Goal: Contribute content

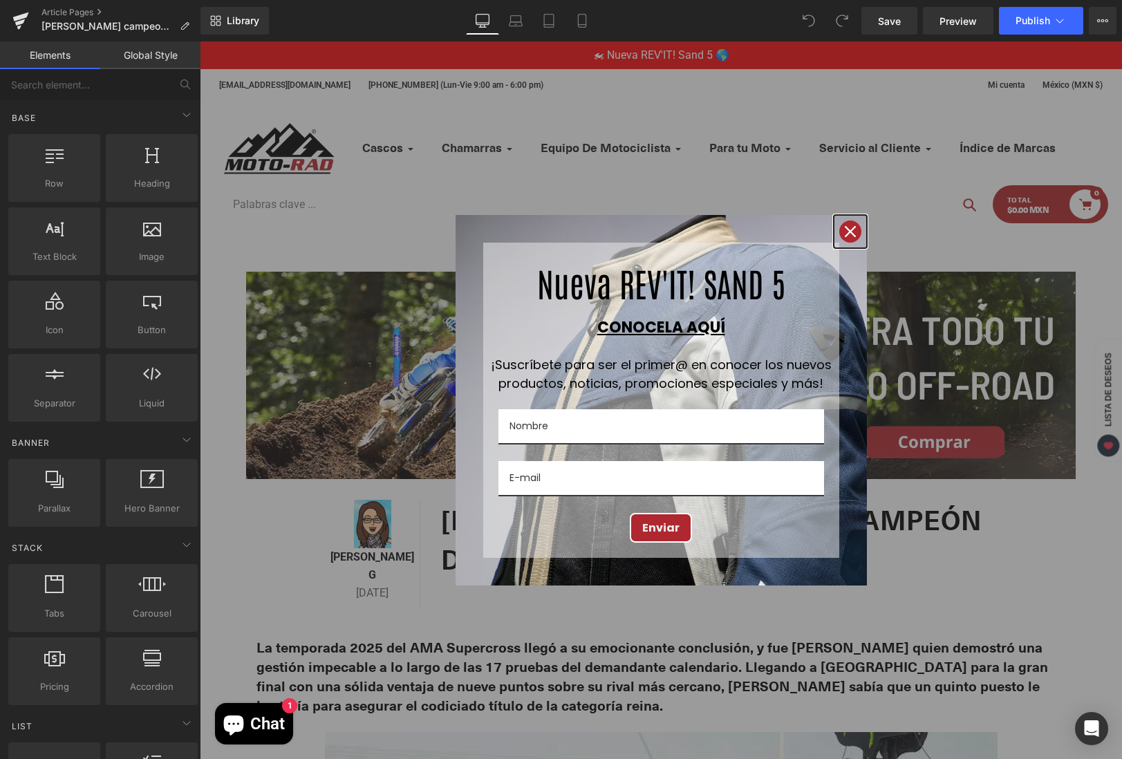
click at [845, 227] on icon "close icon" at bounding box center [850, 231] width 11 height 11
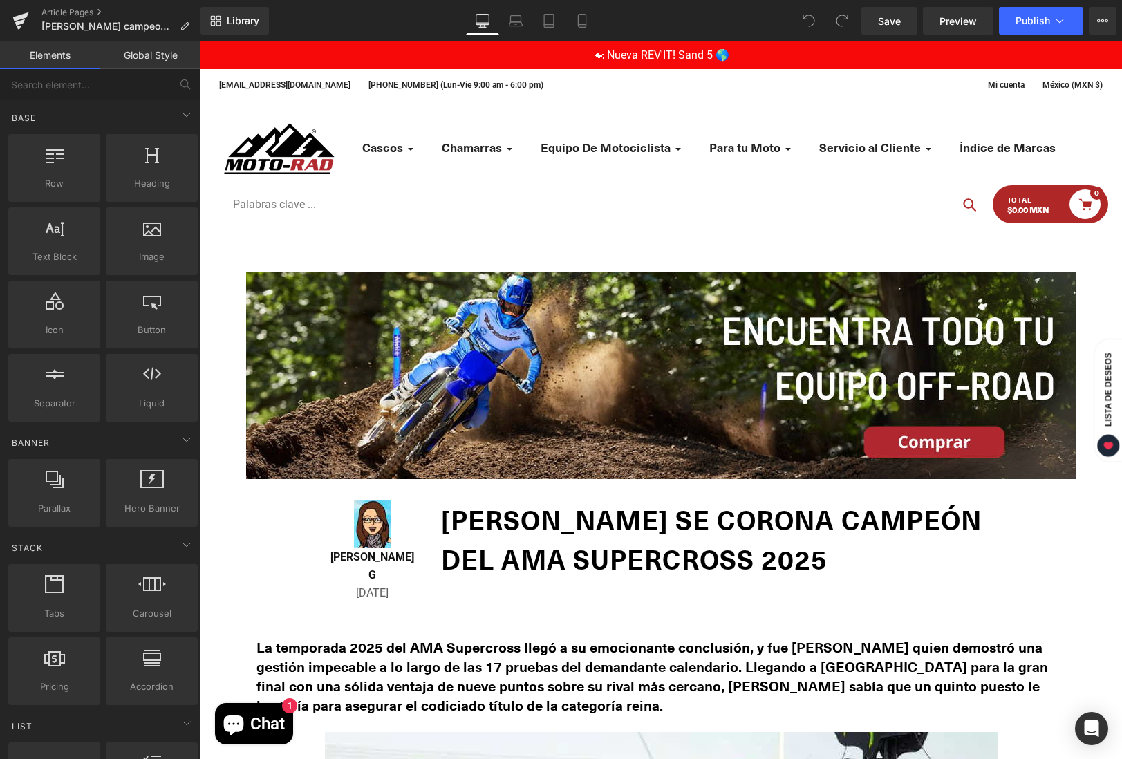
click at [777, 553] on h1 "[PERSON_NAME] se Corona Campeón del AMA Supercross 2025" at bounding box center [718, 539] width 555 height 79
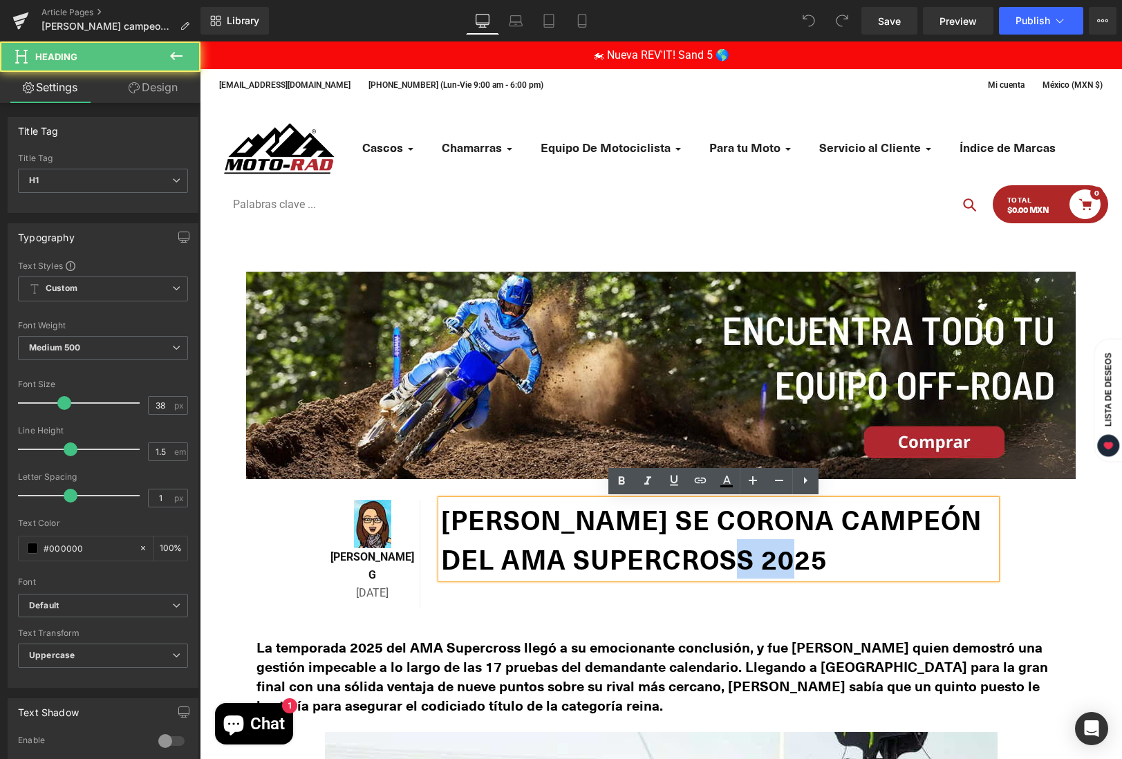
click at [777, 553] on h1 "[PERSON_NAME] se Corona Campeón del AMA Supercross 2025" at bounding box center [718, 539] width 555 height 79
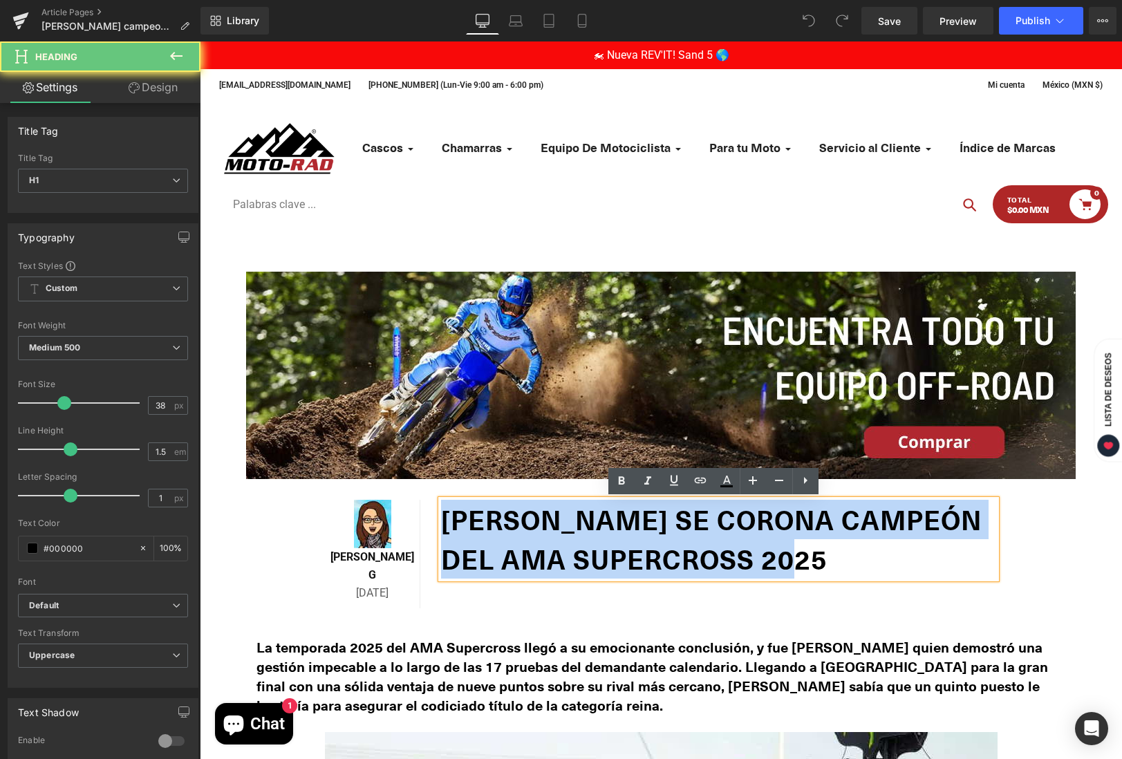
click at [777, 553] on h1 "[PERSON_NAME] se Corona Campeón del AMA Supercross 2025" at bounding box center [718, 539] width 555 height 79
paste div
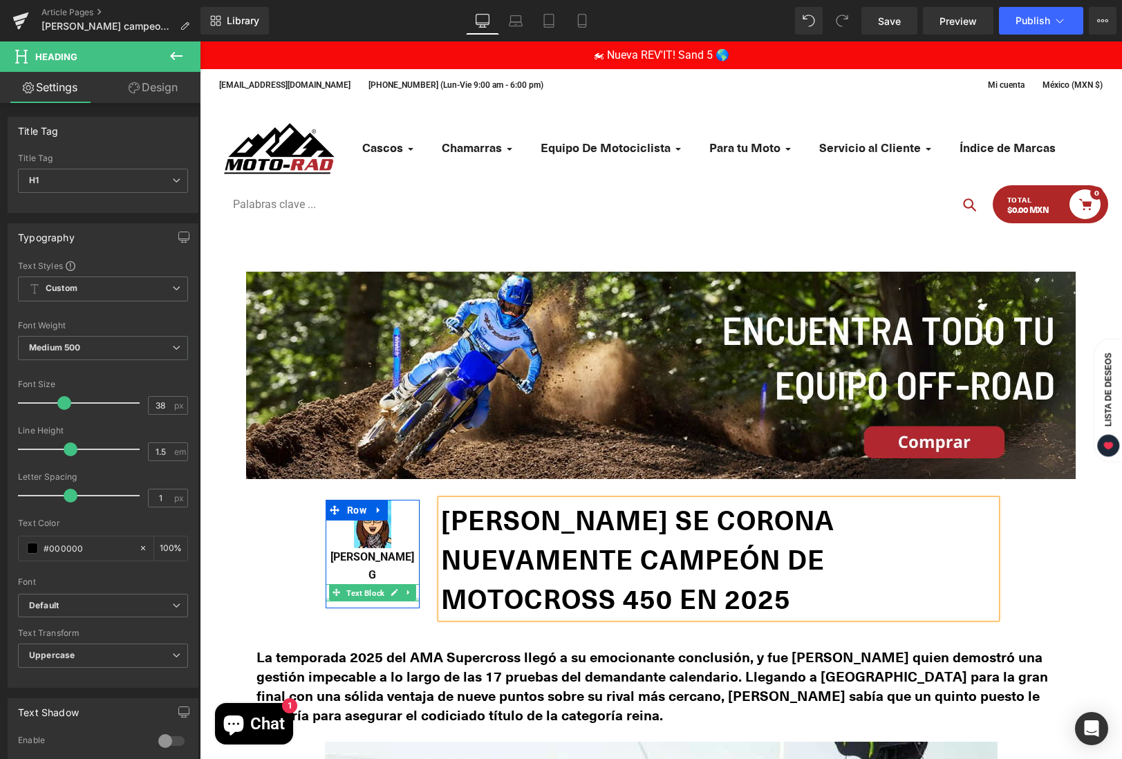
click at [344, 585] on span "Text Block" at bounding box center [366, 593] width 44 height 17
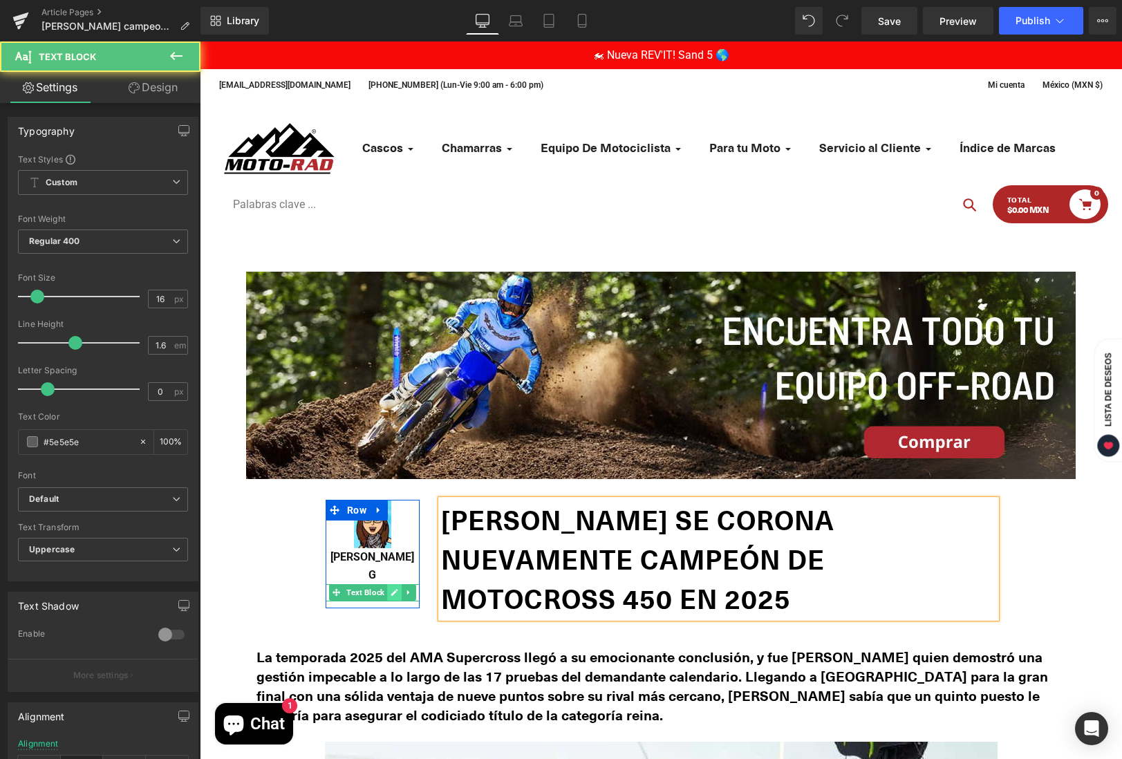
click at [387, 584] on link at bounding box center [394, 592] width 15 height 17
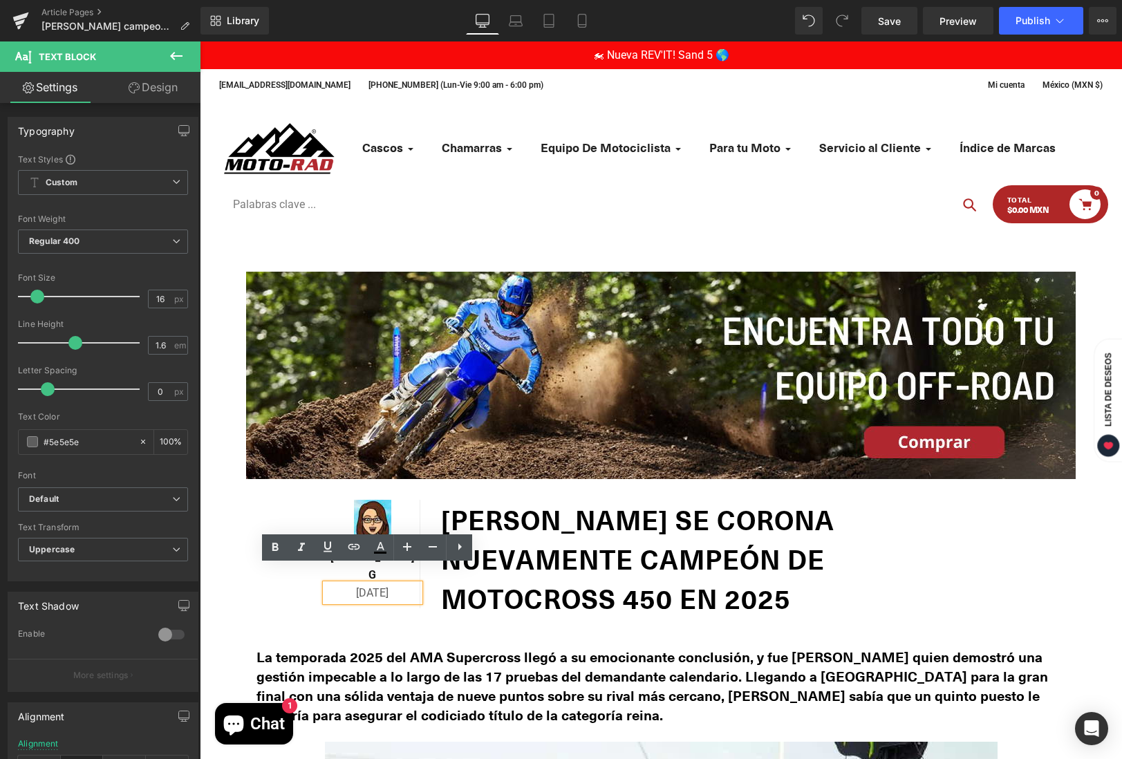
drag, startPoint x: 345, startPoint y: 578, endPoint x: 363, endPoint y: 564, distance: 23.1
click at [344, 584] on p "[DATE]" at bounding box center [373, 593] width 94 height 18
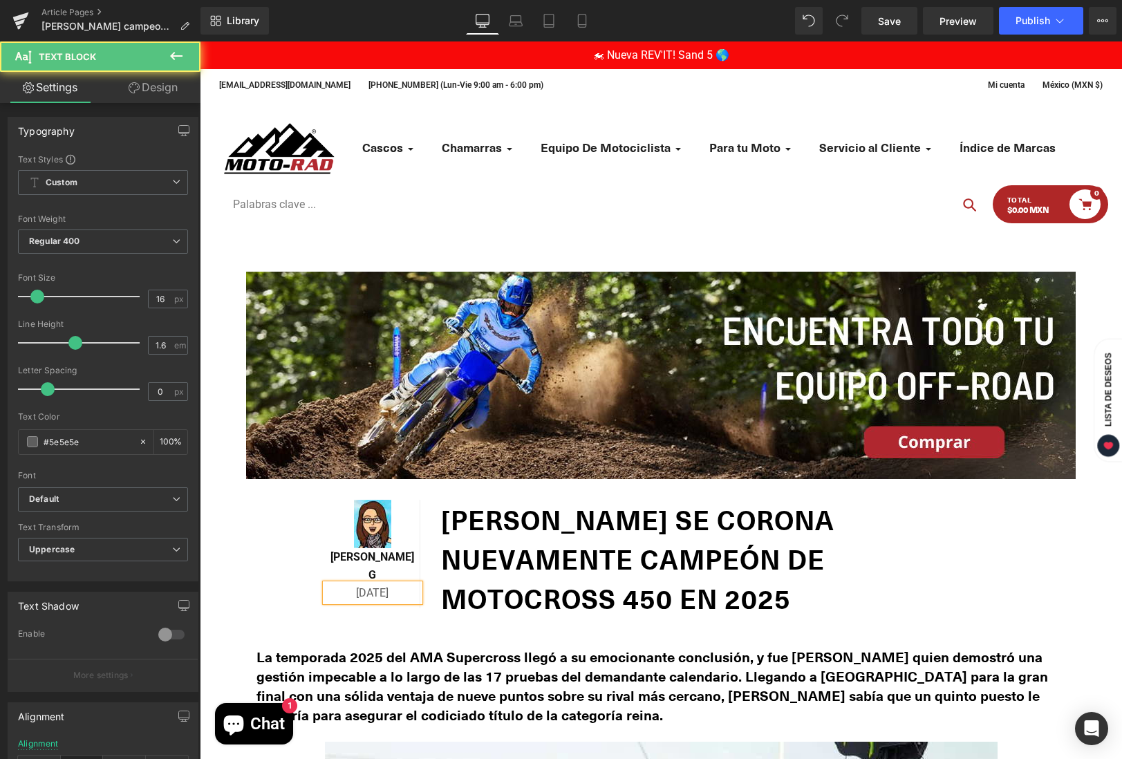
click at [353, 584] on p "[DATE]" at bounding box center [373, 593] width 94 height 18
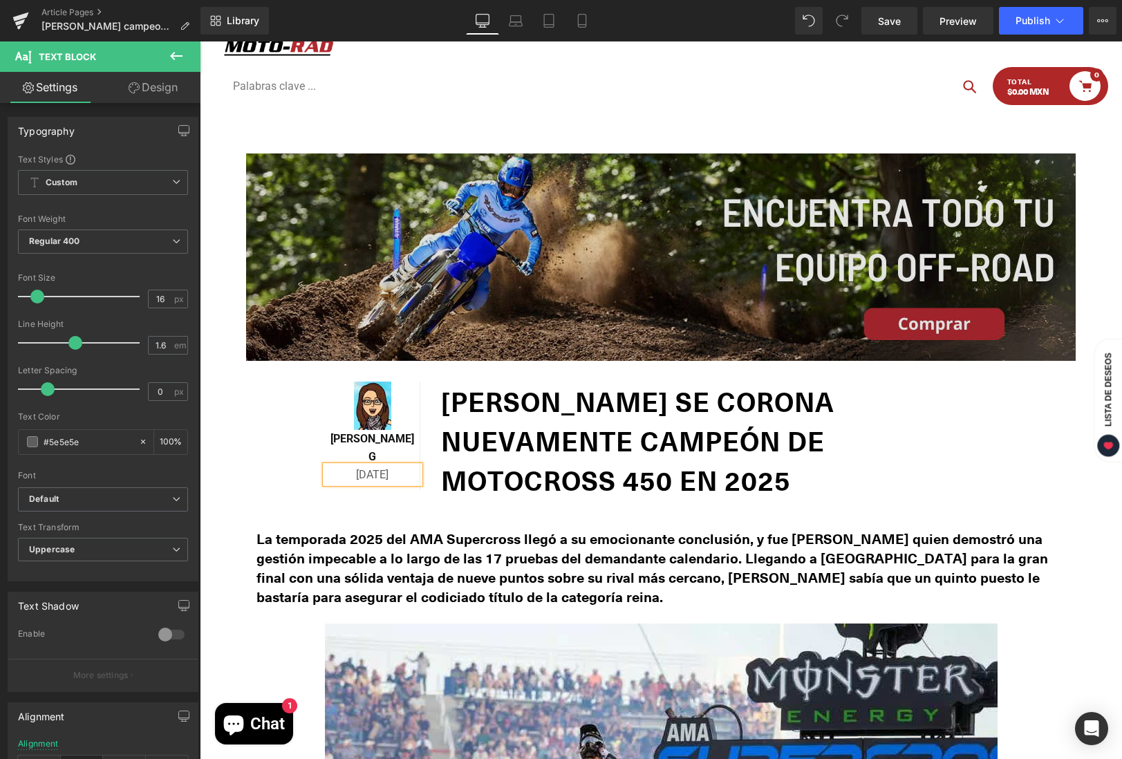
scroll to position [186, 0]
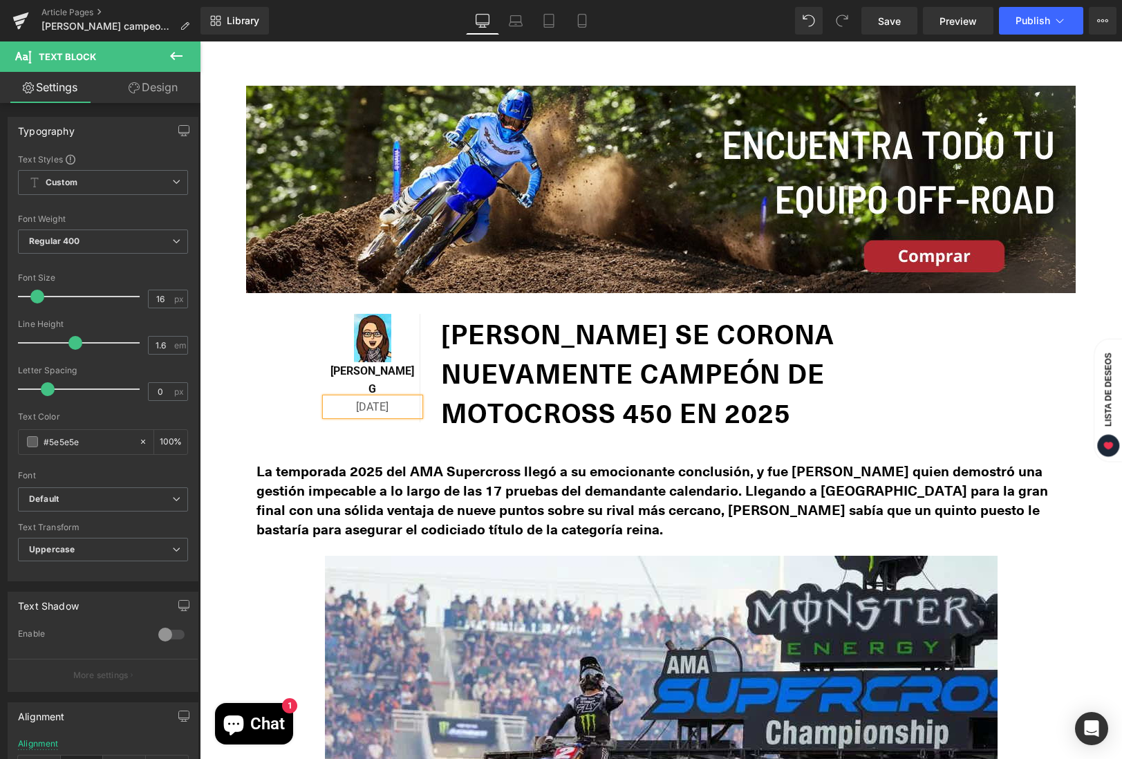
click at [507, 505] on span "La temporada 2025 del AMA Supercross llegó a su emocionante conclusión, y fue […" at bounding box center [653, 499] width 792 height 77
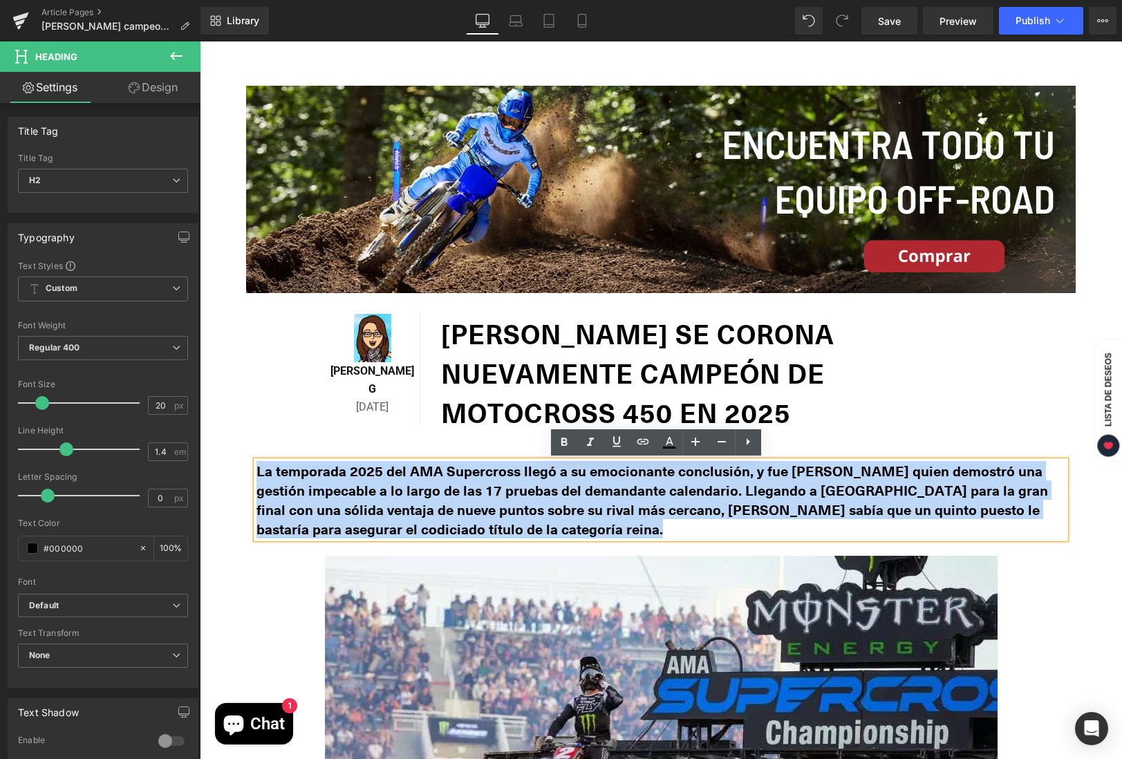
drag, startPoint x: 491, startPoint y: 533, endPoint x: 237, endPoint y: 469, distance: 261.7
paste div
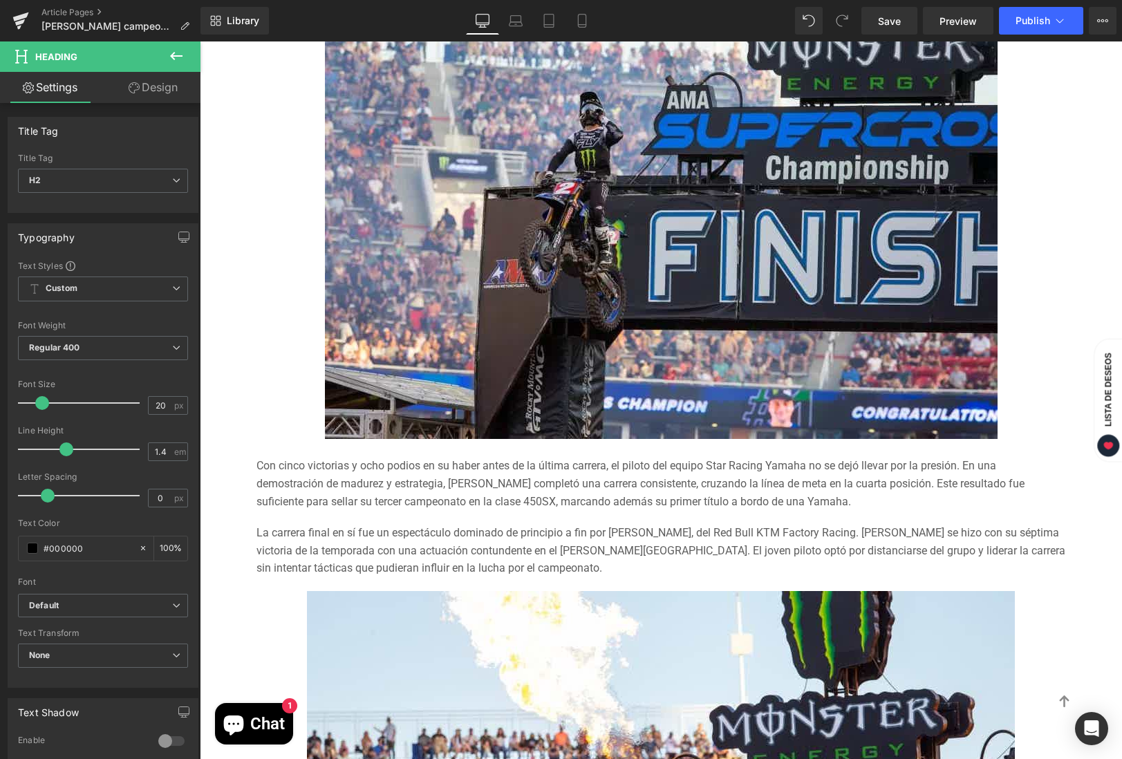
scroll to position [741, 0]
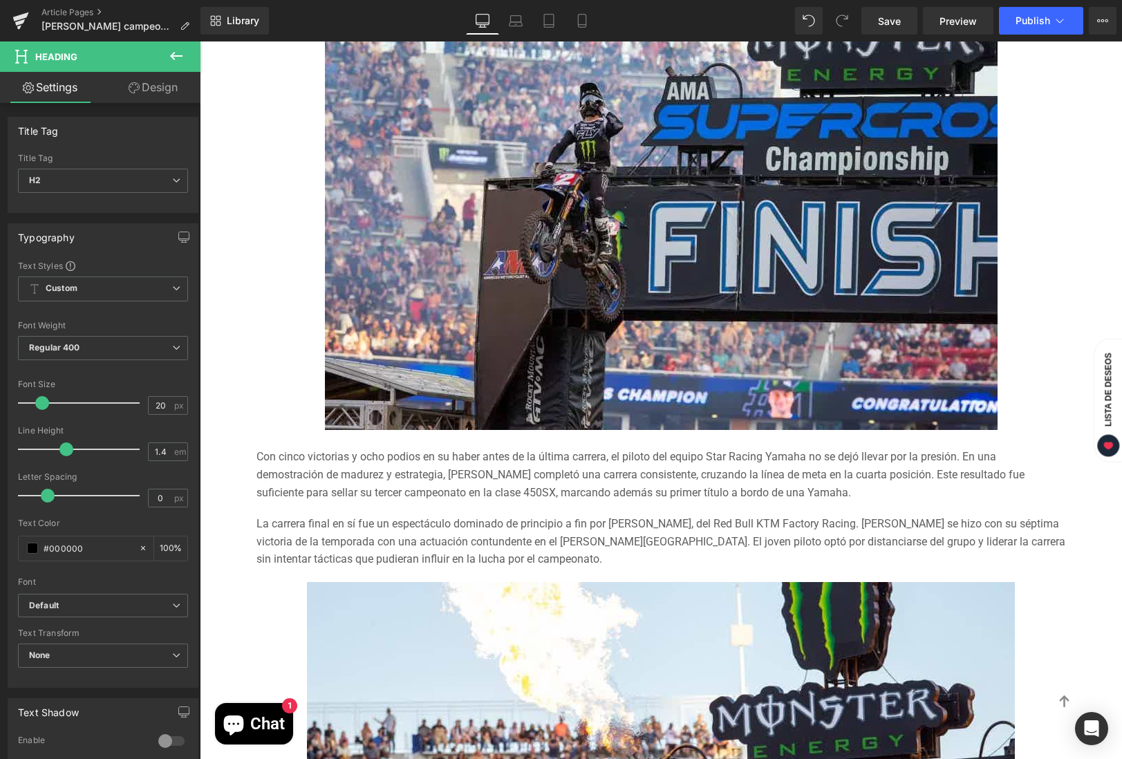
click at [576, 543] on div "La carrera final en sí fue un espectáculo dominado de principio a fin por [PERS…" at bounding box center [661, 541] width 809 height 53
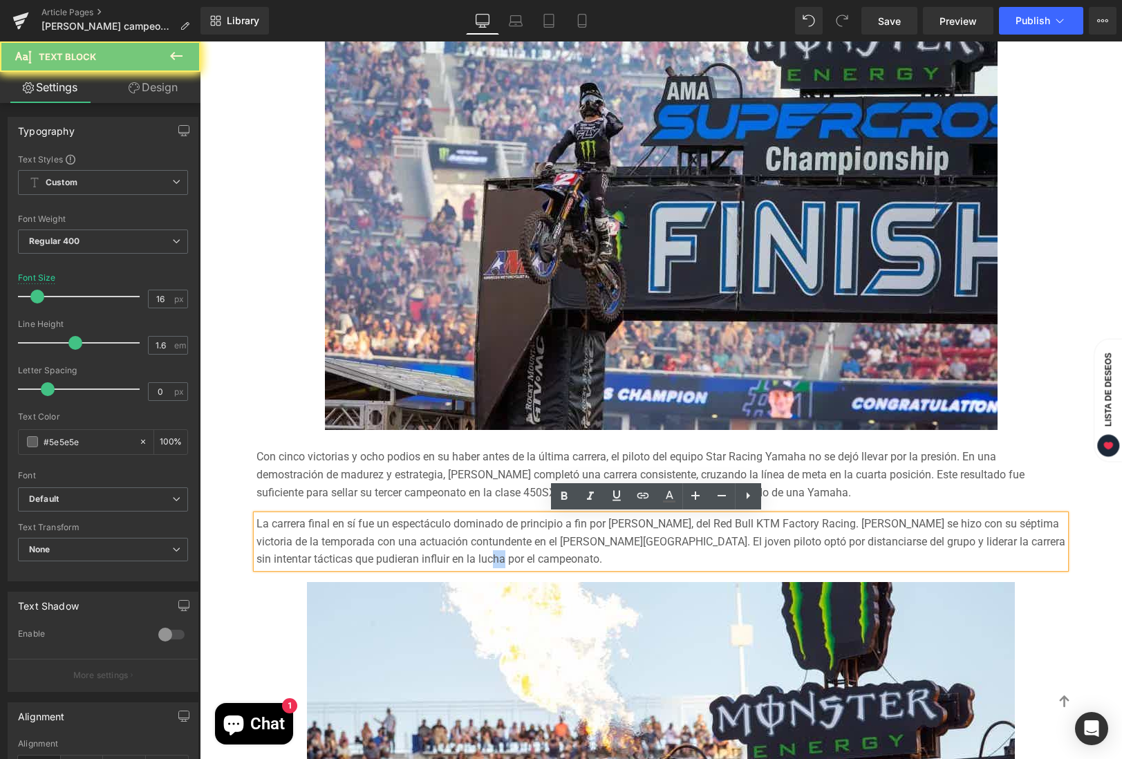
drag, startPoint x: 517, startPoint y: 561, endPoint x: 496, endPoint y: 558, distance: 20.9
click at [496, 558] on div "La carrera final en sí fue un espectáculo dominado de principio a fin por [PERS…" at bounding box center [661, 541] width 809 height 53
click at [502, 479] on div "Con cinco victorias y ocho podios en su haber antes de la última carrera, el pi…" at bounding box center [661, 474] width 809 height 53
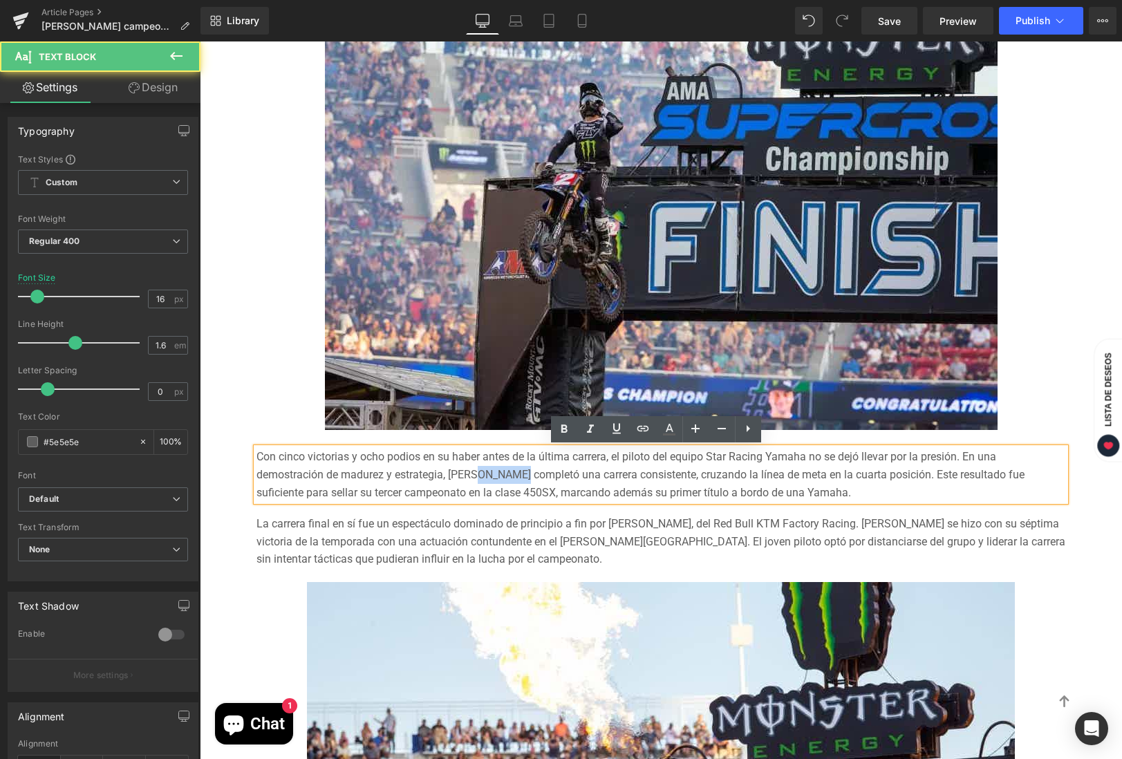
click at [502, 479] on div "Con cinco victorias y ocho podios en su haber antes de la última carrera, el pi…" at bounding box center [661, 474] width 809 height 53
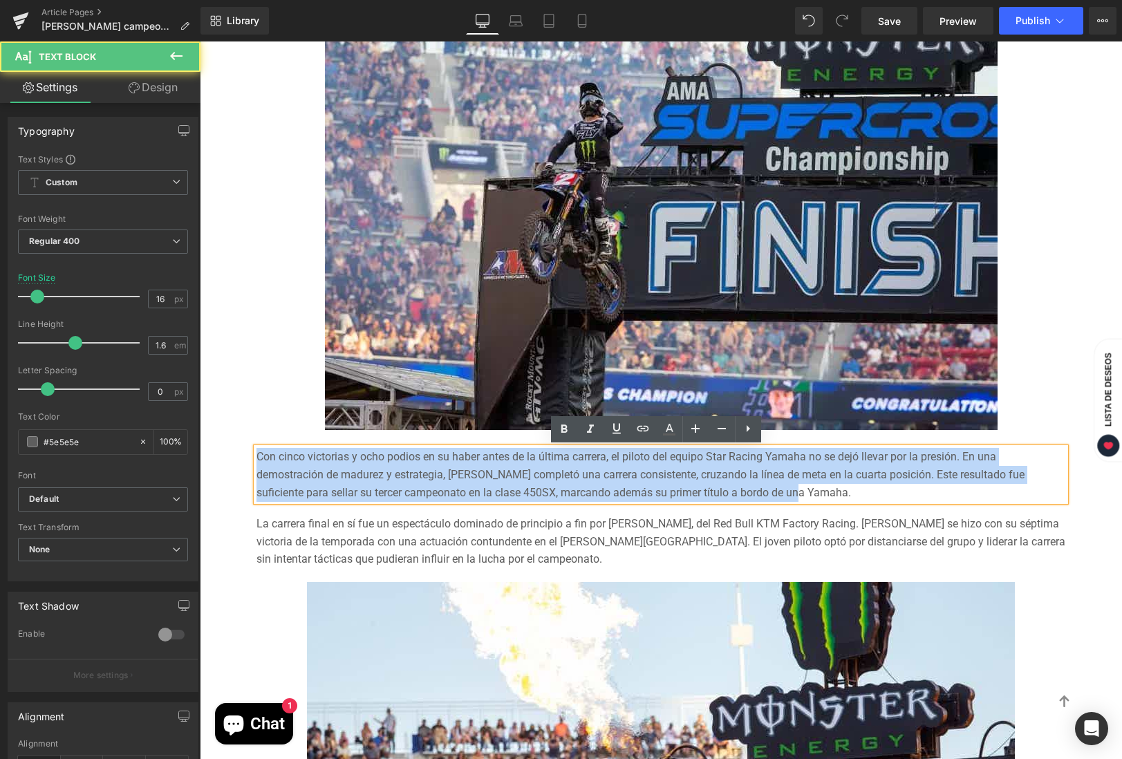
click at [502, 479] on div "Con cinco victorias y ocho podios en su haber antes de la última carrera, el pi…" at bounding box center [661, 474] width 809 height 53
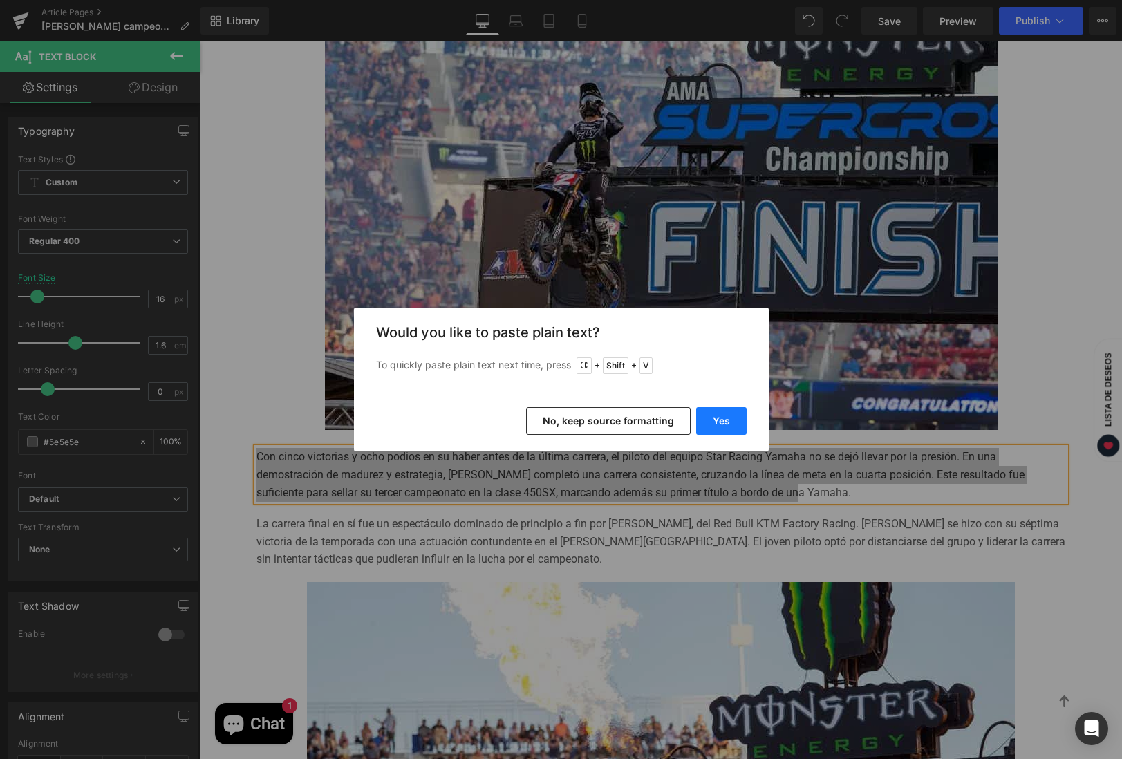
click at [716, 423] on button "Yes" at bounding box center [721, 421] width 50 height 28
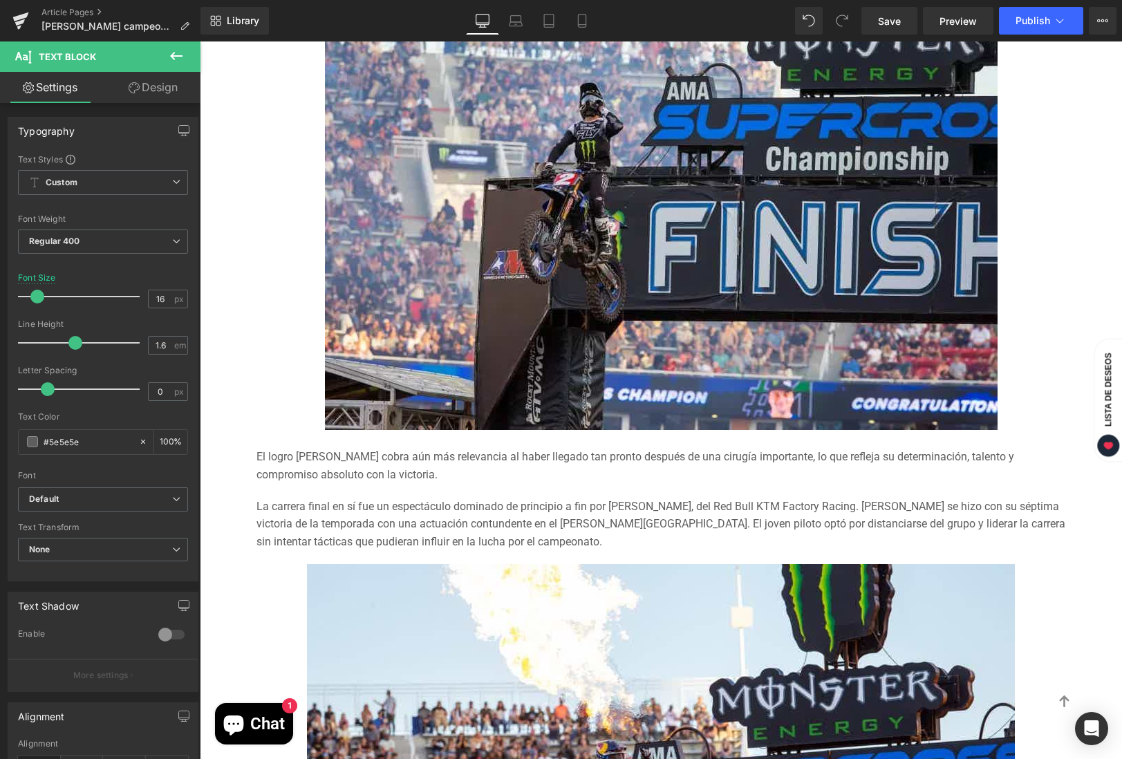
click at [535, 534] on div "La carrera final en sí fue un espectáculo dominado de principio a fin por [PERS…" at bounding box center [661, 524] width 809 height 53
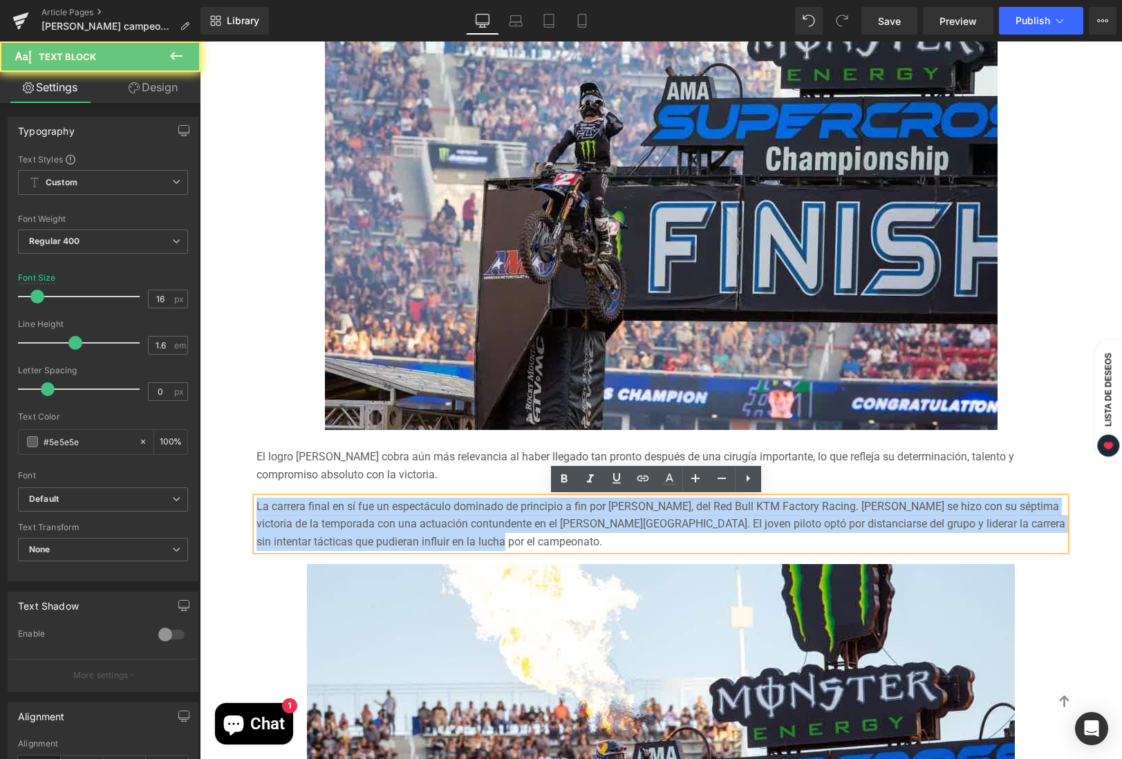
click at [535, 534] on div "La carrera final en sí fue un espectáculo dominado de principio a fin por [PERS…" at bounding box center [661, 524] width 809 height 53
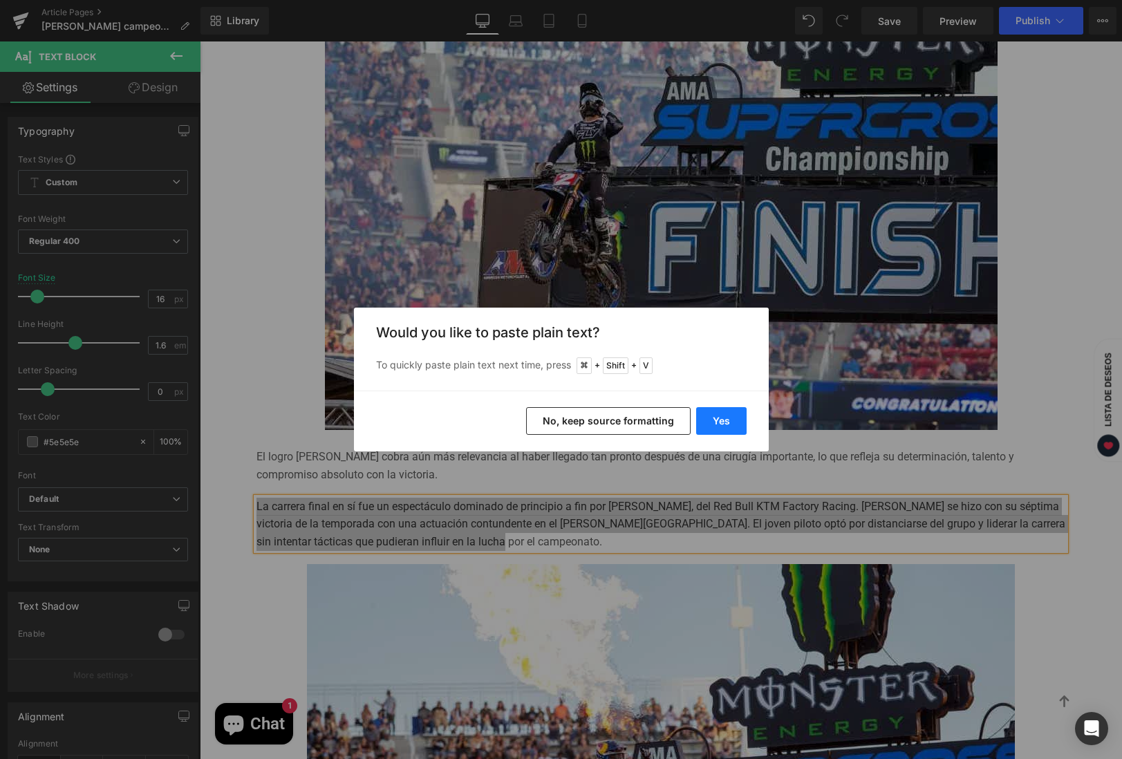
click at [717, 417] on button "Yes" at bounding box center [721, 421] width 50 height 28
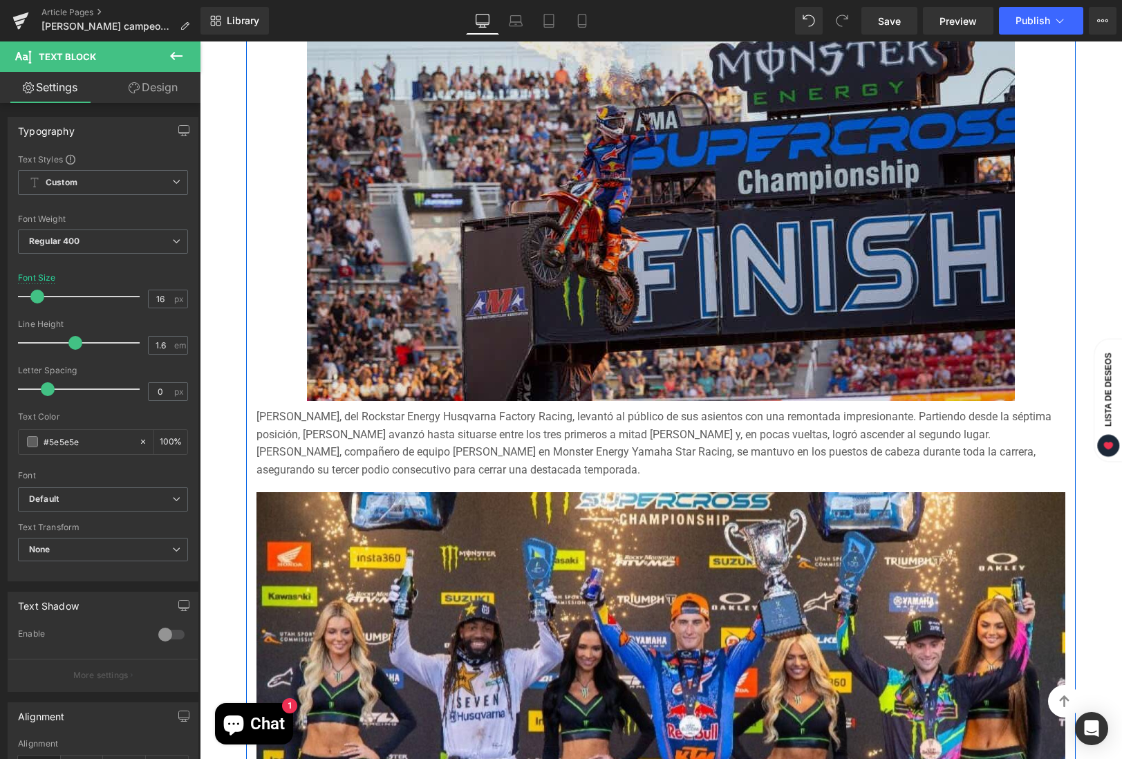
scroll to position [1455, 0]
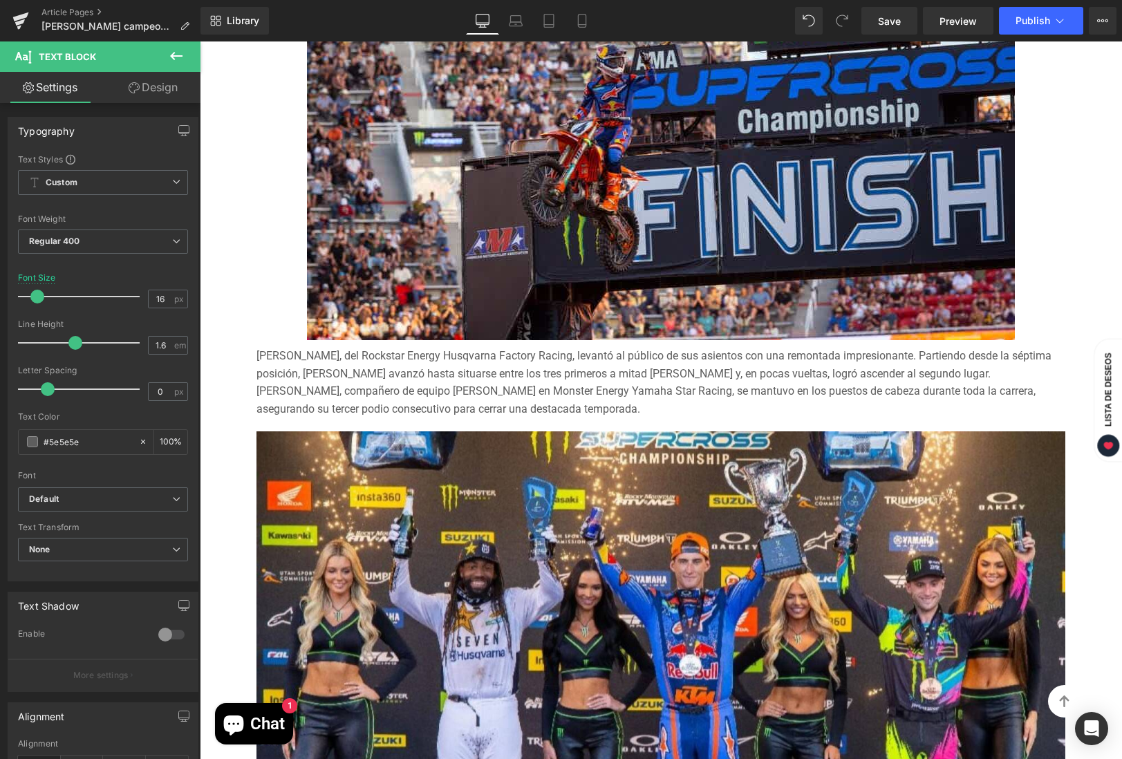
click at [673, 400] on div "[PERSON_NAME], del Rockstar Energy Husqvarna Factory Racing, levantó al público…" at bounding box center [661, 378] width 809 height 77
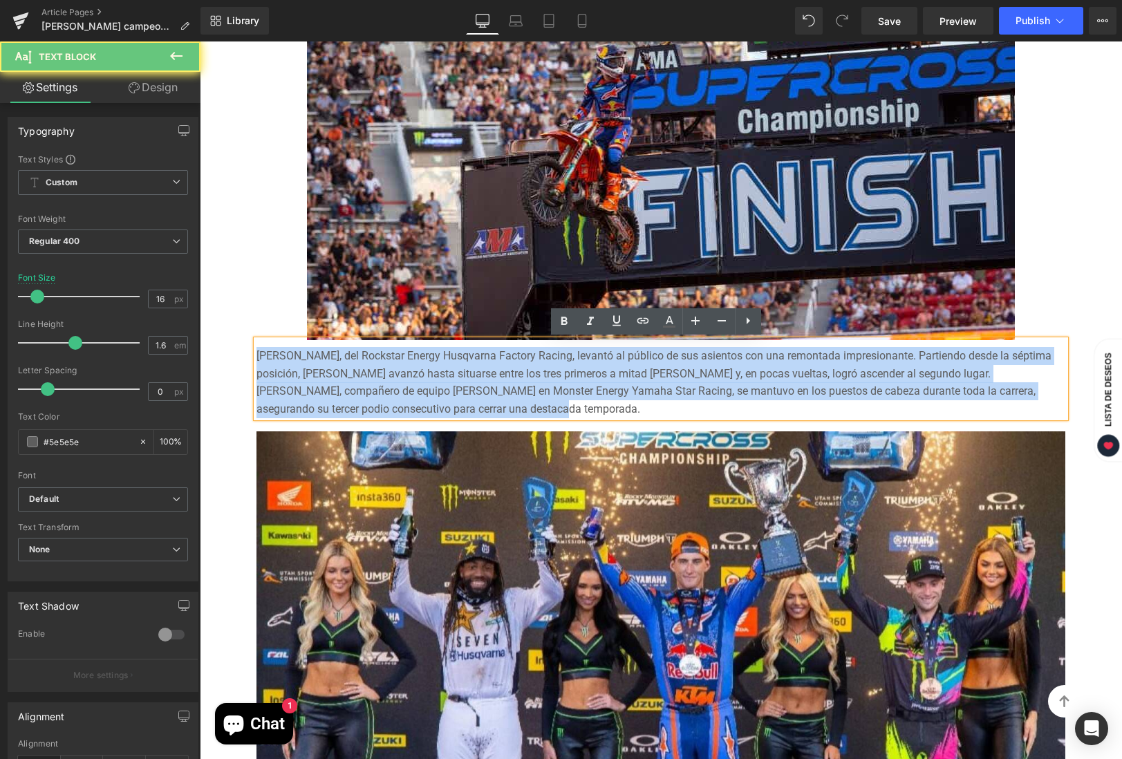
click at [673, 400] on div "[PERSON_NAME], del Rockstar Energy Husqvarna Factory Racing, levantó al público…" at bounding box center [661, 378] width 809 height 77
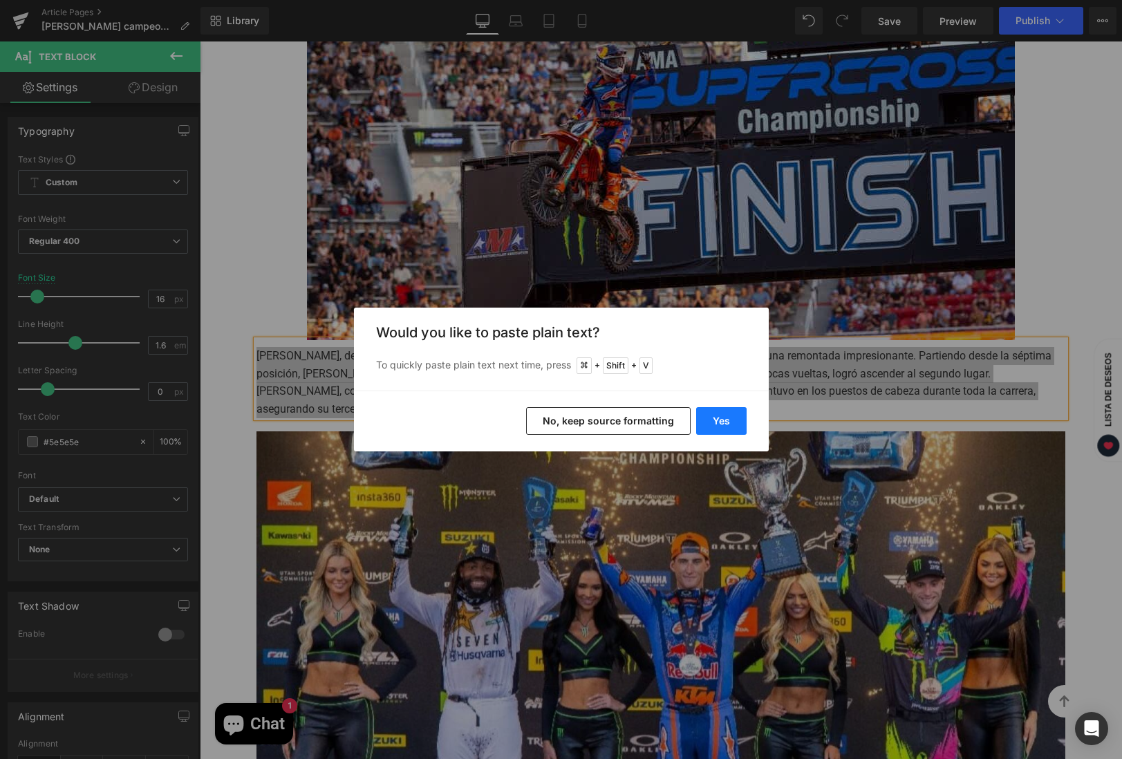
click at [724, 427] on button "Yes" at bounding box center [721, 421] width 50 height 28
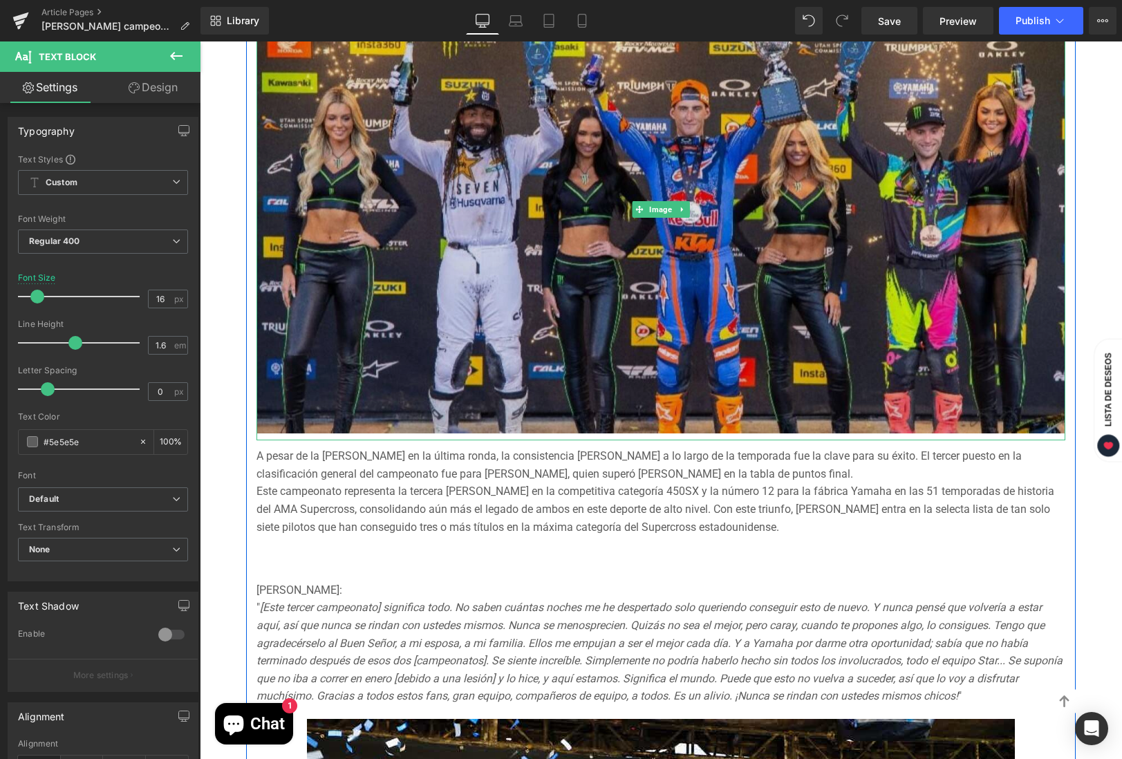
scroll to position [1970, 0]
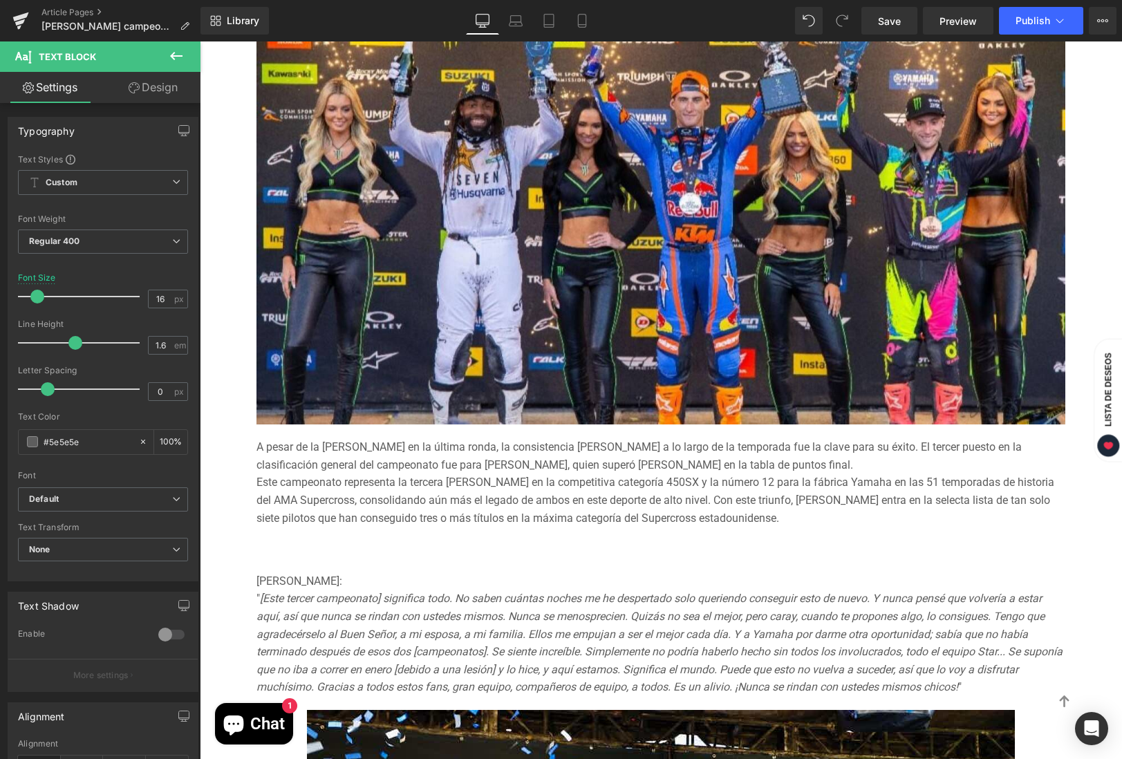
click at [672, 487] on div "A pesar de la [PERSON_NAME] en la última ronda, la consistencia [PERSON_NAME] a…" at bounding box center [661, 488] width 809 height 113
click at [672, 487] on div "Este campeonato representa la tercera [PERSON_NAME] en la competitiva categoría…" at bounding box center [661, 500] width 809 height 53
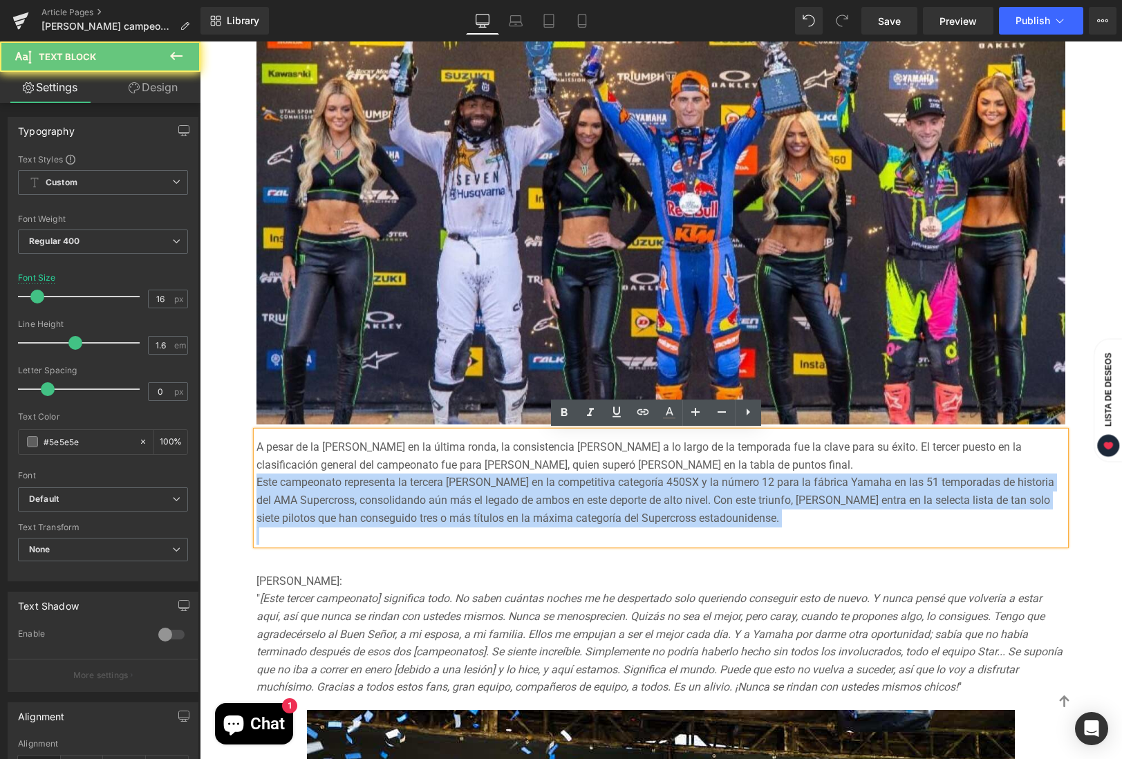
click at [672, 487] on div "Este campeonato representa la tercera [PERSON_NAME] en la competitiva categoría…" at bounding box center [661, 500] width 809 height 53
click at [853, 507] on div "Este campeonato representa la tercera [PERSON_NAME] en la competitiva categoría…" at bounding box center [661, 500] width 809 height 53
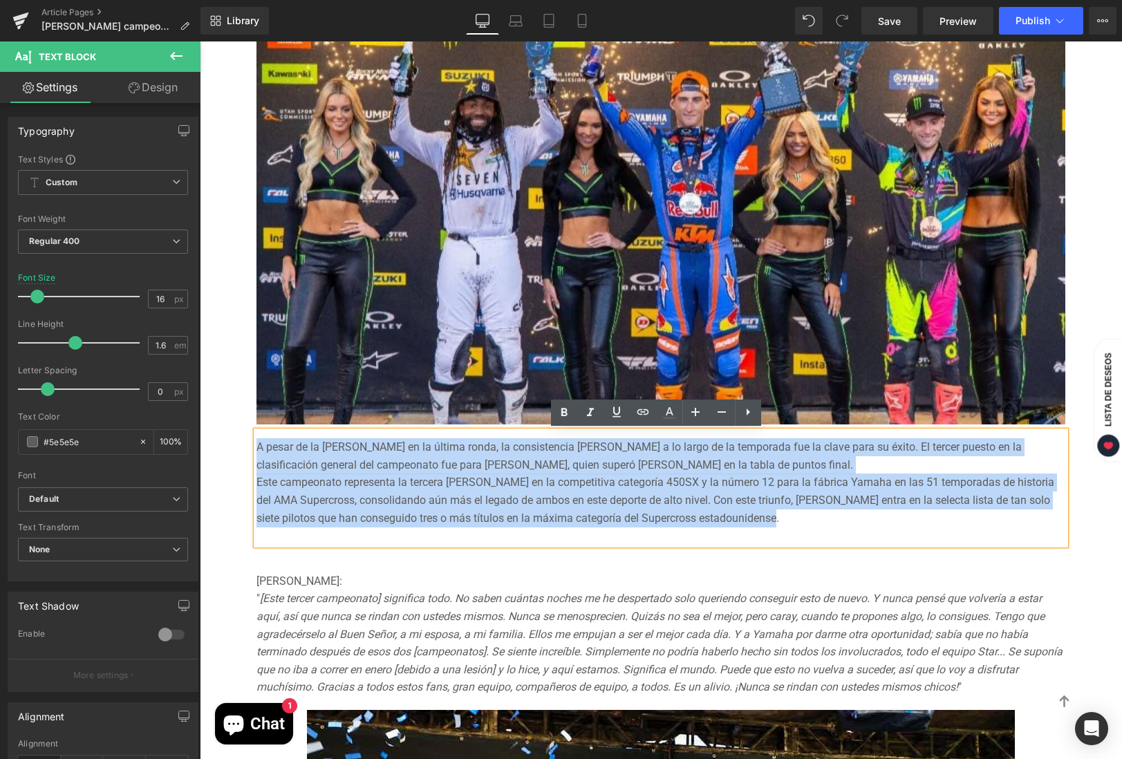
drag, startPoint x: 859, startPoint y: 517, endPoint x: 251, endPoint y: 441, distance: 612.7
click at [257, 441] on div "A pesar de la [PERSON_NAME] en la última ronda, la consistencia [PERSON_NAME] a…" at bounding box center [661, 488] width 809 height 113
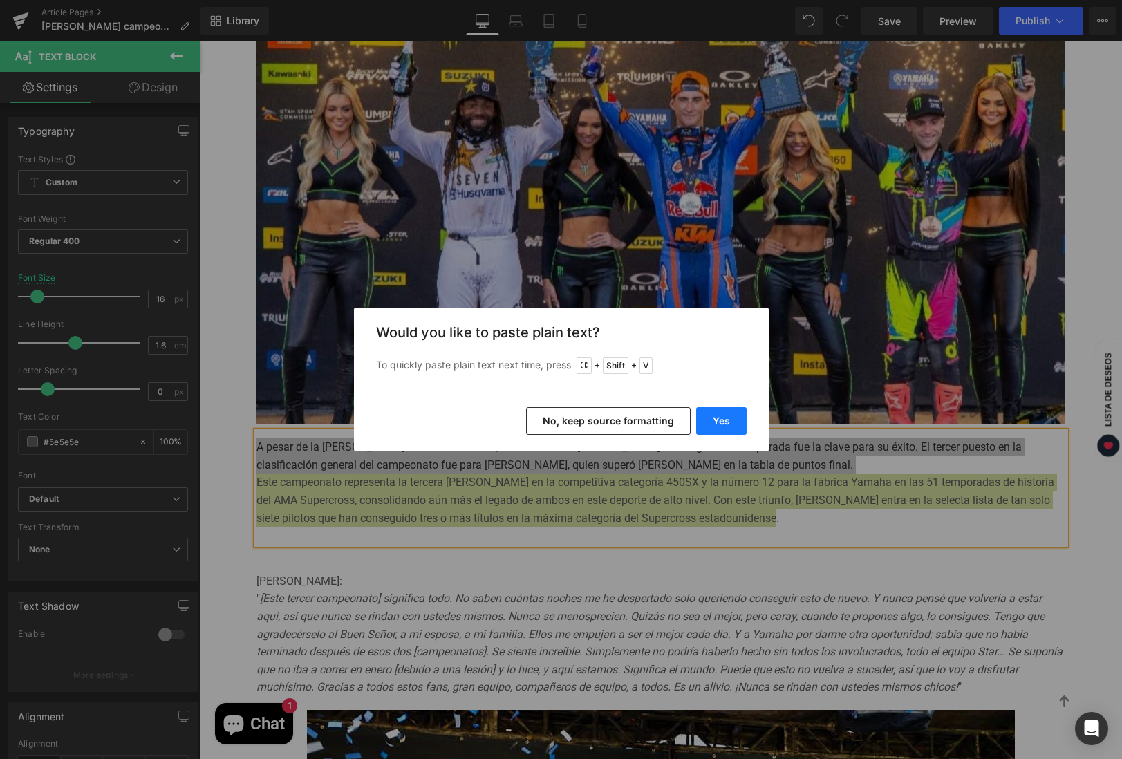
click at [730, 423] on button "Yes" at bounding box center [721, 421] width 50 height 28
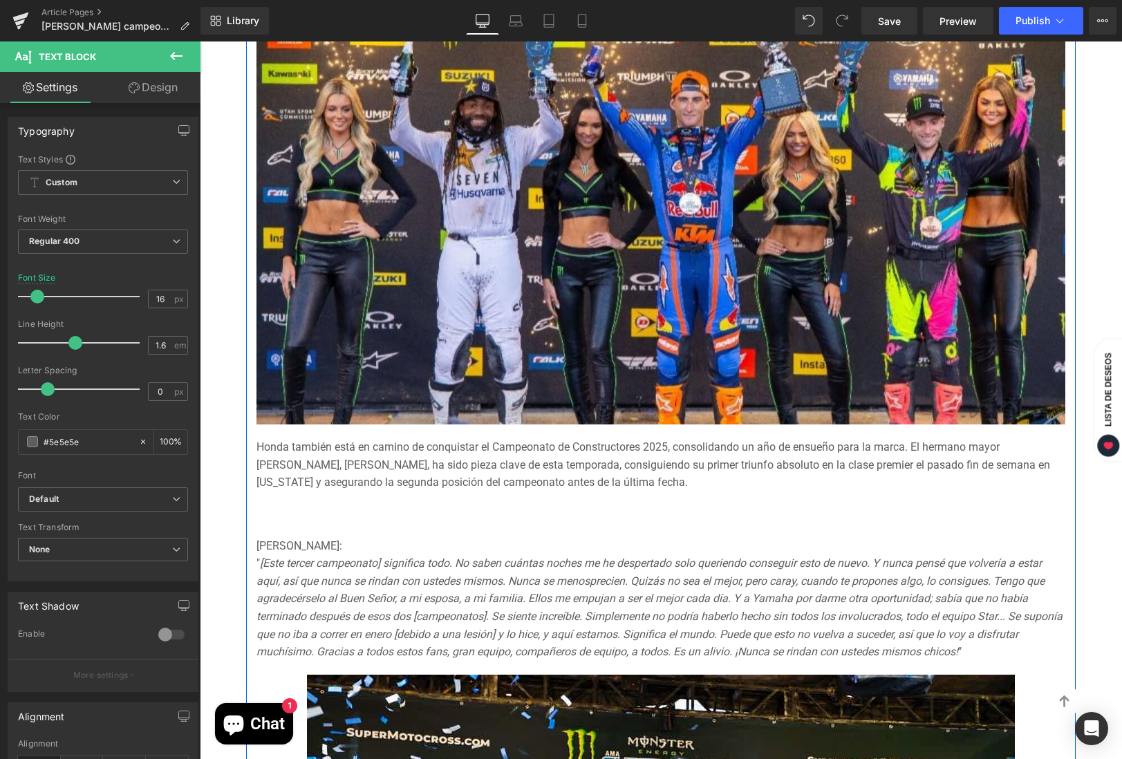
click at [658, 518] on div "El logro [PERSON_NAME] cobra aún más relevancia al haber llegado tan pronto des…" at bounding box center [661, 260] width 830 height 2084
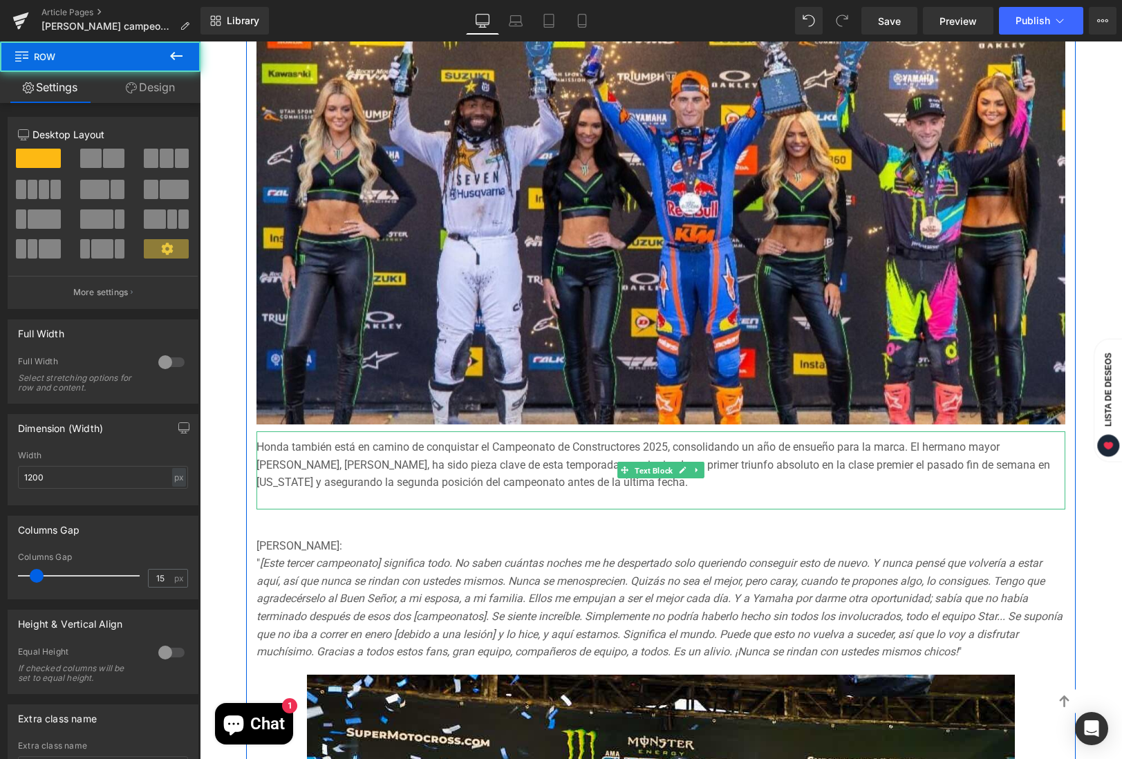
click at [656, 474] on span "Text Block" at bounding box center [654, 471] width 44 height 17
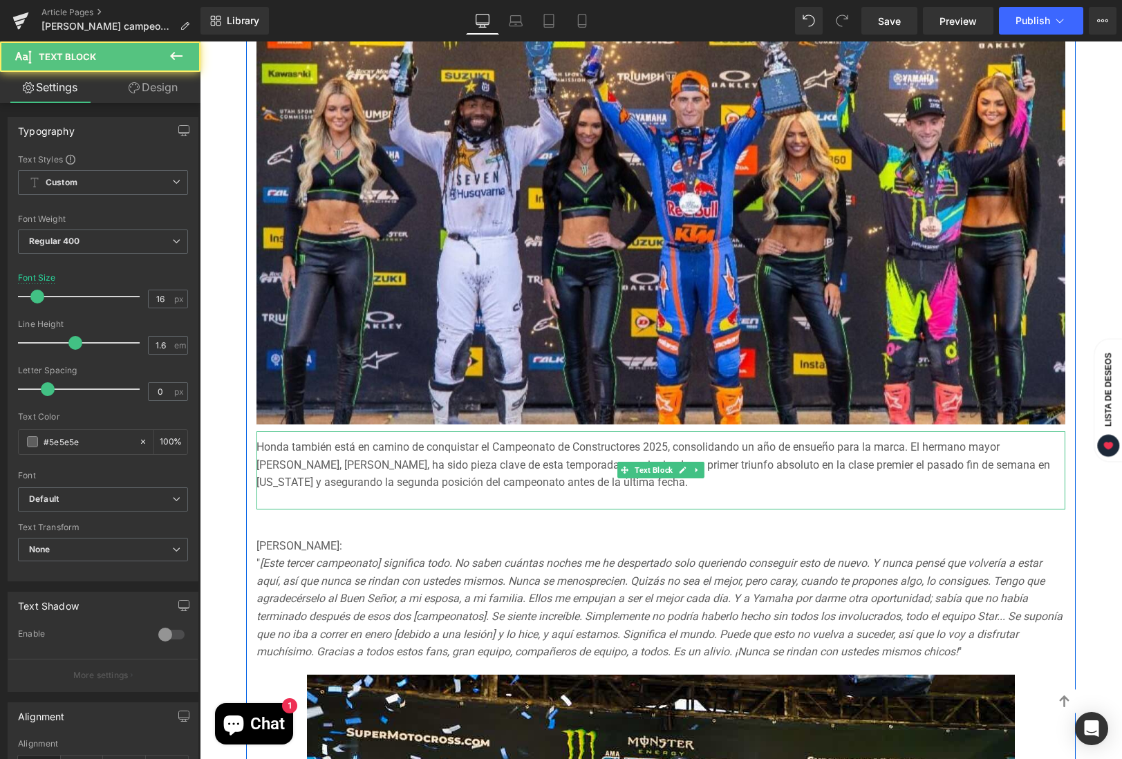
click at [609, 492] on div at bounding box center [661, 501] width 809 height 18
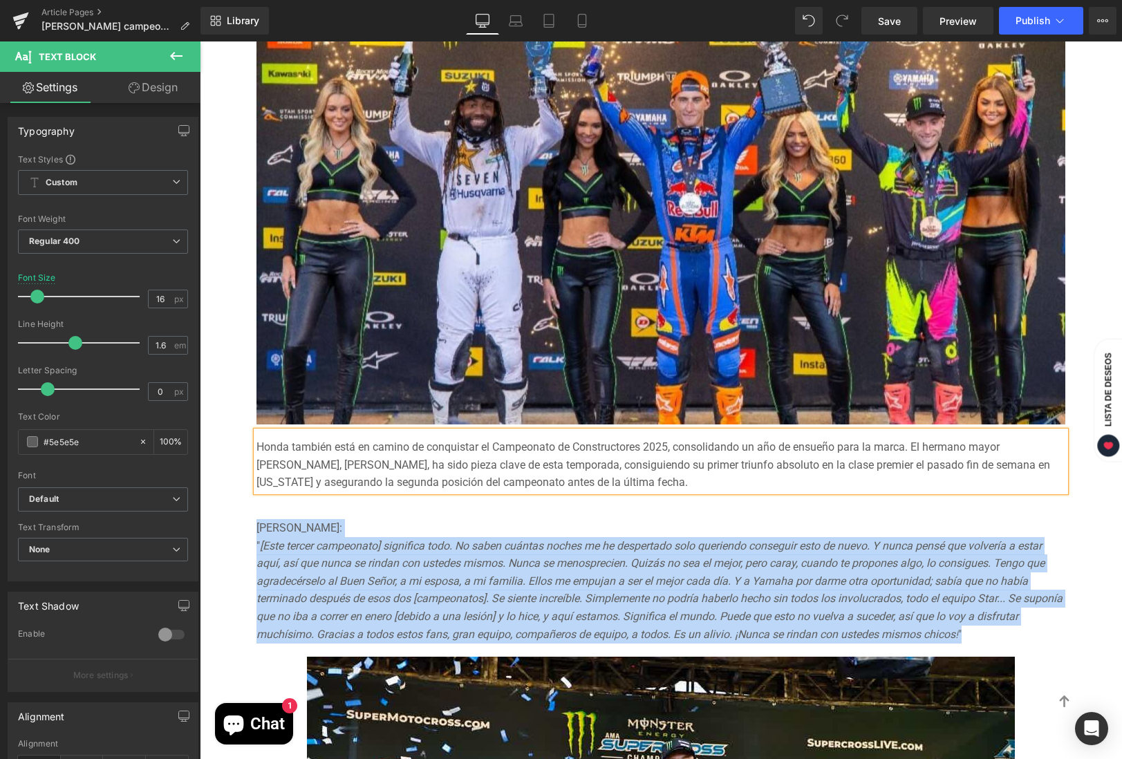
drag, startPoint x: 1051, startPoint y: 631, endPoint x: 247, endPoint y: 535, distance: 809.4
click at [247, 535] on div "El logro [PERSON_NAME] cobra aún más relevancia al haber llegado tan pronto des…" at bounding box center [661, 251] width 830 height 2066
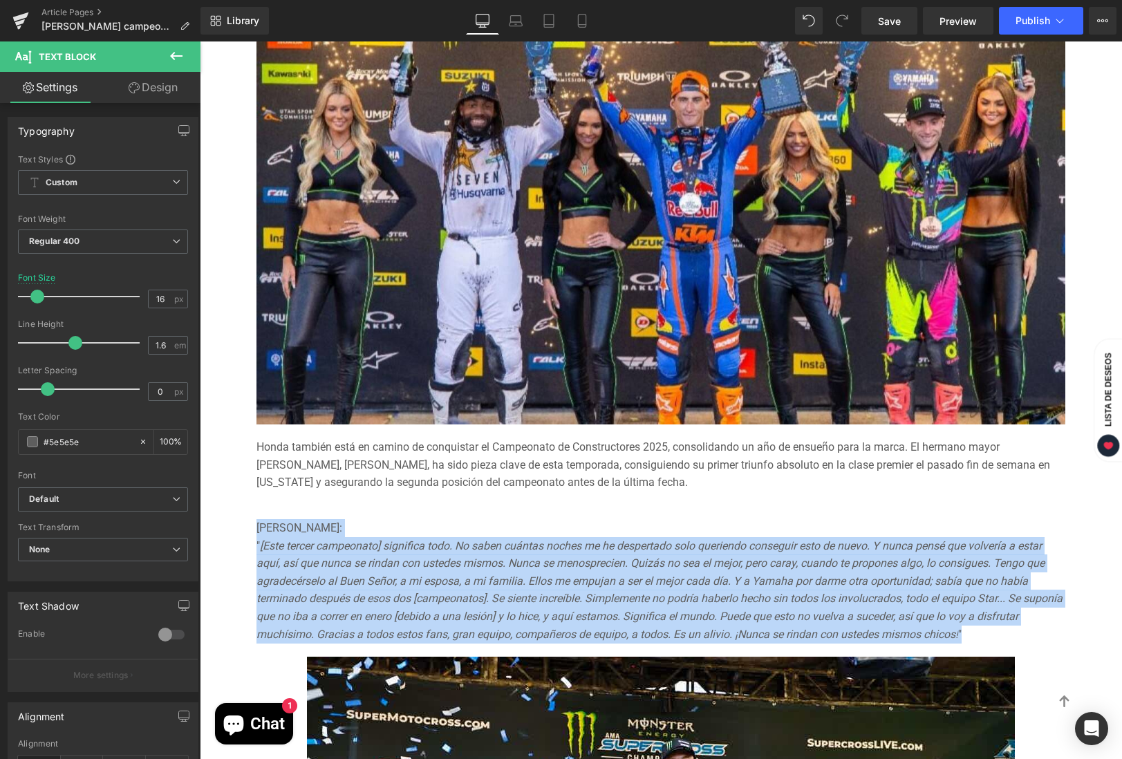
click at [687, 549] on icon "[Este tercer campeonato] significa todo. No saben cuántas noches me he desperta…" at bounding box center [660, 590] width 806 height 102
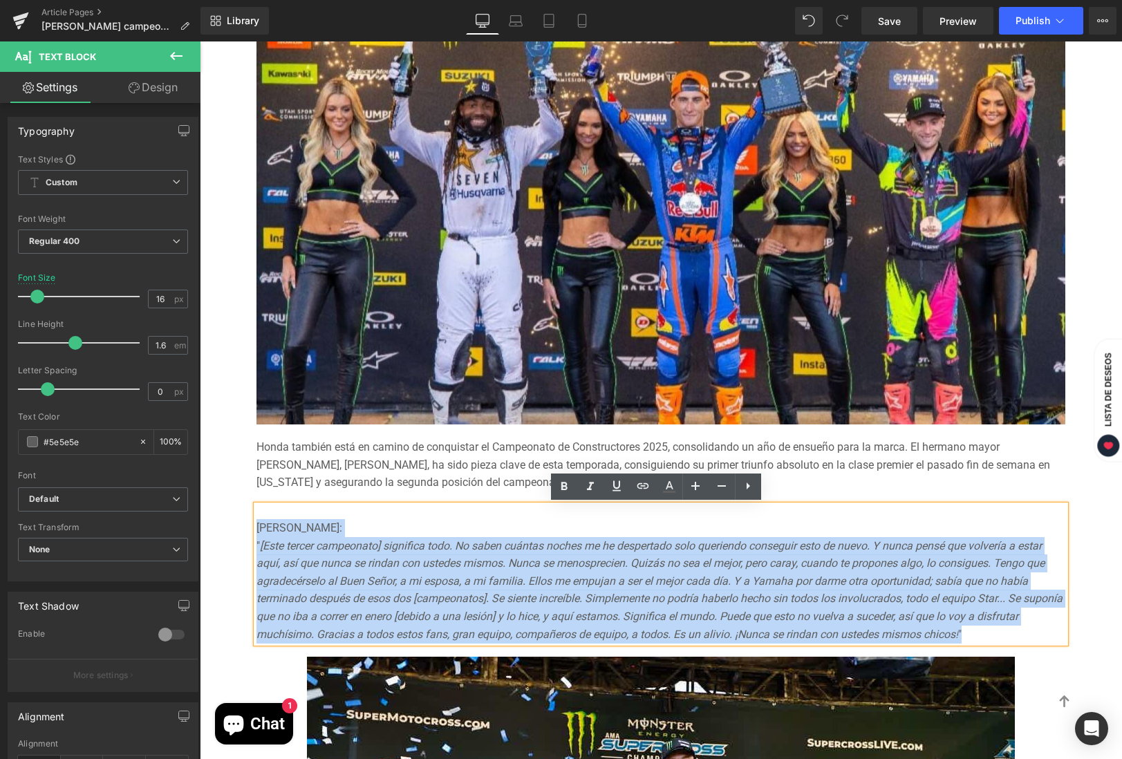
drag, startPoint x: 1057, startPoint y: 631, endPoint x: 237, endPoint y: 524, distance: 826.5
click at [237, 524] on div "Image Image [PERSON_NAME] G Text Block [DATE] Text Block Row [PERSON_NAME] se c…" at bounding box center [661, 118] width 923 height 3634
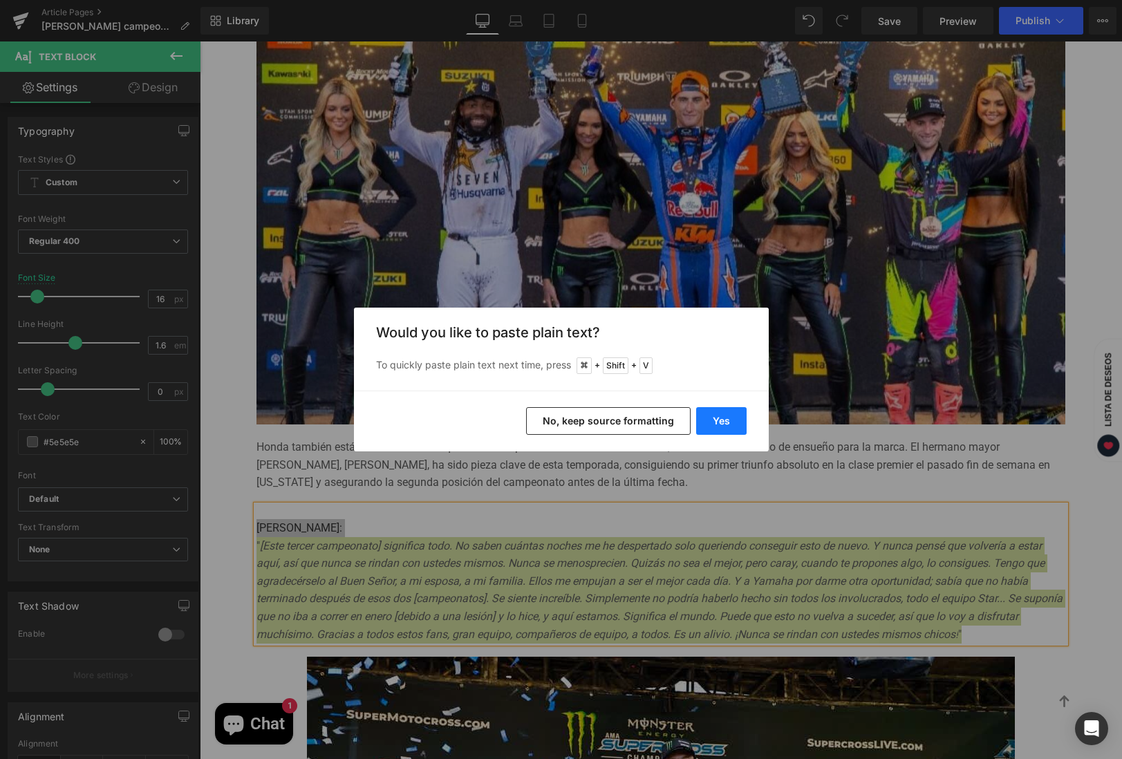
drag, startPoint x: 725, startPoint y: 410, endPoint x: 501, endPoint y: 386, distance: 225.4
click at [725, 410] on button "Yes" at bounding box center [721, 421] width 50 height 28
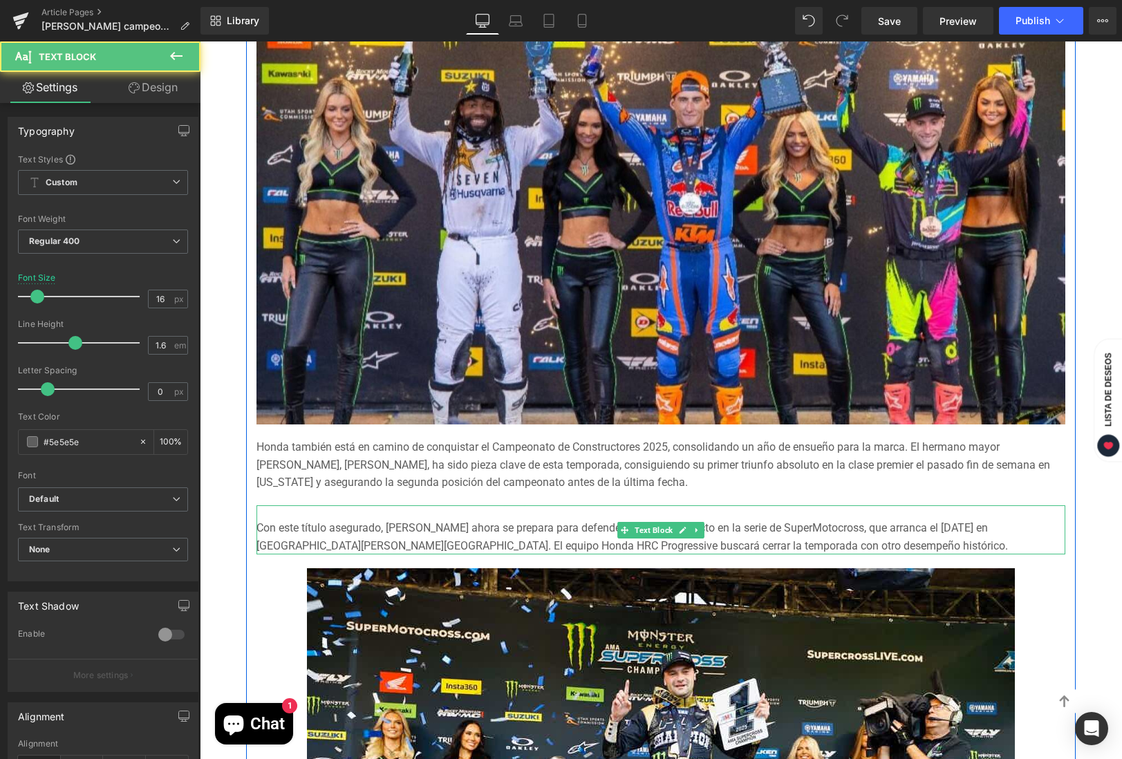
click at [299, 512] on div "Con este título asegurado, [PERSON_NAME] ahora se prepara para defender su réco…" at bounding box center [661, 530] width 809 height 49
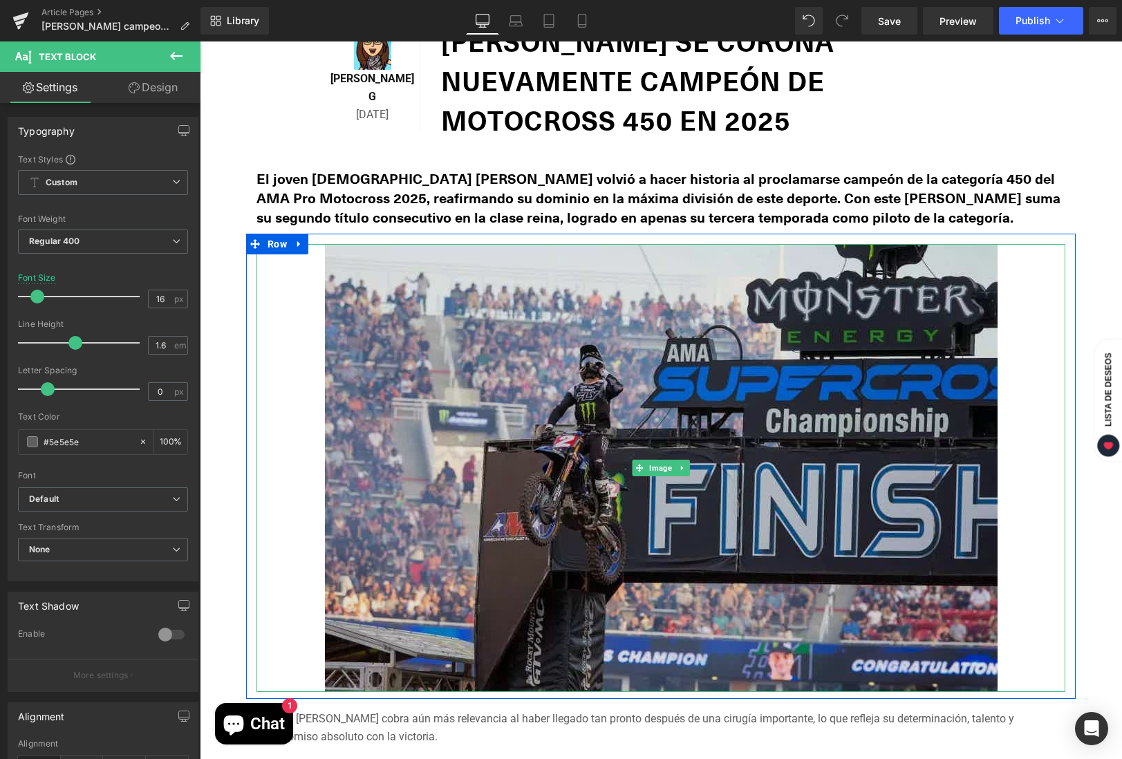
scroll to position [709, 0]
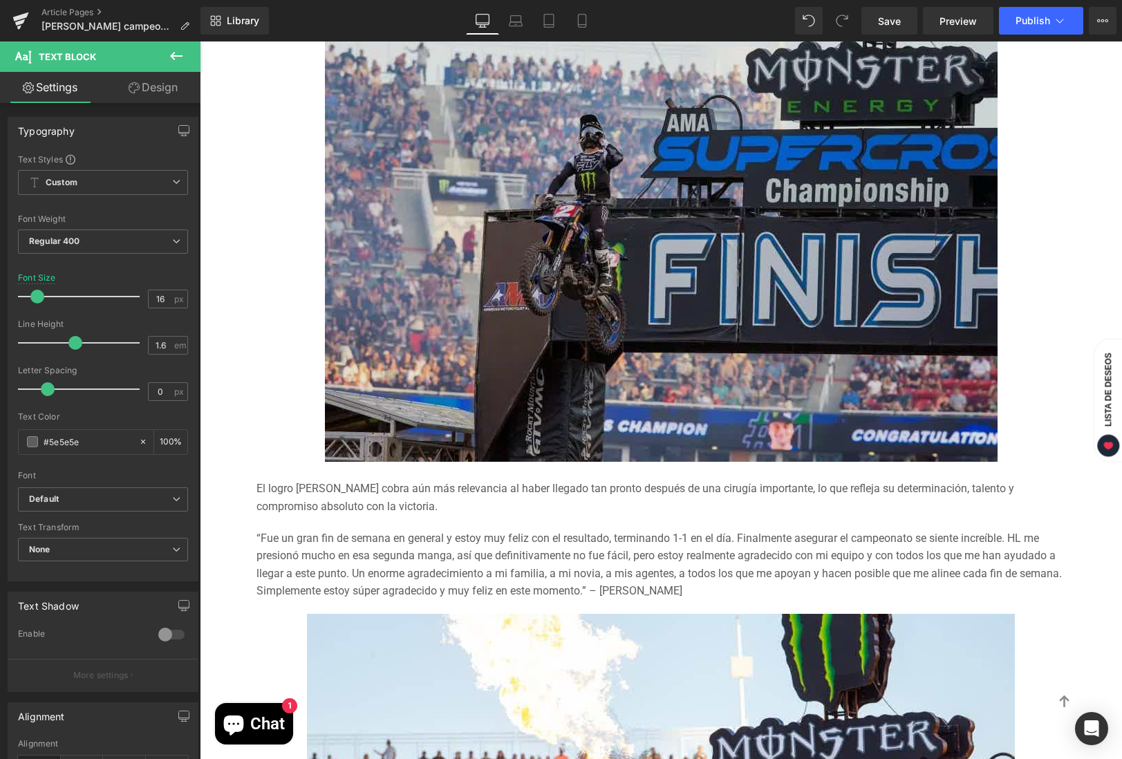
click at [760, 255] on img at bounding box center [661, 238] width 673 height 448
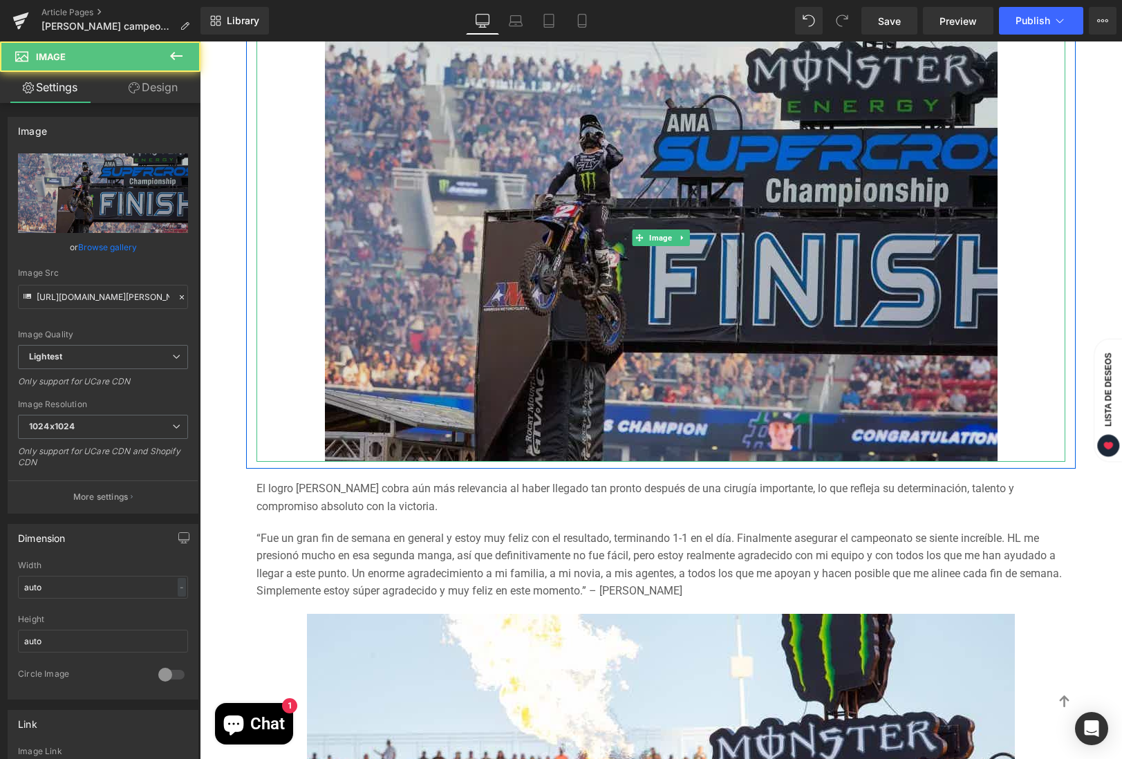
drag, startPoint x: 652, startPoint y: 235, endPoint x: 551, endPoint y: 272, distance: 108.3
click at [652, 235] on div "Image" at bounding box center [661, 238] width 809 height 448
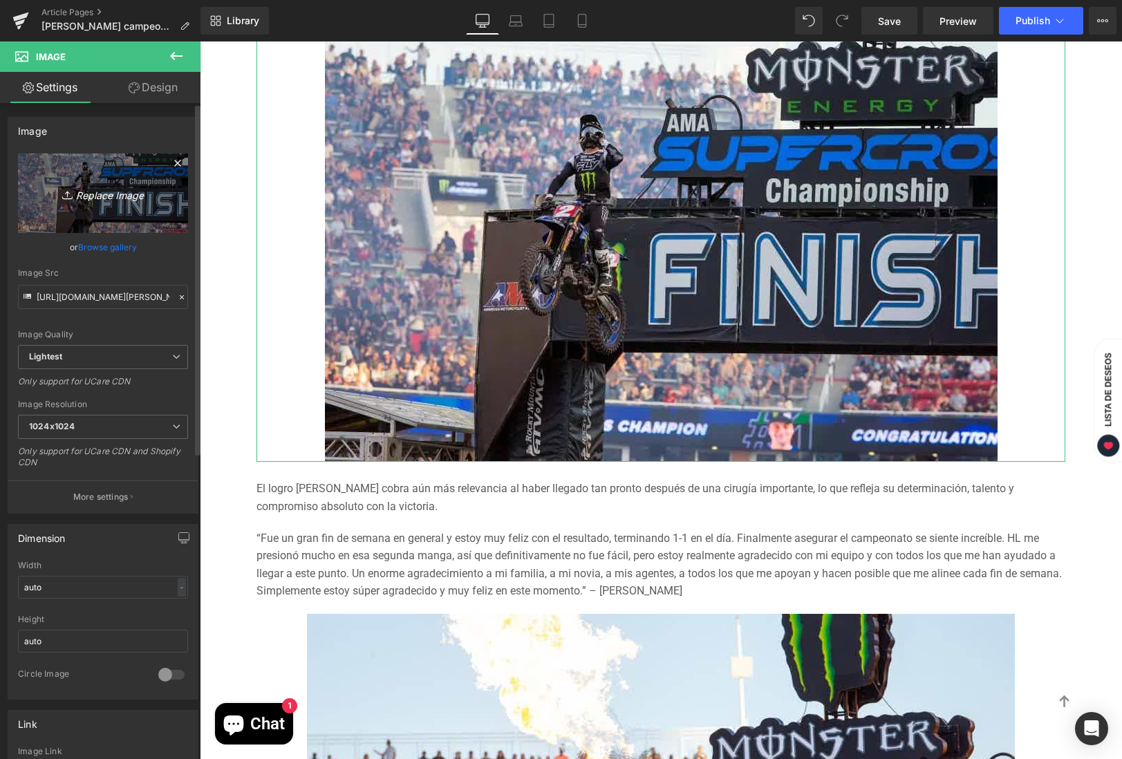
click at [100, 194] on icon "Replace Image" at bounding box center [103, 193] width 111 height 17
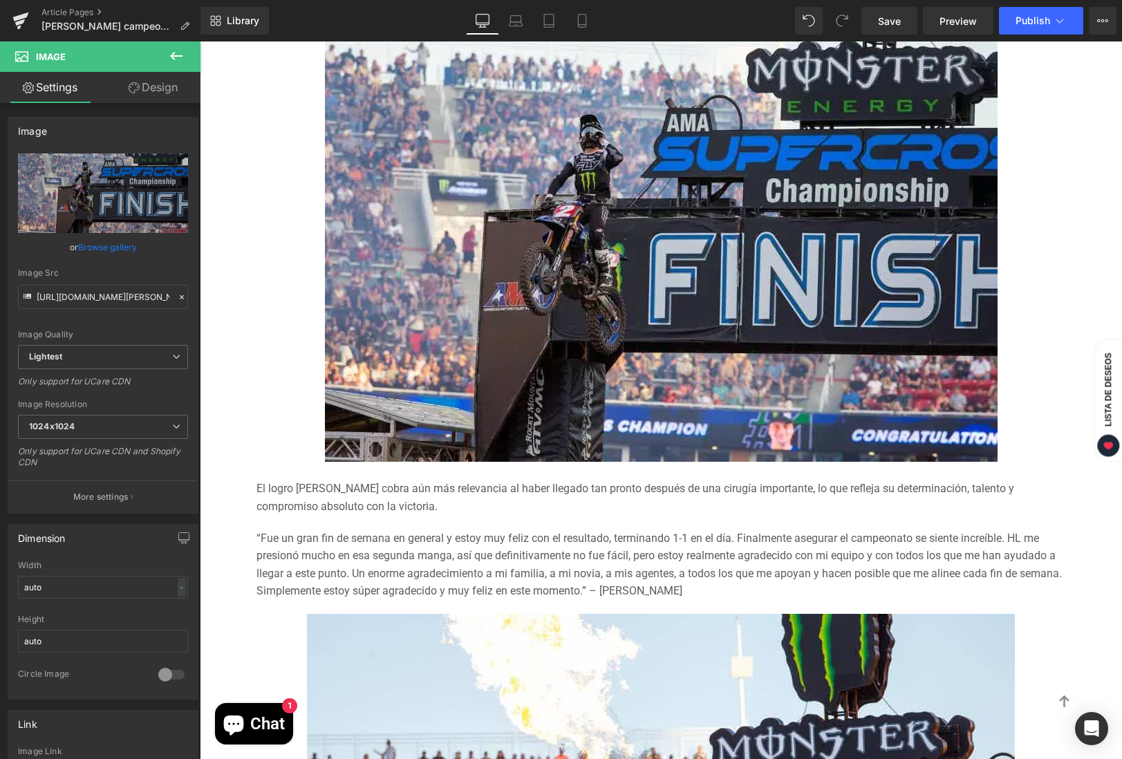
type input "C:\fakepath\[PERSON_NAME].jpeg"
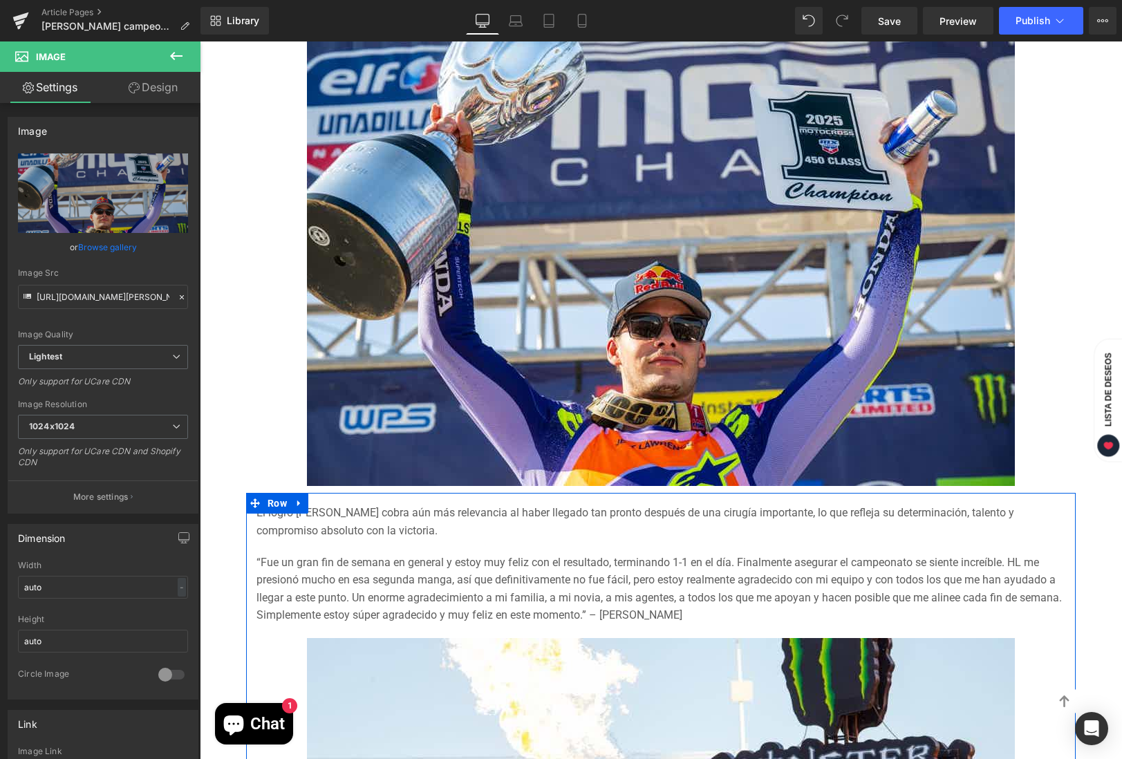
type input "[URL][DOMAIN_NAME][PERSON_NAME]"
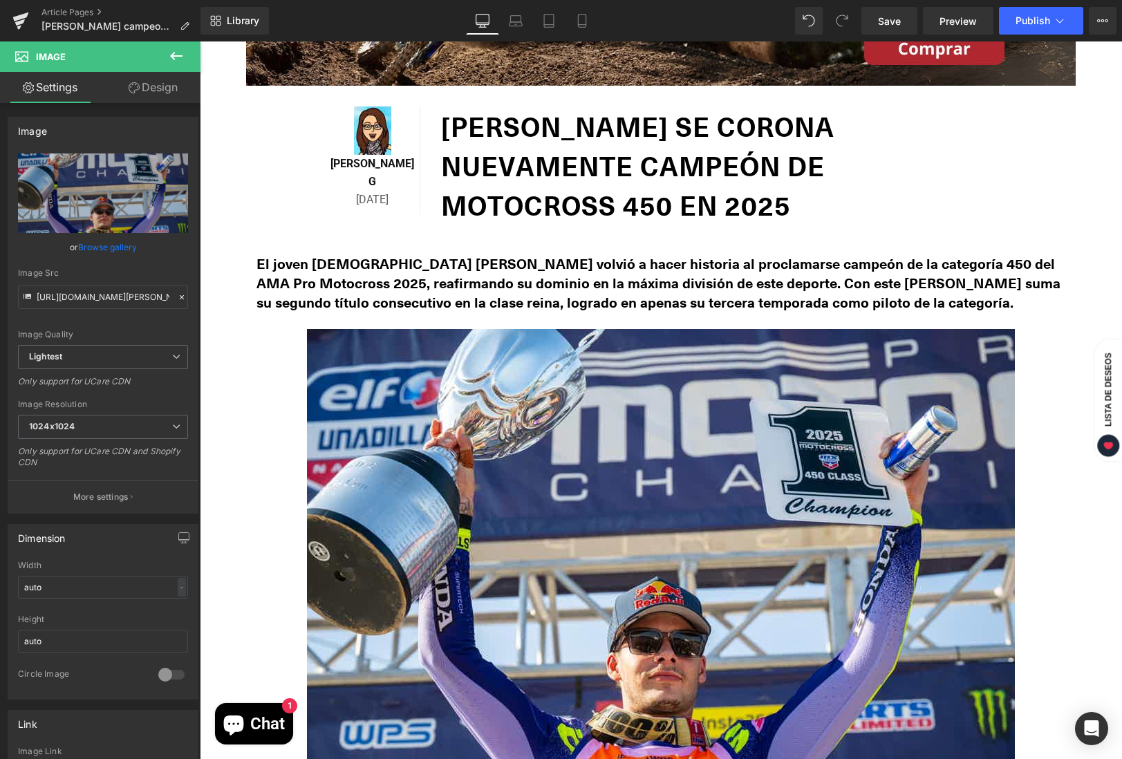
scroll to position [222, 0]
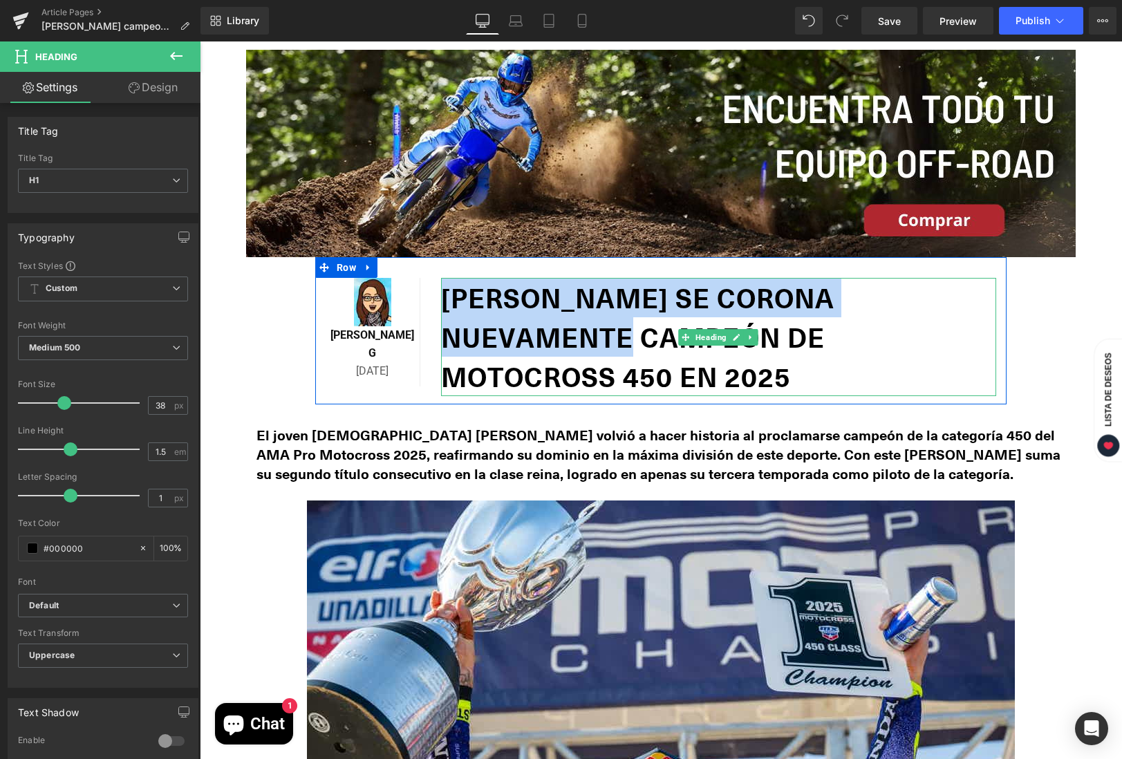
drag, startPoint x: 565, startPoint y: 295, endPoint x: 621, endPoint y: 342, distance: 73.1
click at [621, 342] on h1 "[PERSON_NAME] se corona nuevamente campeón de motocross 450 en 2025" at bounding box center [718, 337] width 555 height 118
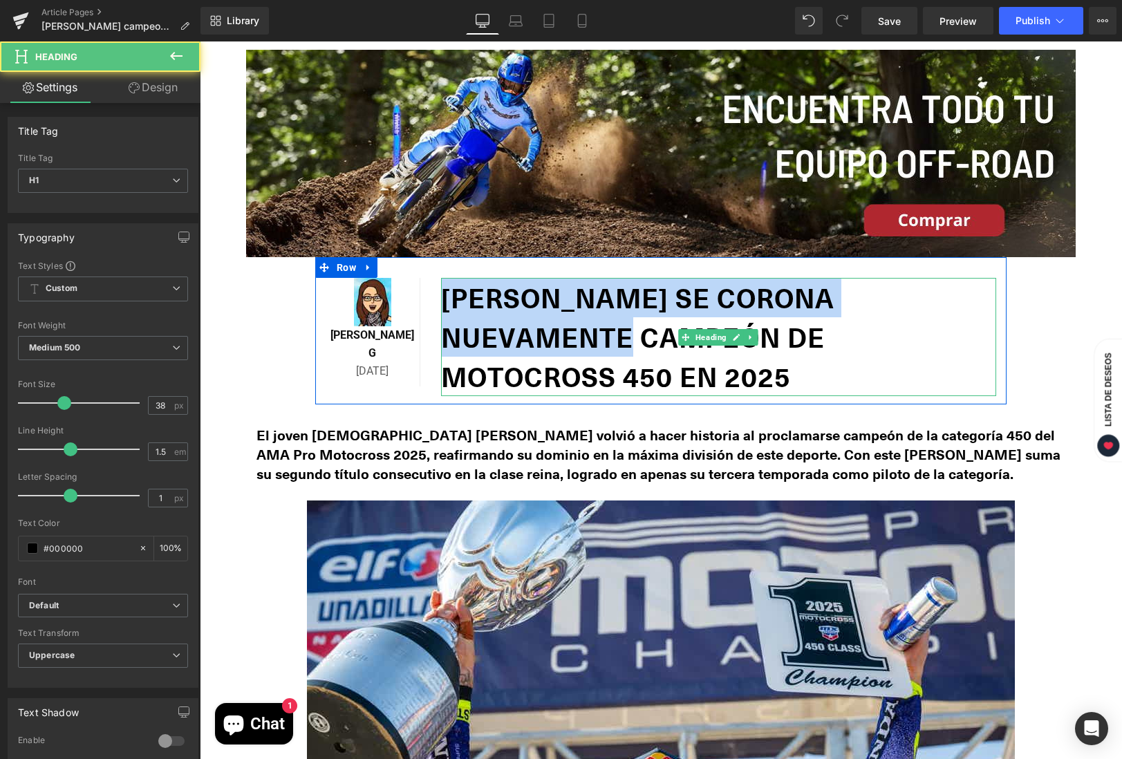
drag, startPoint x: 542, startPoint y: 320, endPoint x: 621, endPoint y: 331, distance: 79.6
click at [621, 331] on h1 "[PERSON_NAME] se corona nuevamente campeón de motocross 450 en 2025" at bounding box center [718, 337] width 555 height 118
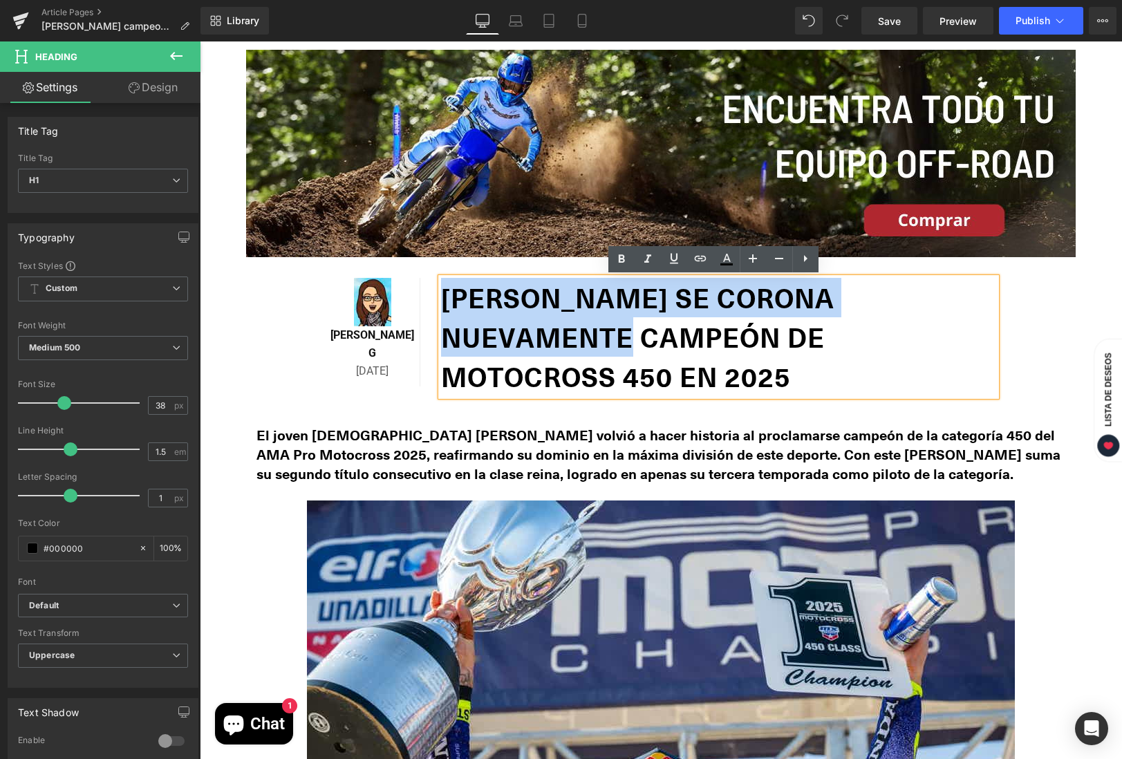
copy h1 "[PERSON_NAME] se corona nuevamente"
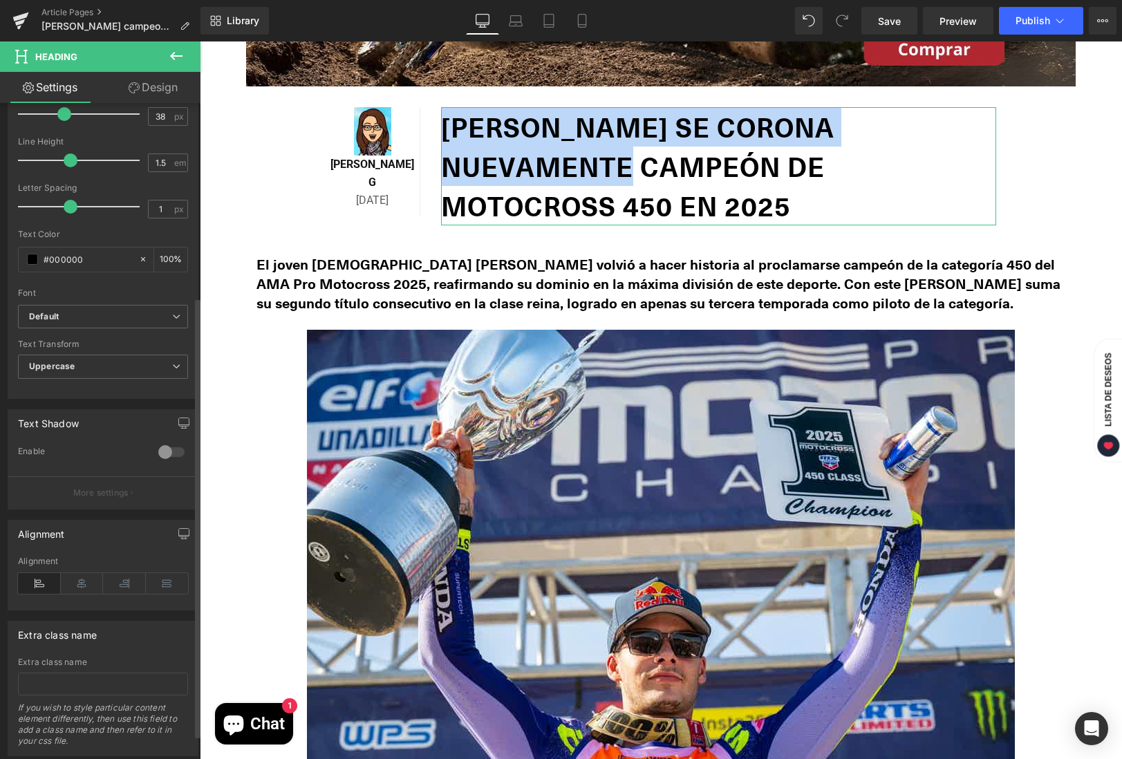
scroll to position [325, 0]
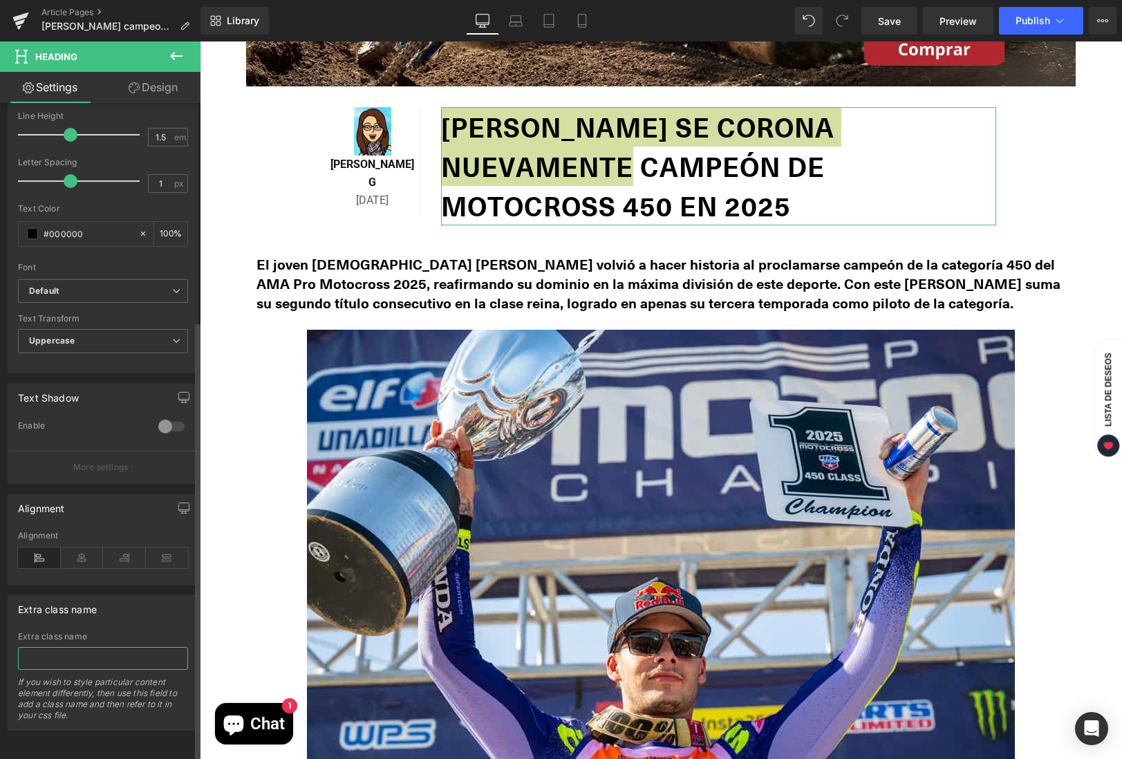
click at [84, 648] on input "text" at bounding box center [103, 658] width 170 height 23
paste input "[PERSON_NAME] se corona nuevamente"
type input "[PERSON_NAME] se corona nuevamente"
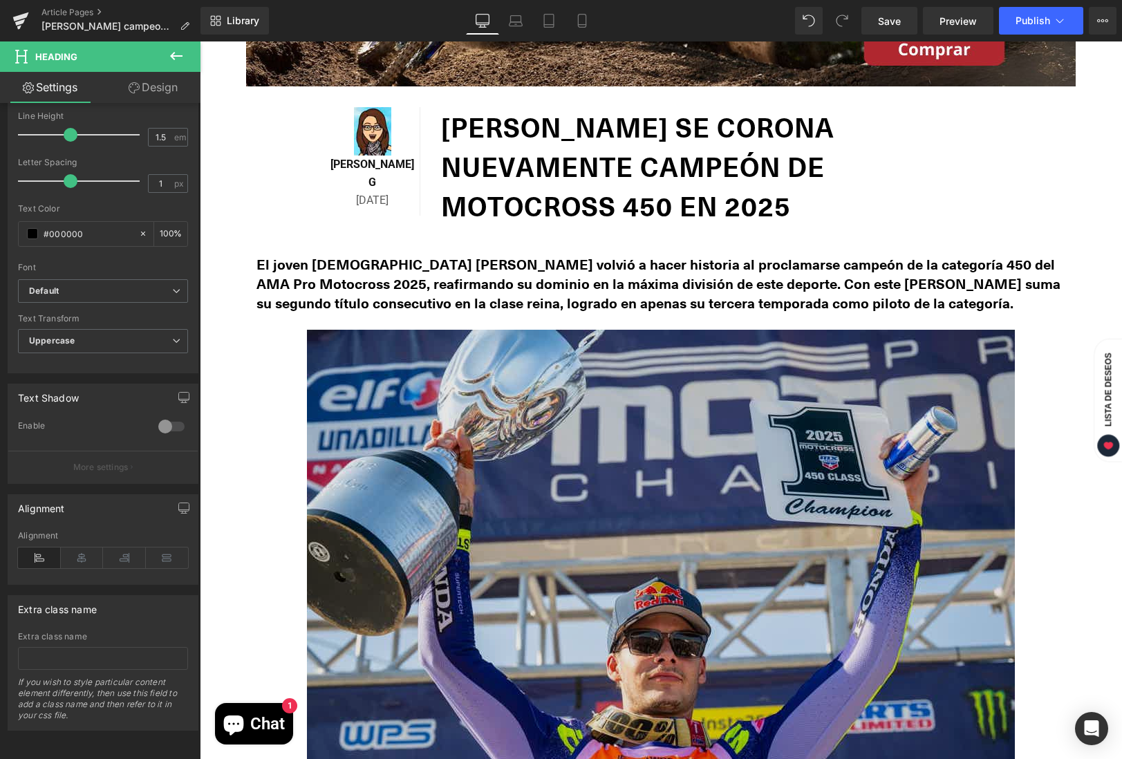
click at [693, 516] on img at bounding box center [661, 566] width 708 height 472
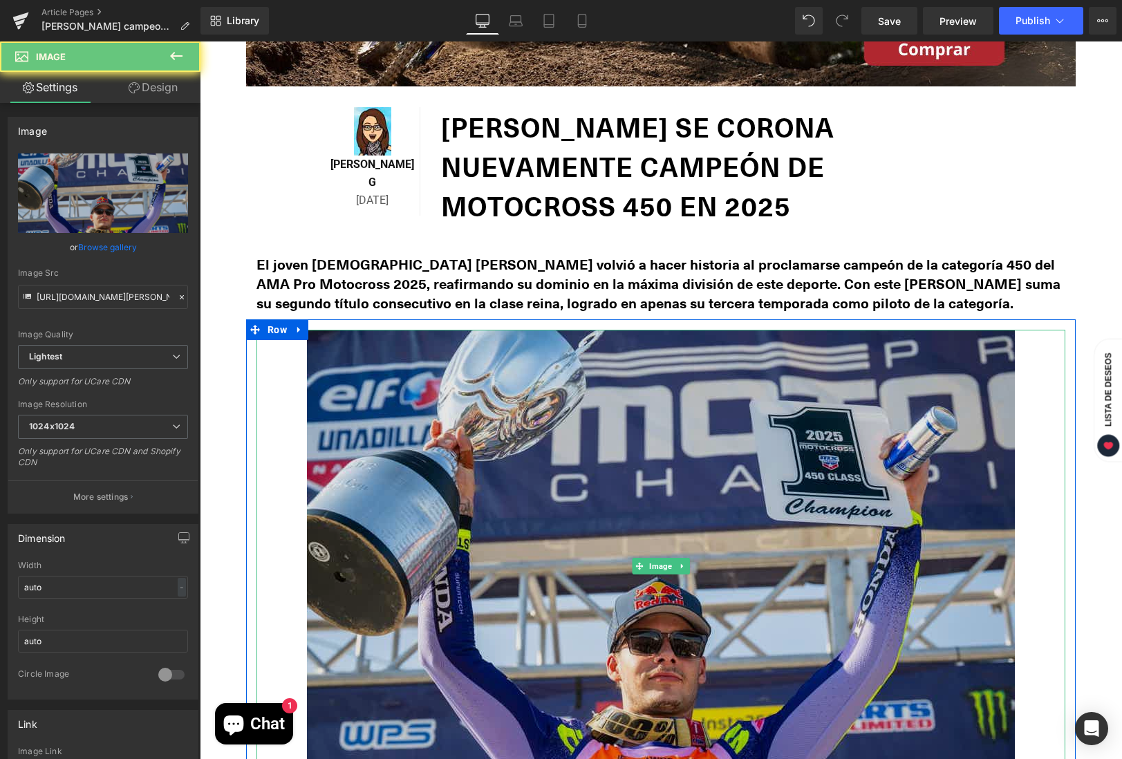
click at [693, 516] on img at bounding box center [661, 566] width 708 height 472
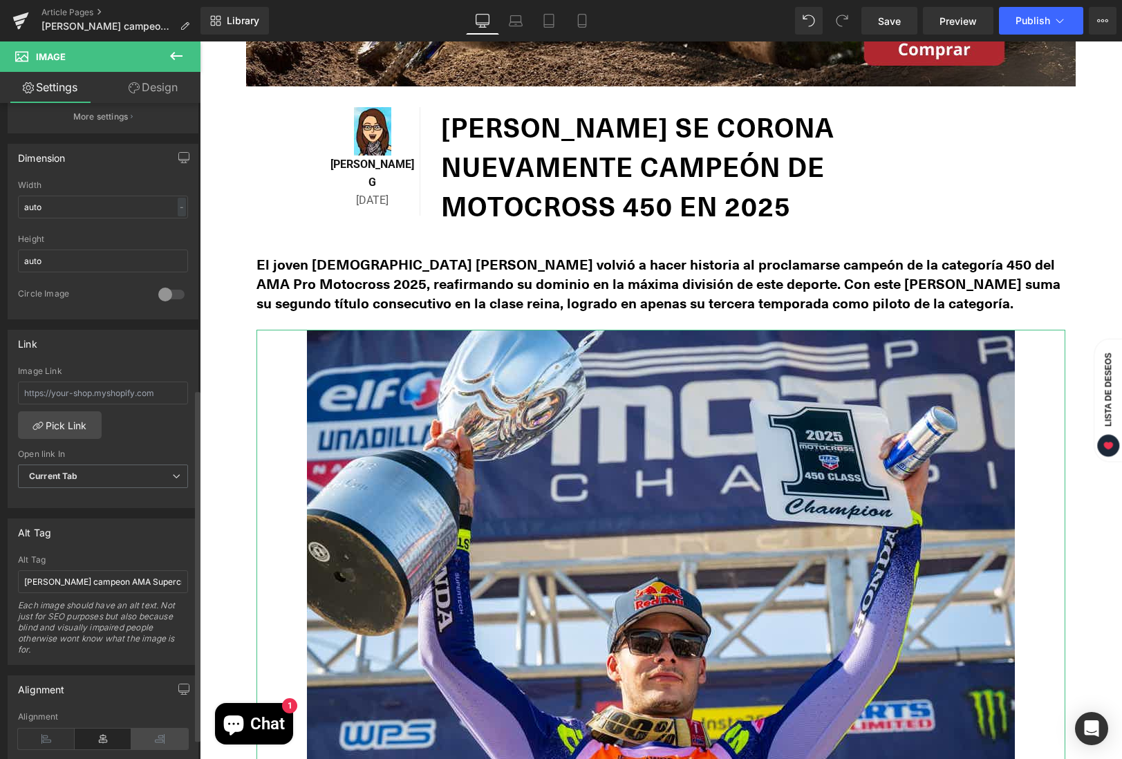
scroll to position [534, 0]
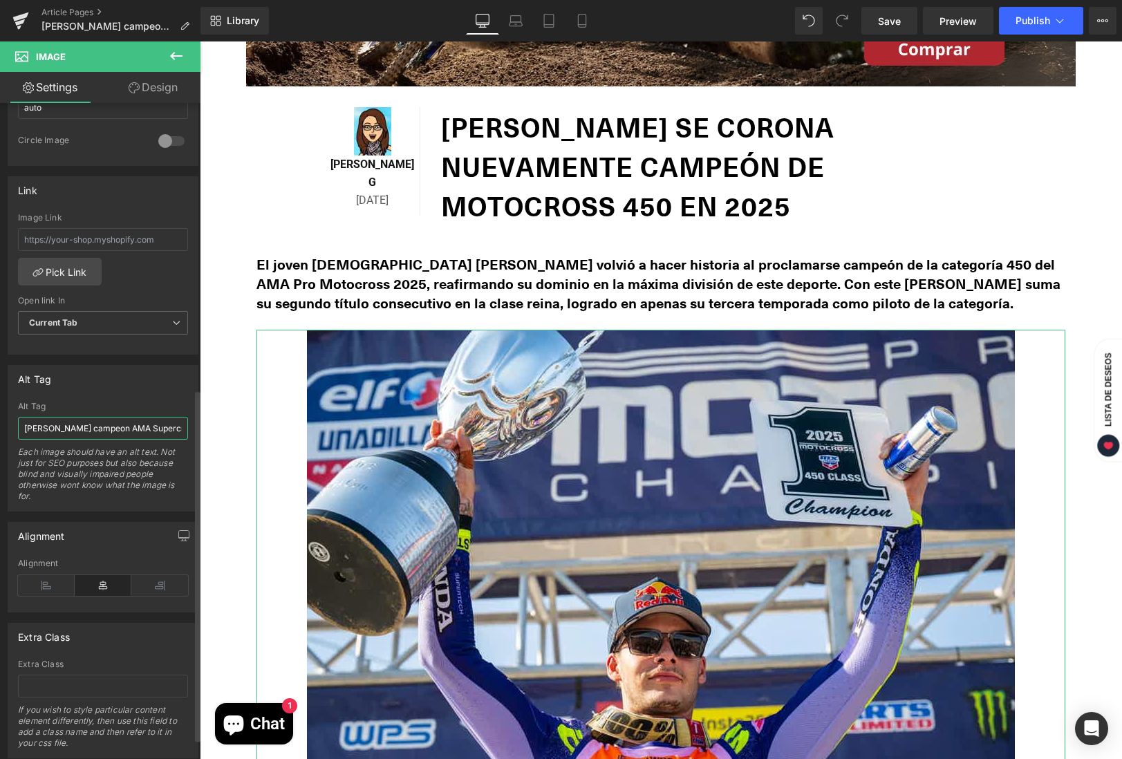
click at [90, 431] on input "[PERSON_NAME] campeon AMA Supercross 450SX 2025." at bounding box center [103, 428] width 170 height 23
click at [89, 432] on input "[PERSON_NAME] campeon AMA Supercross 450SX 2025." at bounding box center [103, 428] width 170 height 23
paste input "[PERSON_NAME] se corona nuevamente"
type input "[PERSON_NAME] se corona nuevamente"
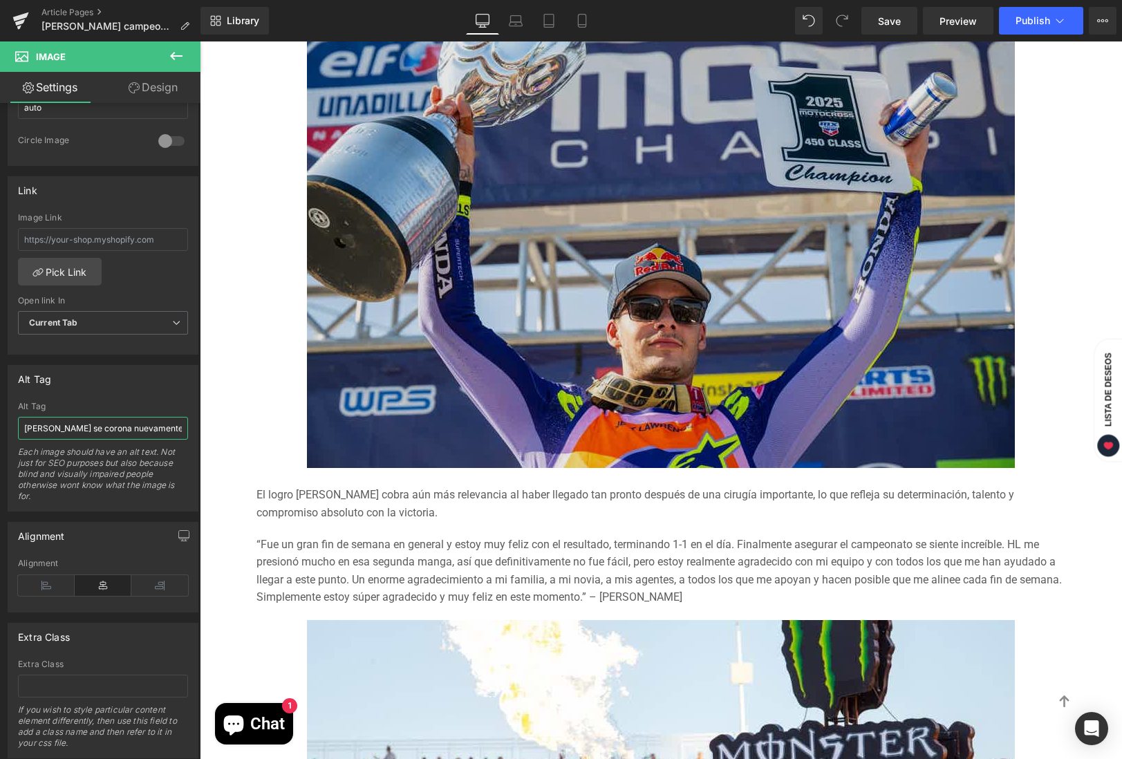
scroll to position [804, 0]
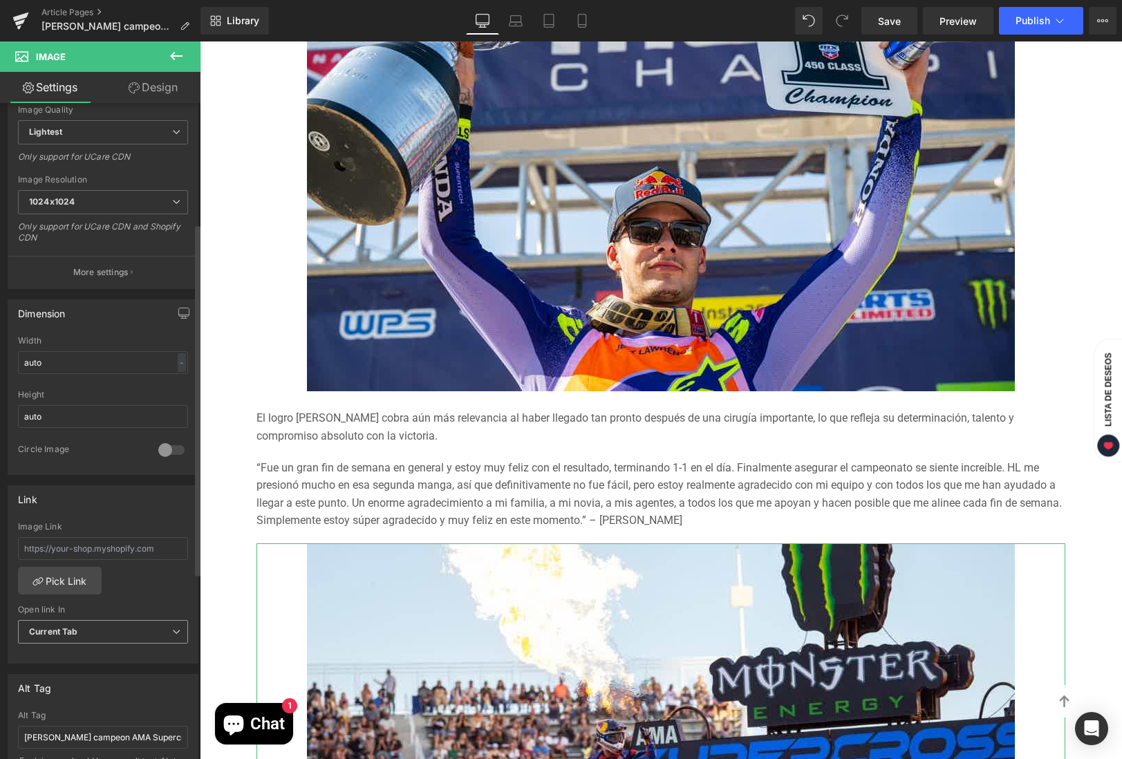
scroll to position [438, 0]
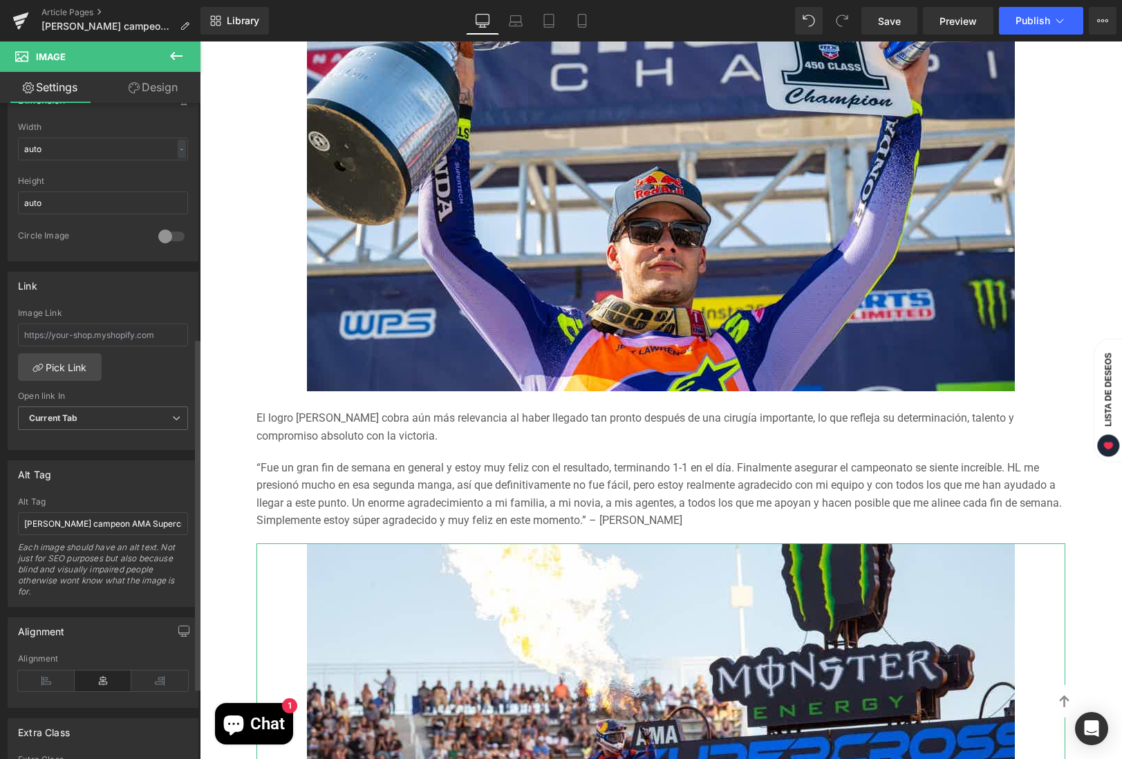
click at [91, 538] on div "Alt Tag [PERSON_NAME] campeon AMA Supercross 450SX 2025. Each image should have…" at bounding box center [103, 551] width 170 height 109
click at [91, 525] on input "[PERSON_NAME] campeon AMA Supercross 450SX 2025." at bounding box center [103, 523] width 170 height 23
paste input "[PERSON_NAME] se corona nuevamente"
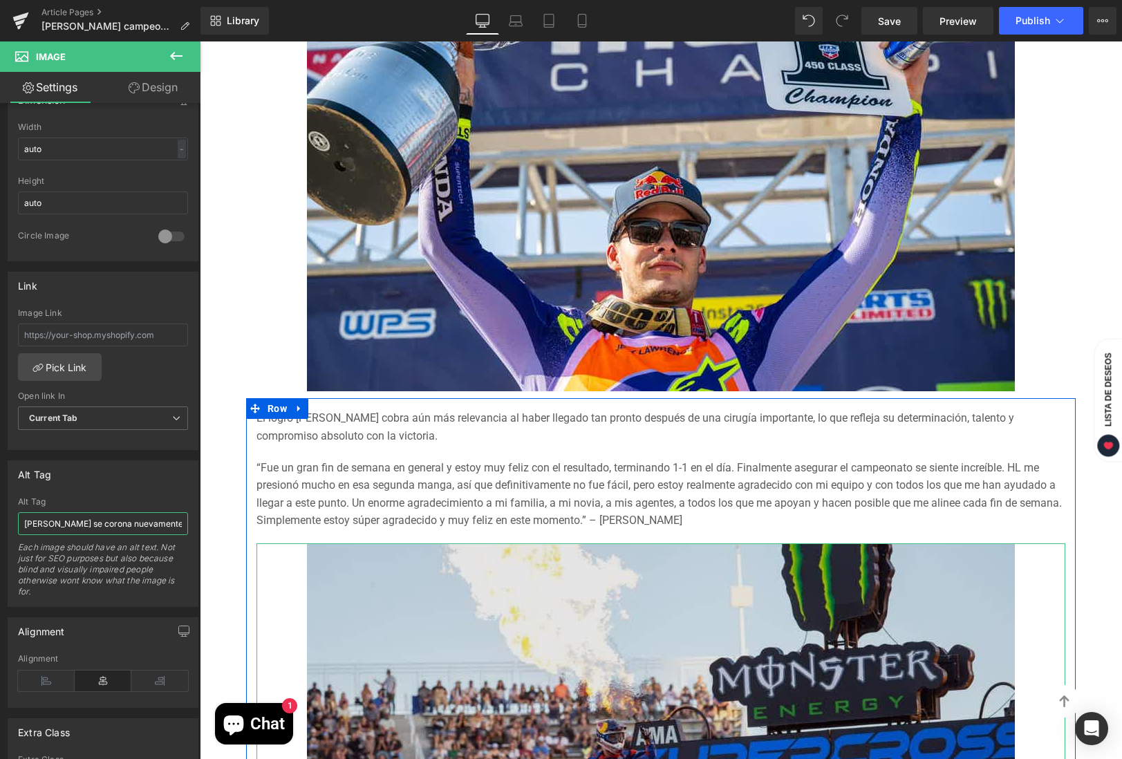
scroll to position [1174, 0]
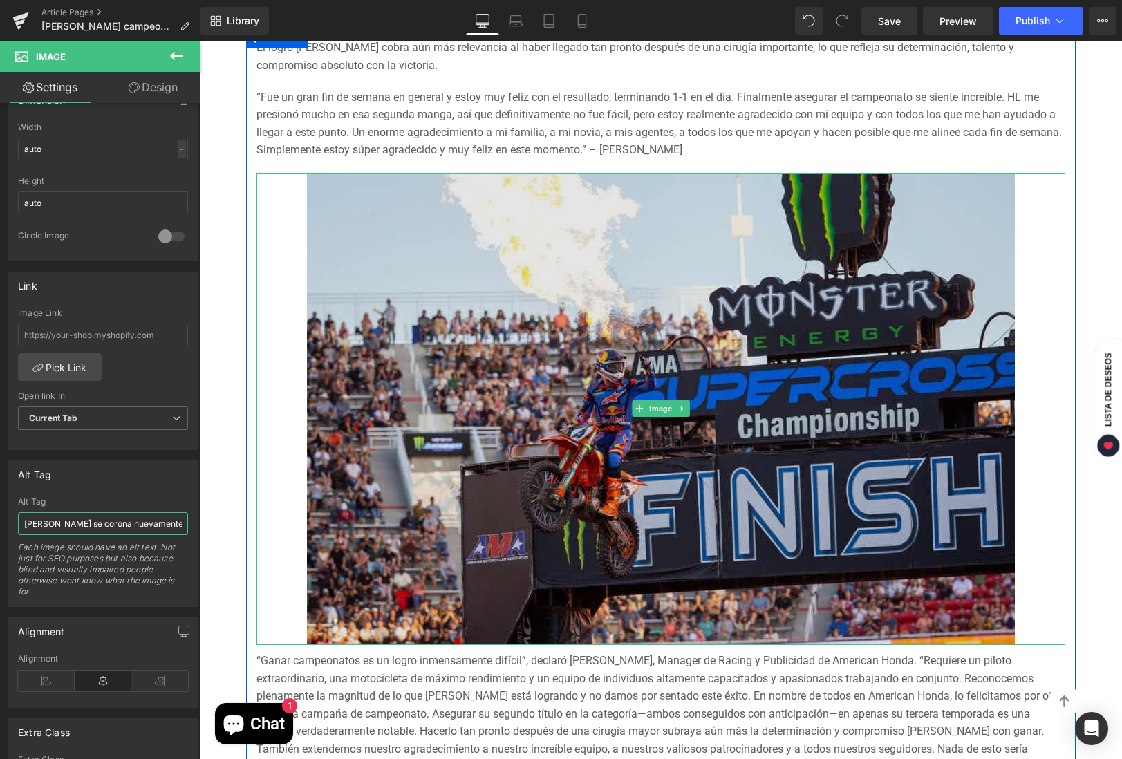
type input "[PERSON_NAME] se corona nuevamente"
click at [659, 290] on img at bounding box center [661, 409] width 708 height 472
click at [585, 297] on img at bounding box center [661, 409] width 708 height 472
click at [577, 319] on img at bounding box center [661, 409] width 708 height 472
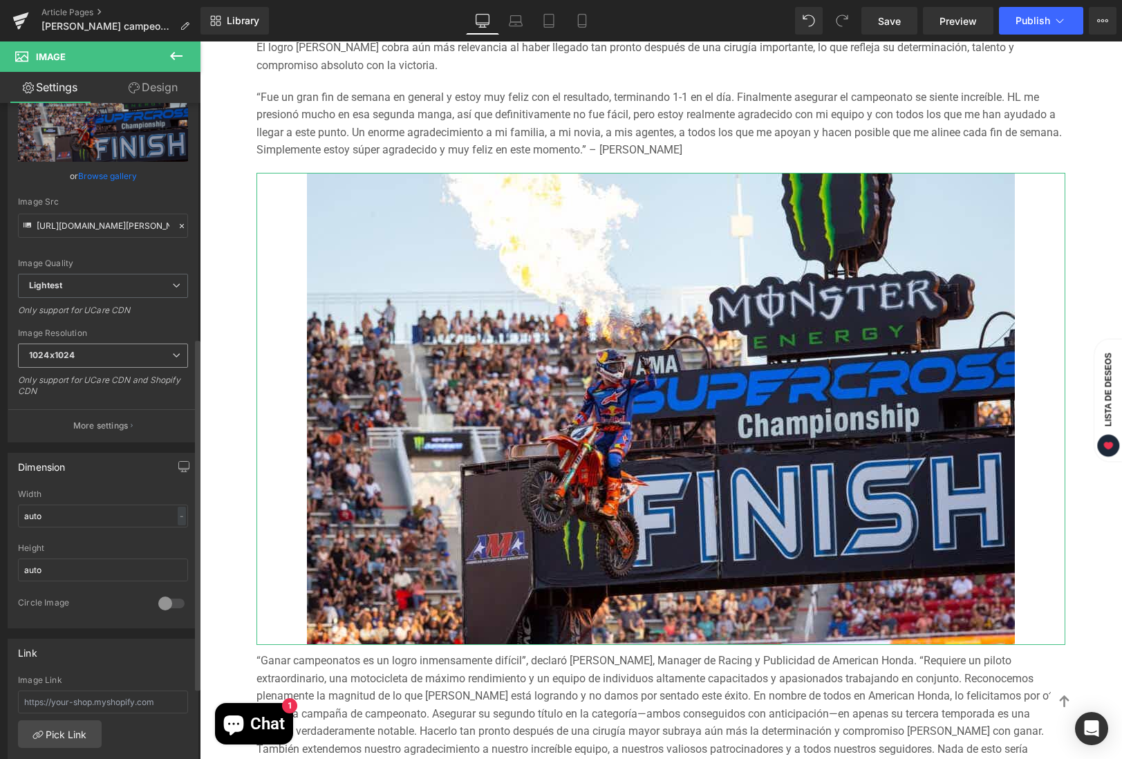
scroll to position [0, 0]
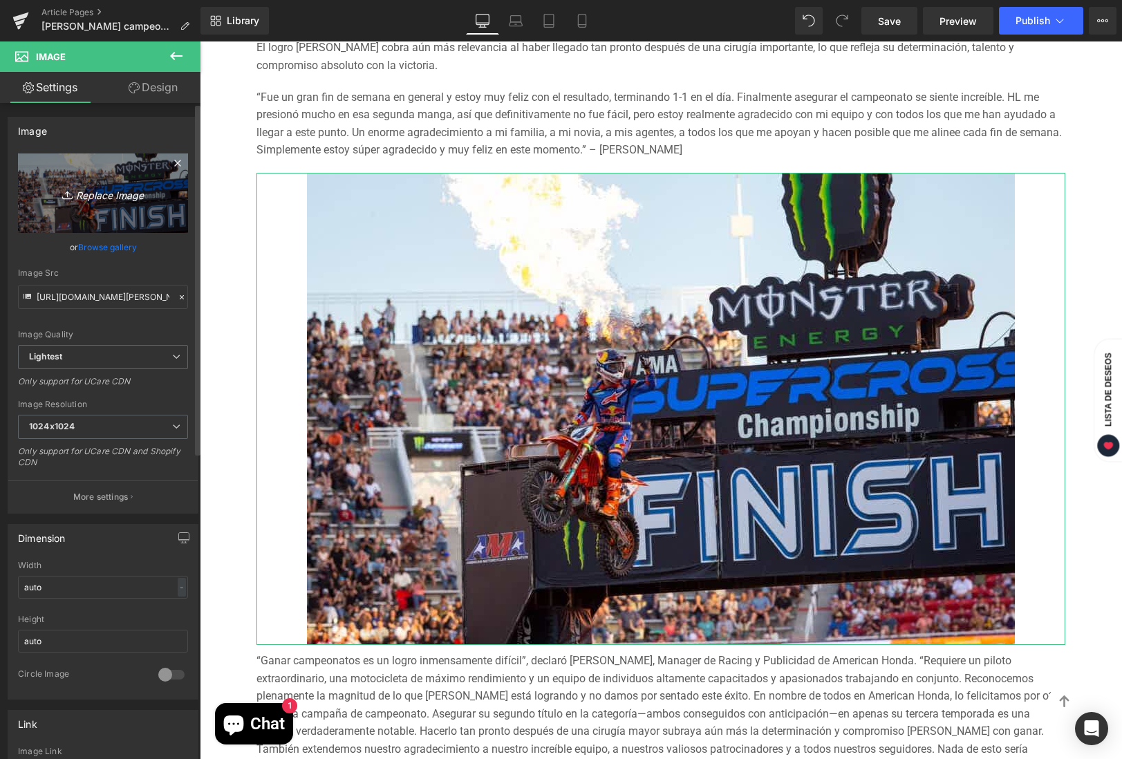
click at [102, 191] on icon "Replace Image" at bounding box center [103, 193] width 111 height 17
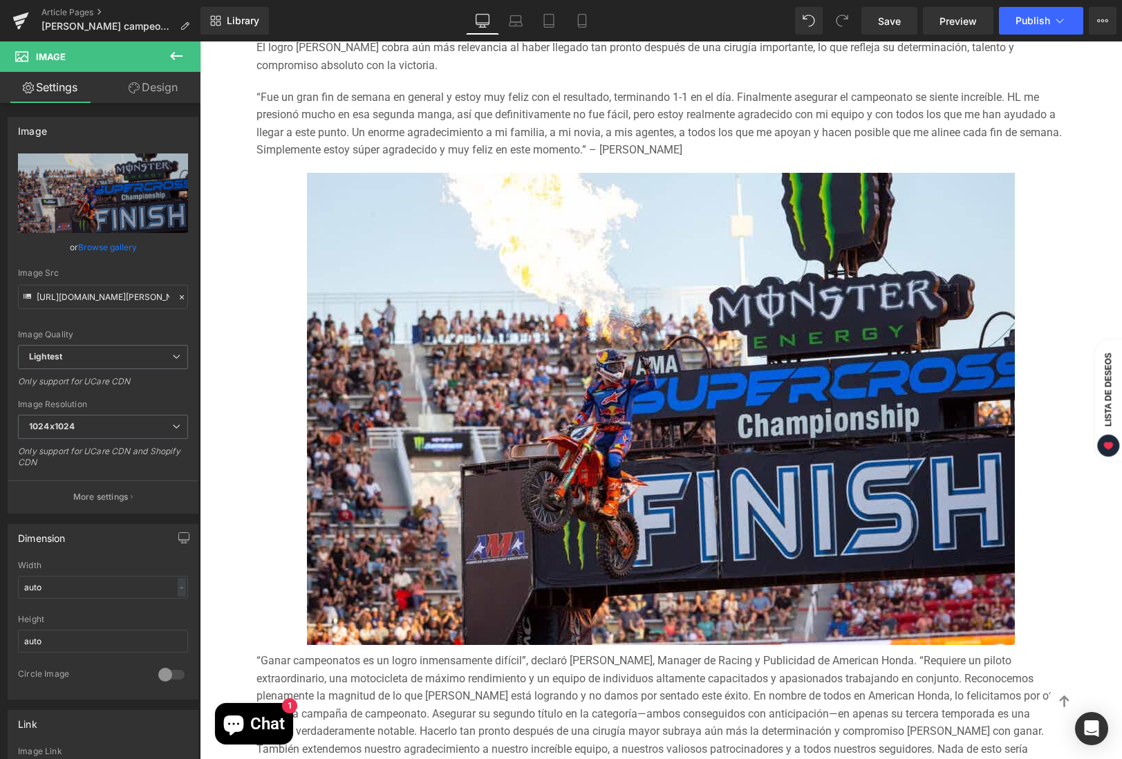
type input "C:\fakepath\Jet-[PERSON_NAME]-.jpeg"
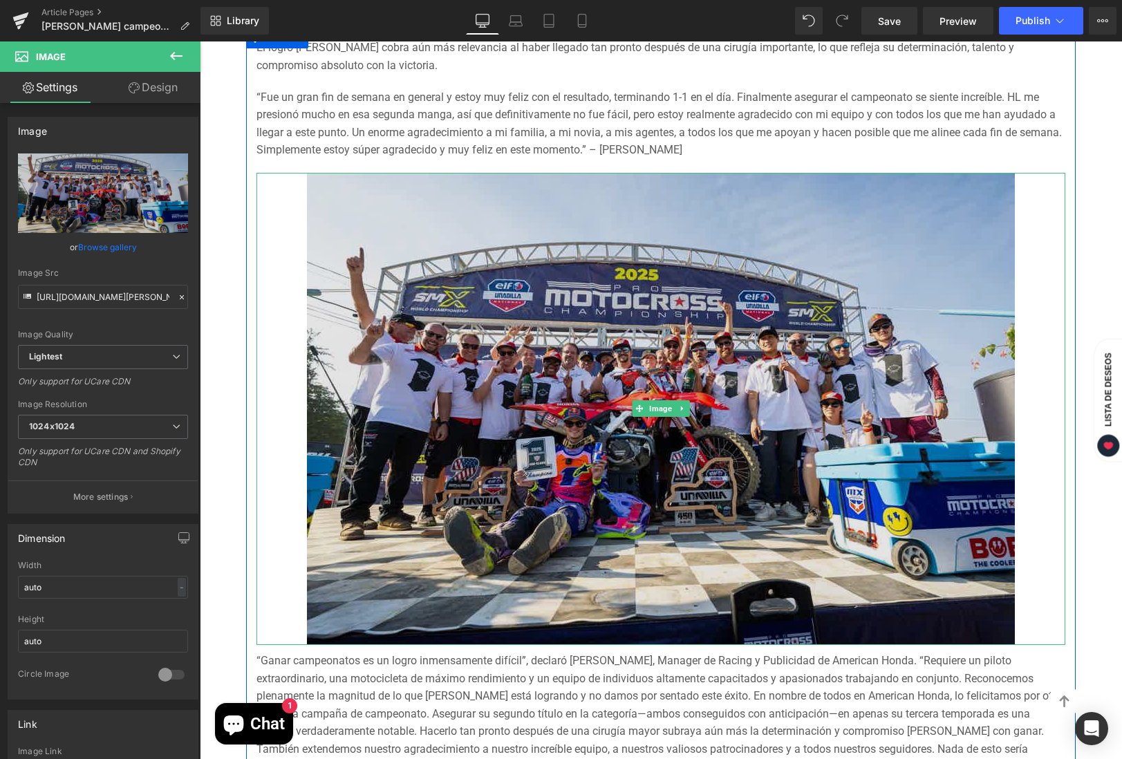
type input "[URL][DOMAIN_NAME][PERSON_NAME]"
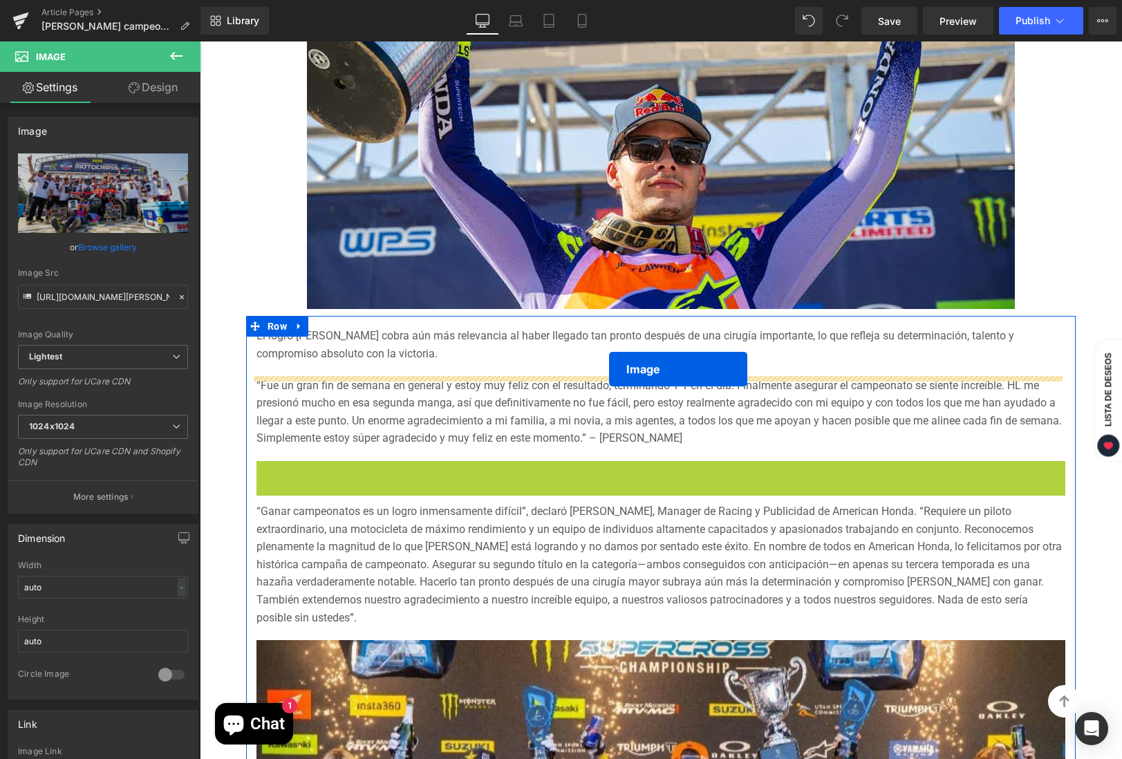
drag, startPoint x: 638, startPoint y: 696, endPoint x: 609, endPoint y: 369, distance: 328.4
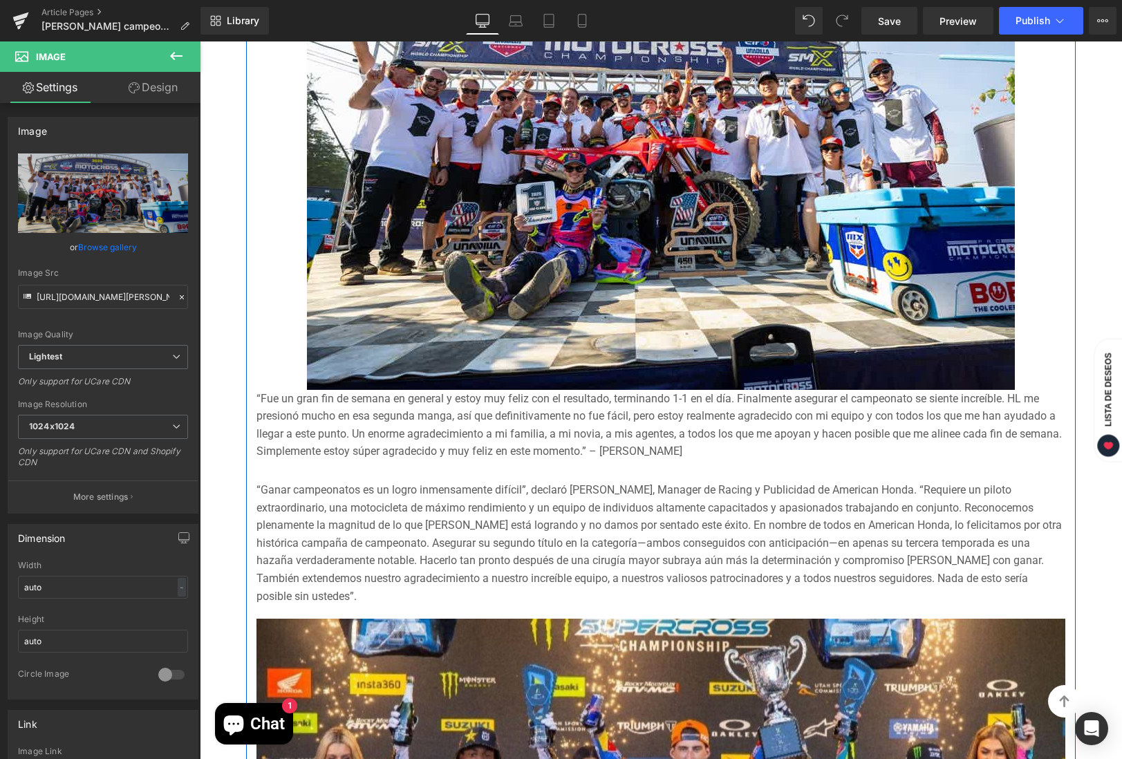
scroll to position [1268, 0]
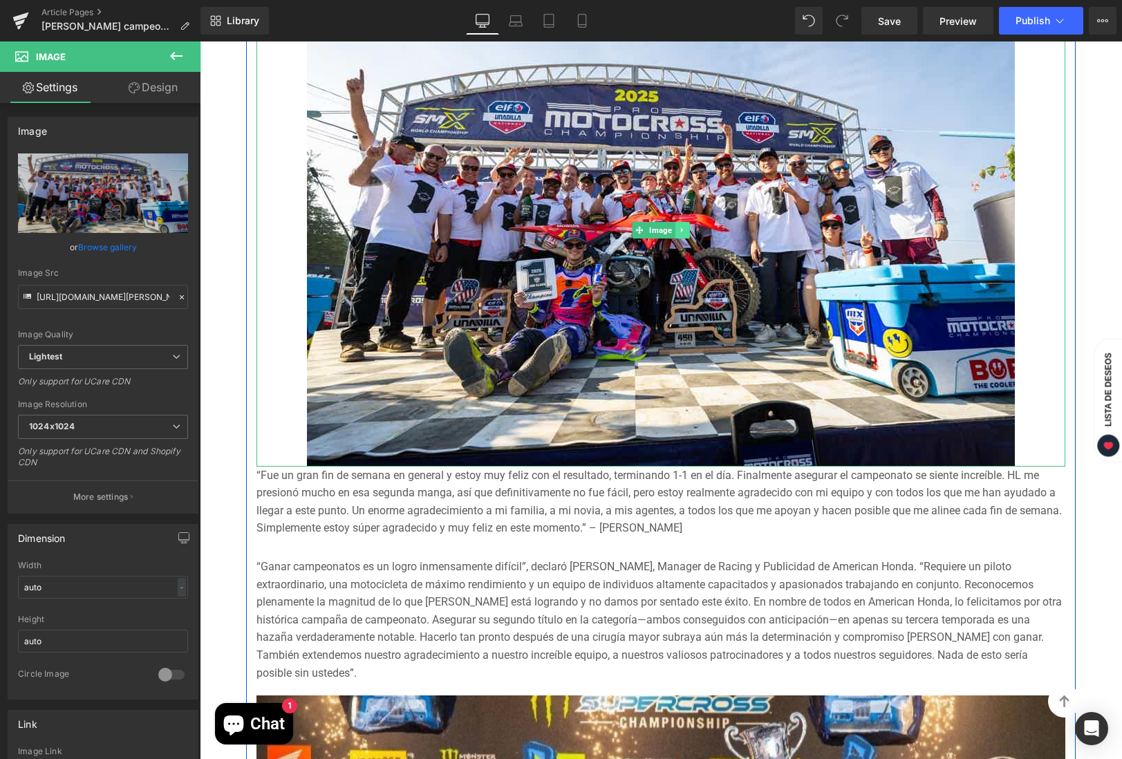
click at [680, 228] on icon at bounding box center [682, 230] width 8 height 8
click at [672, 228] on icon at bounding box center [676, 230] width 8 height 8
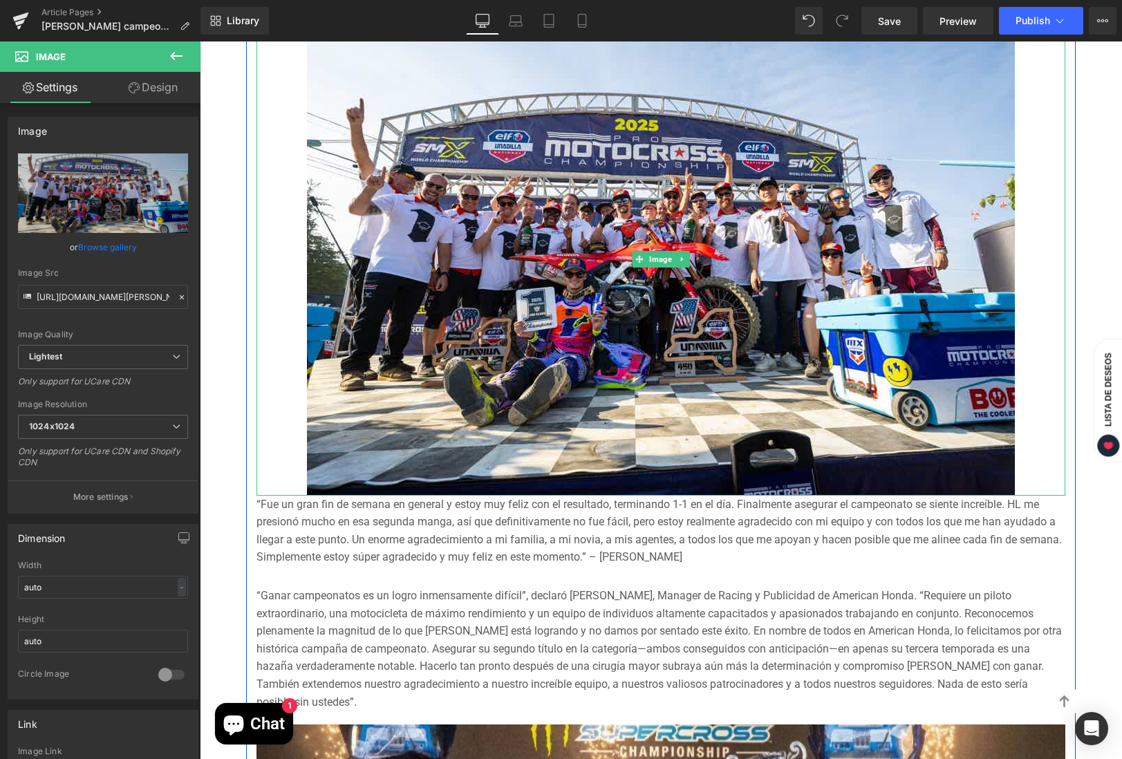
scroll to position [1288, 0]
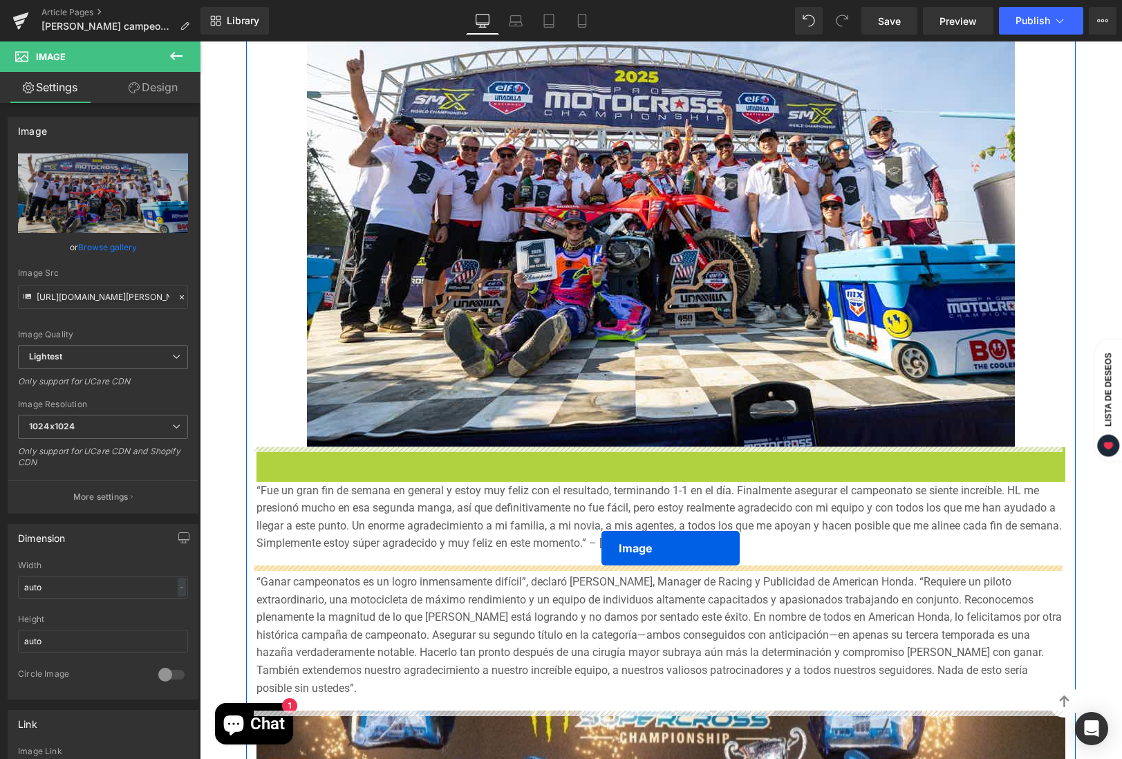
drag, startPoint x: 636, startPoint y: 254, endPoint x: 602, endPoint y: 548, distance: 296.6
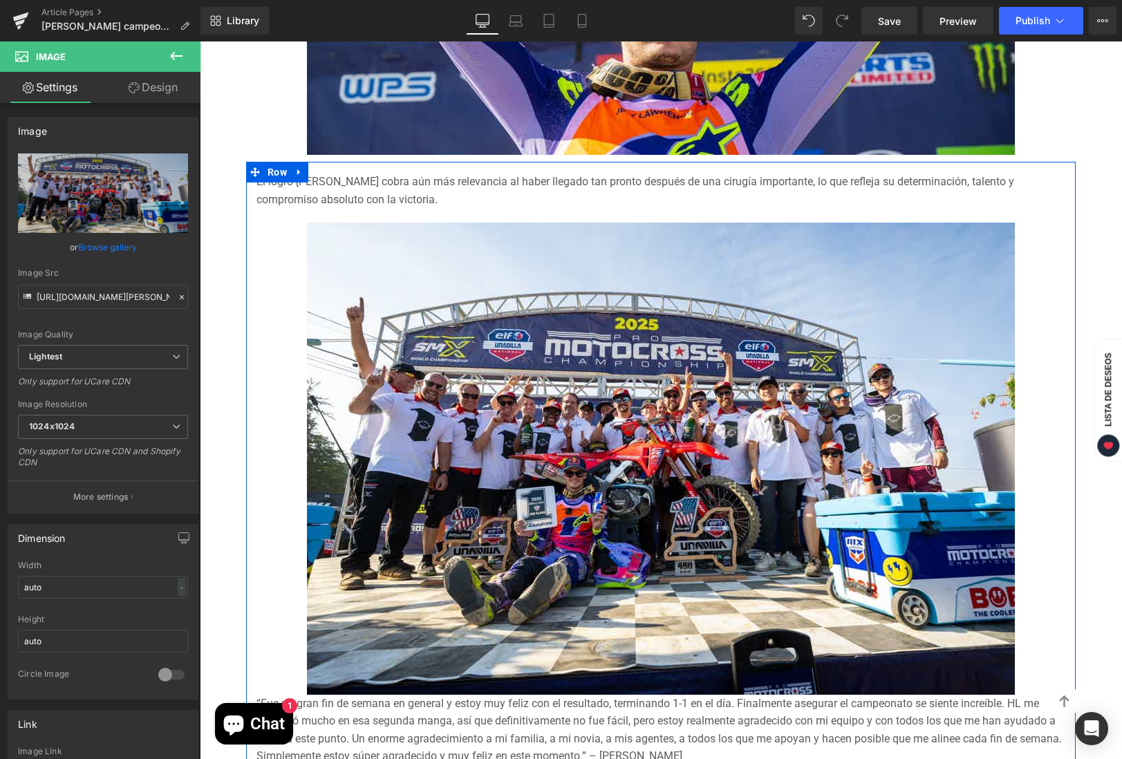
scroll to position [963, 0]
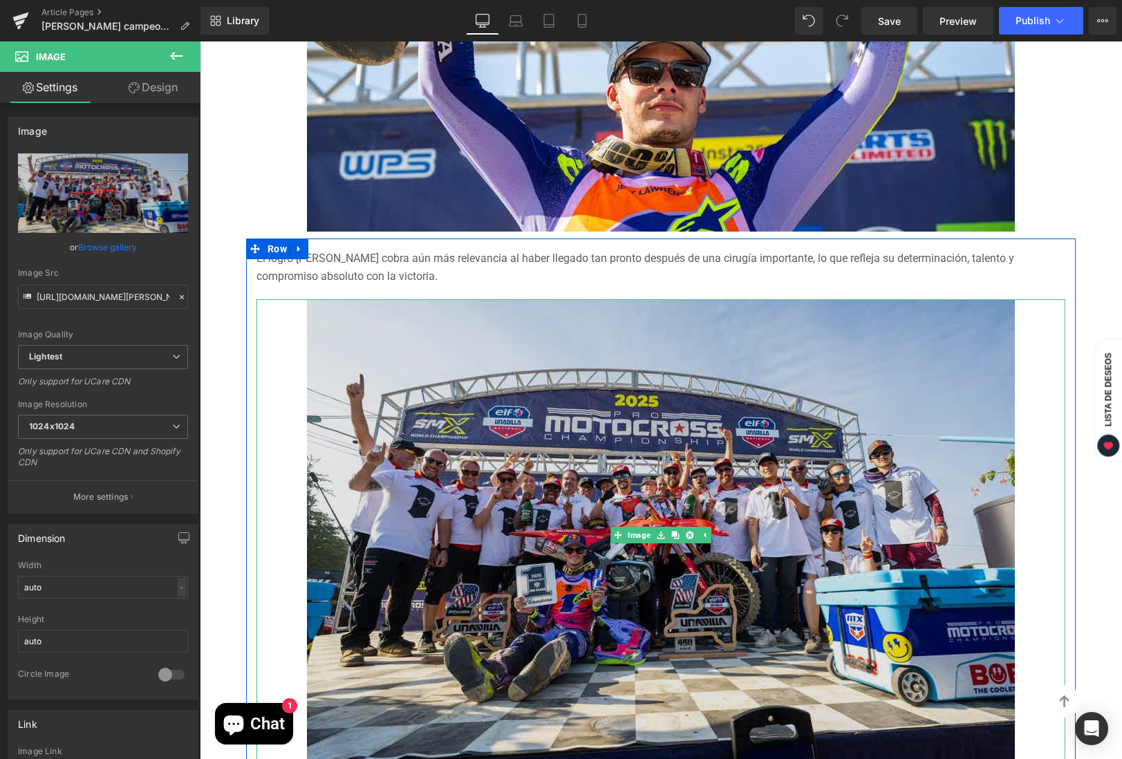
click at [705, 490] on img at bounding box center [661, 535] width 708 height 472
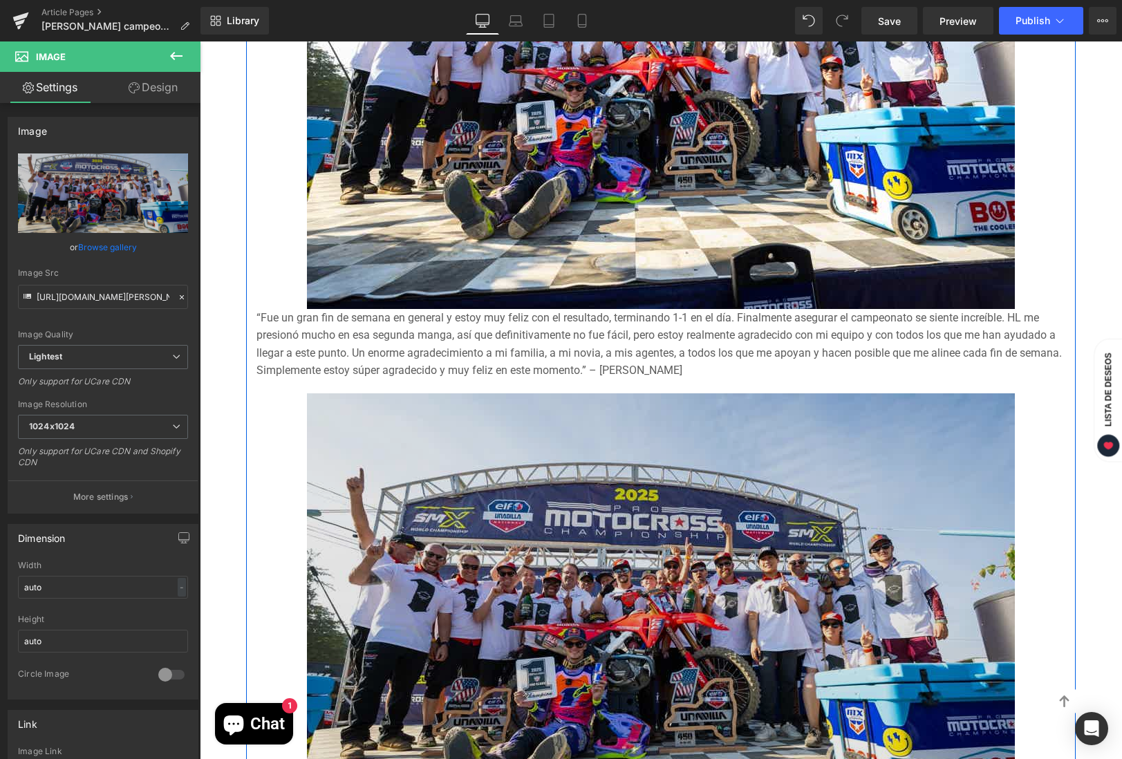
scroll to position [1717, 0]
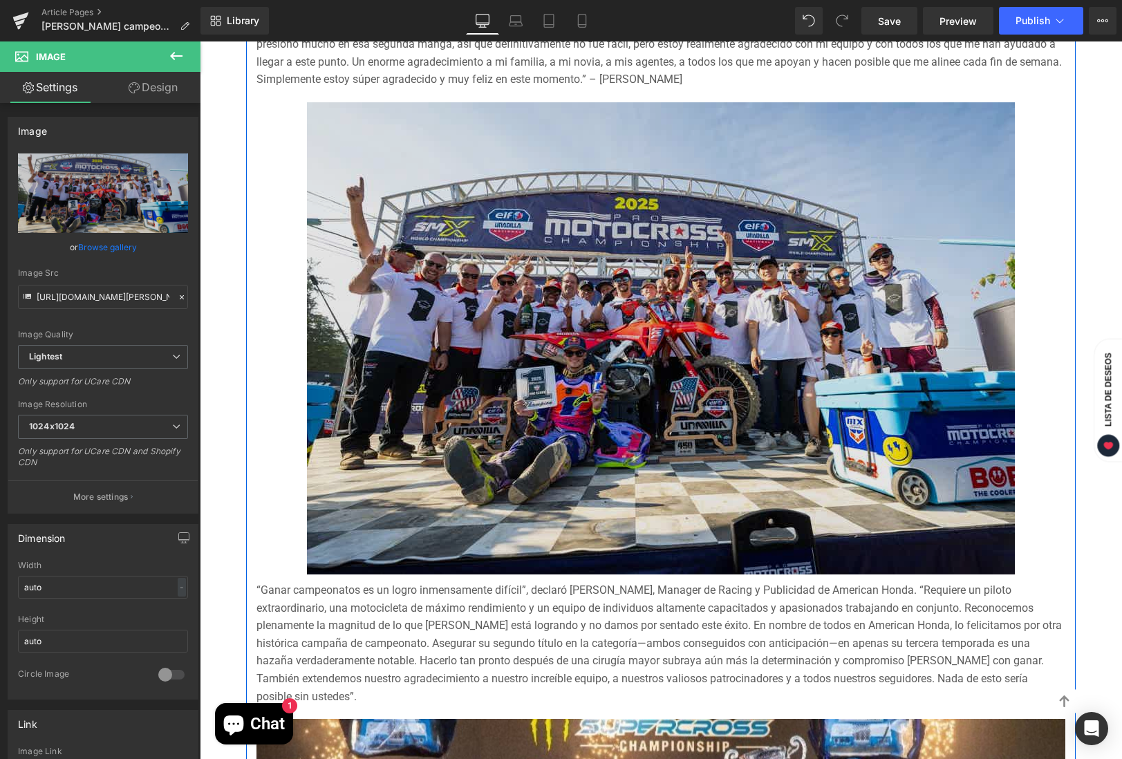
click at [690, 451] on img at bounding box center [661, 338] width 708 height 472
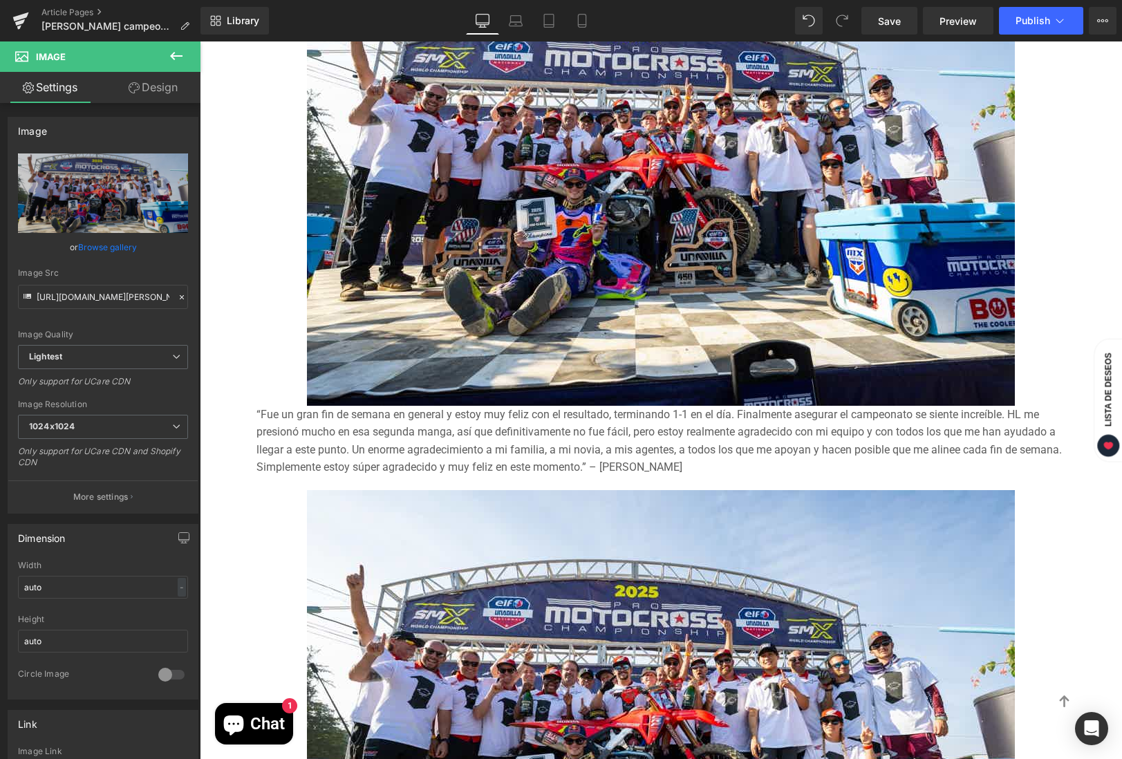
scroll to position [1544, 0]
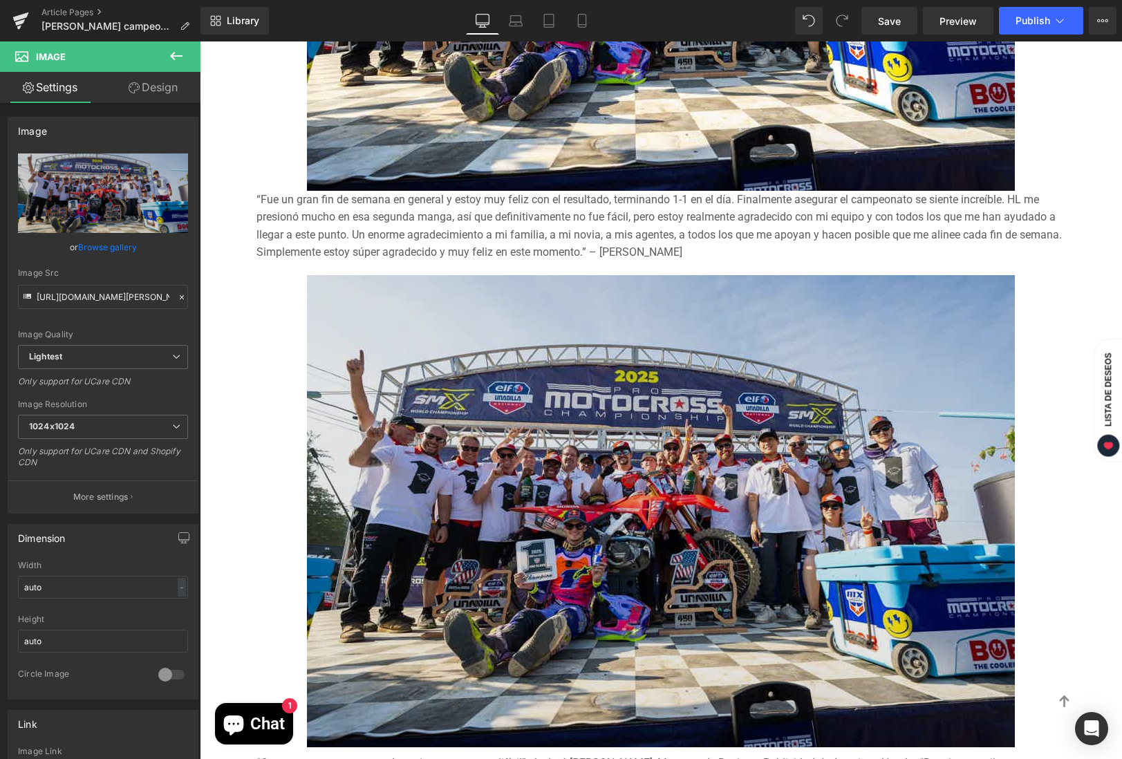
click at [668, 432] on img at bounding box center [661, 511] width 708 height 472
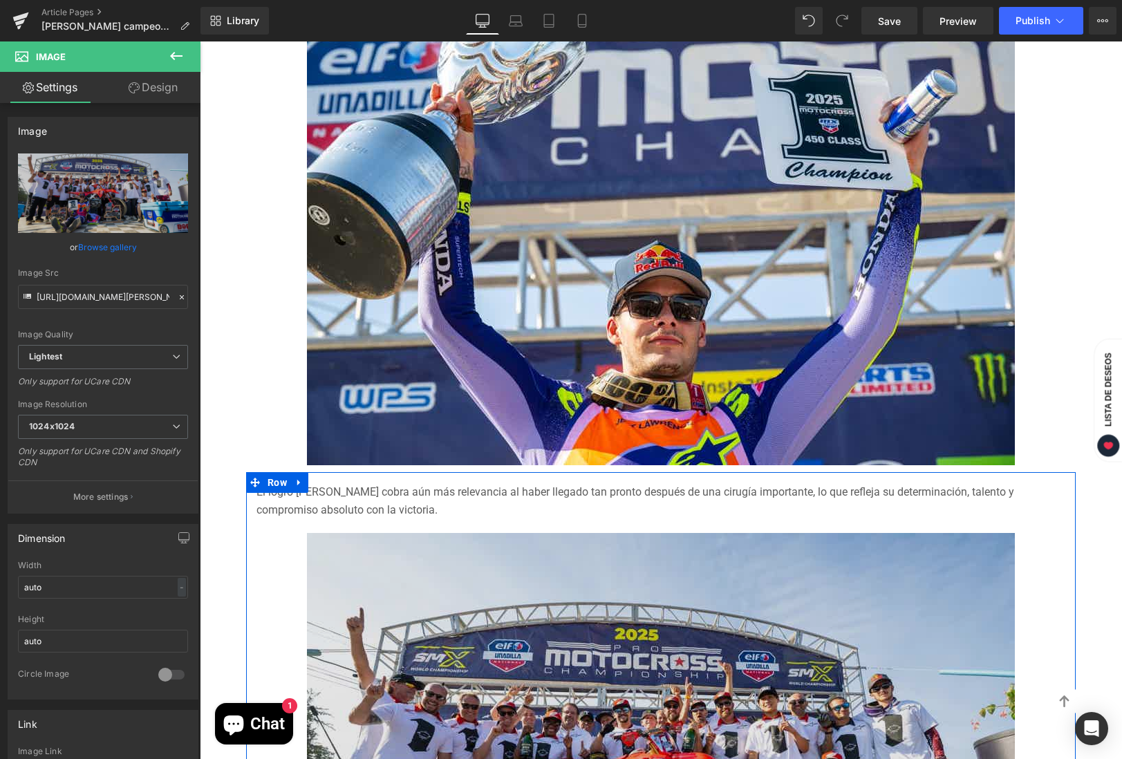
scroll to position [944, 0]
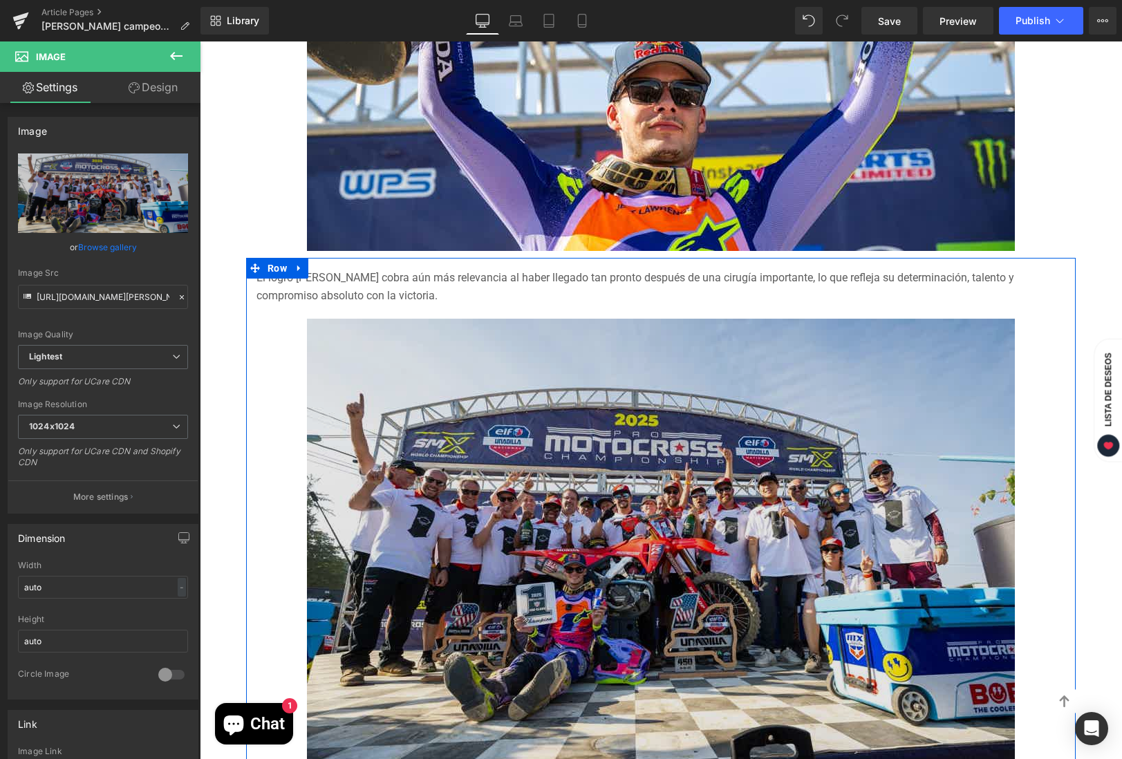
click at [609, 426] on img at bounding box center [661, 555] width 708 height 472
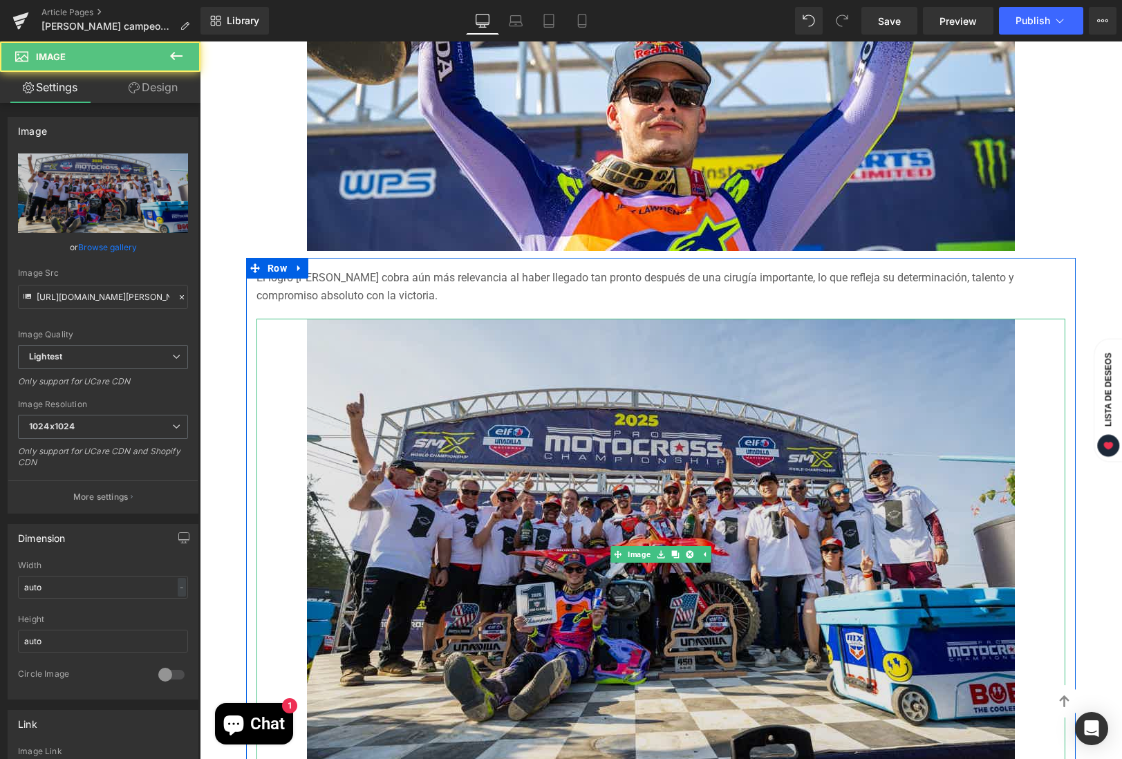
click at [563, 450] on img at bounding box center [661, 555] width 708 height 472
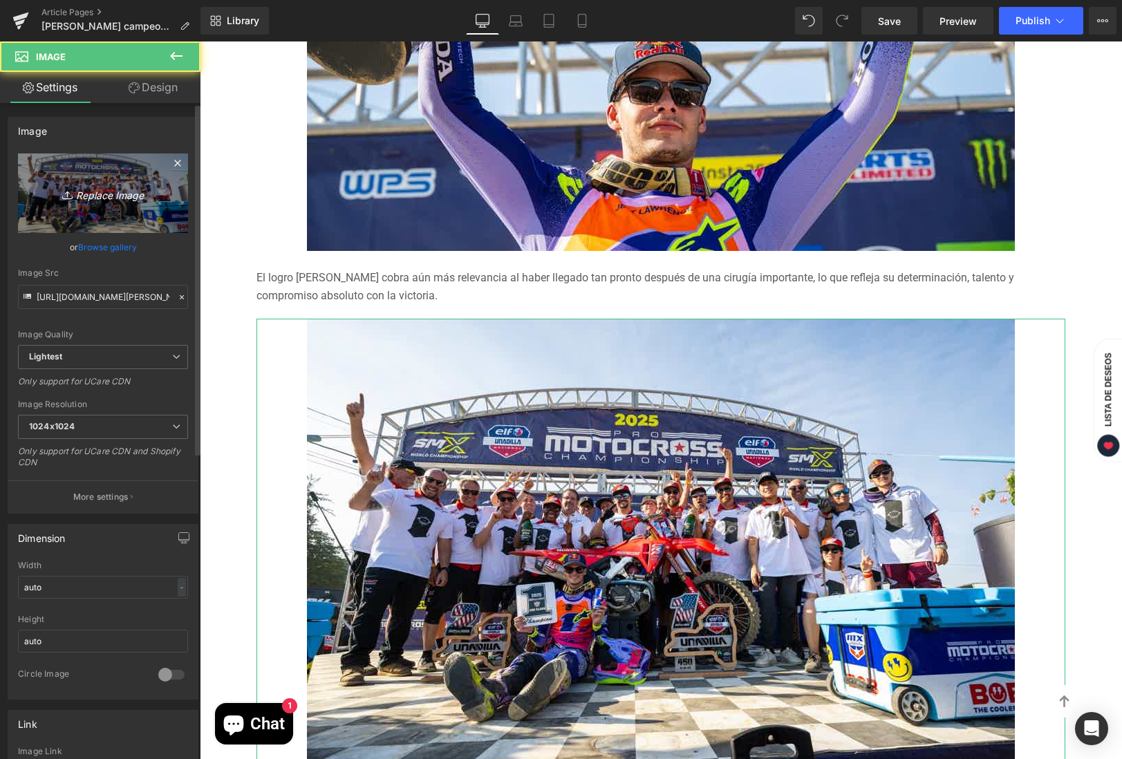
click at [98, 190] on icon "Replace Image" at bounding box center [103, 193] width 111 height 17
type input "C:\fakepath\Jet-[PERSON_NAME]-Motocross-1.jpeg"
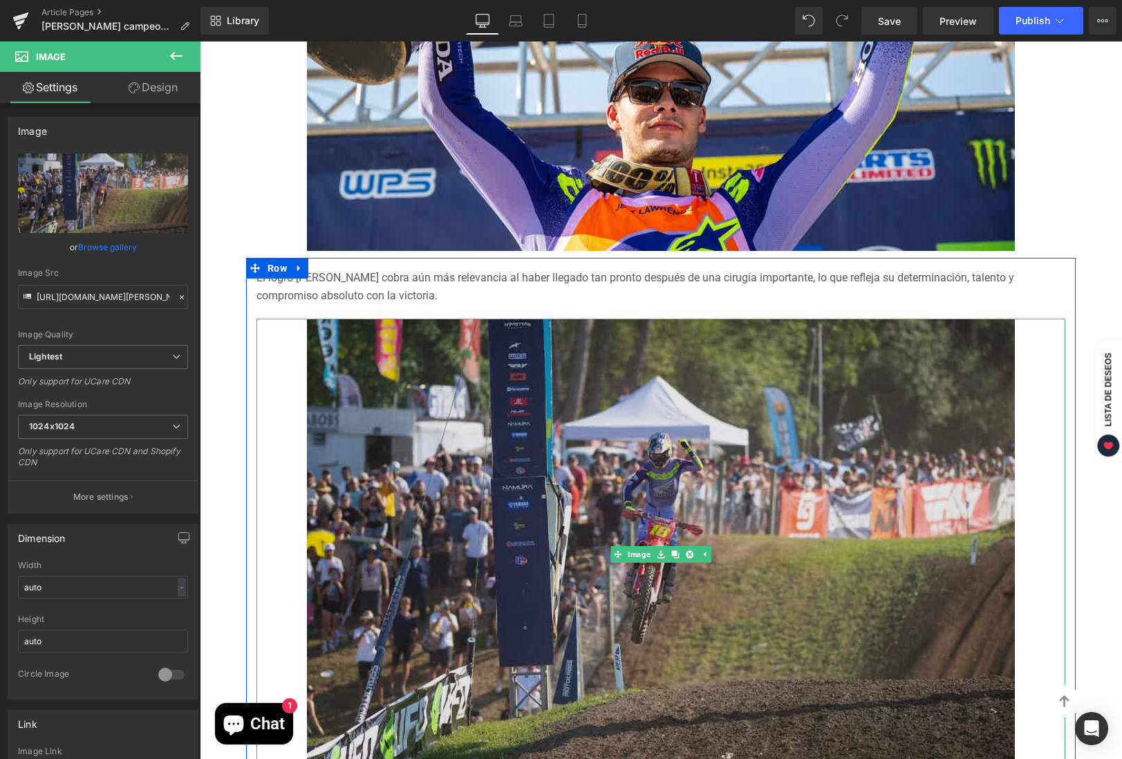
scroll to position [953, 0]
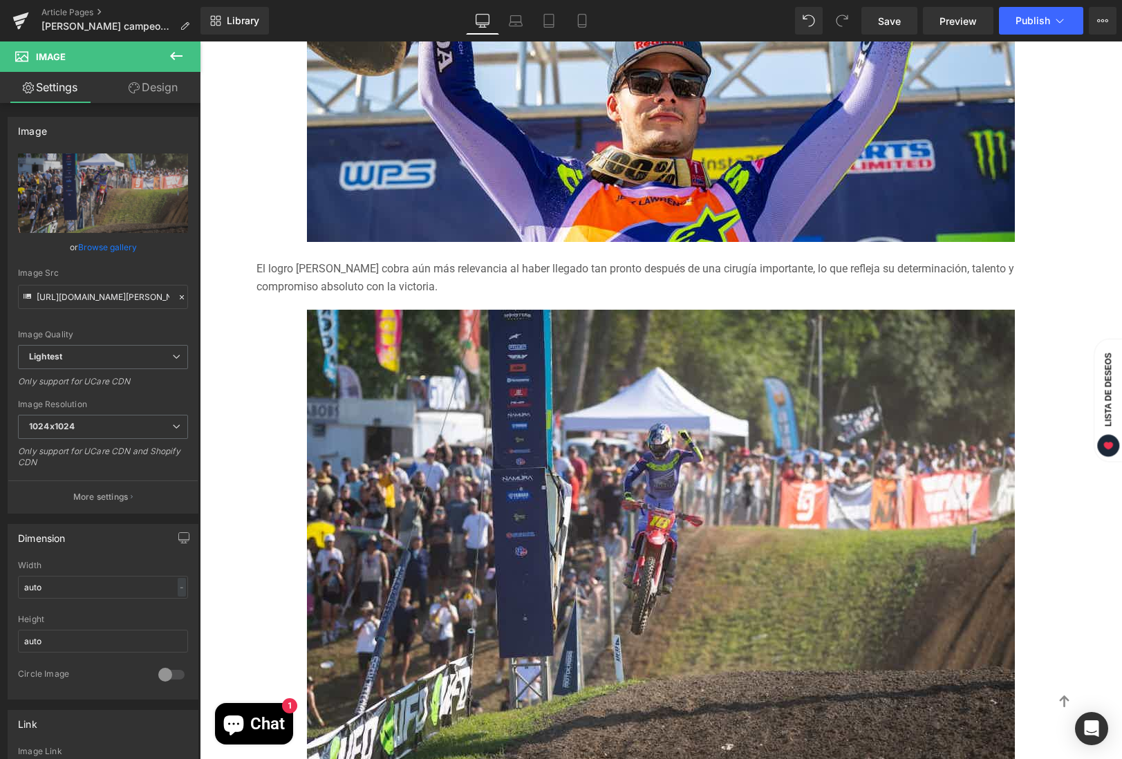
type input "[URL][DOMAIN_NAME][PERSON_NAME]"
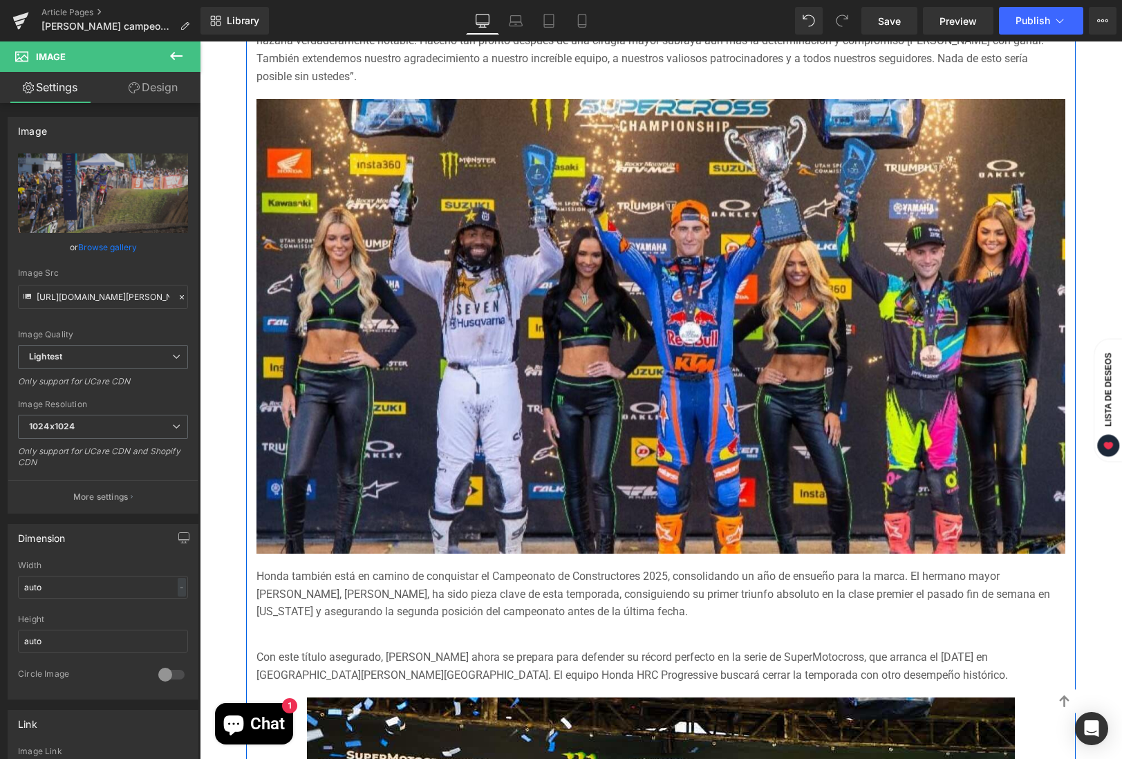
scroll to position [2120, 0]
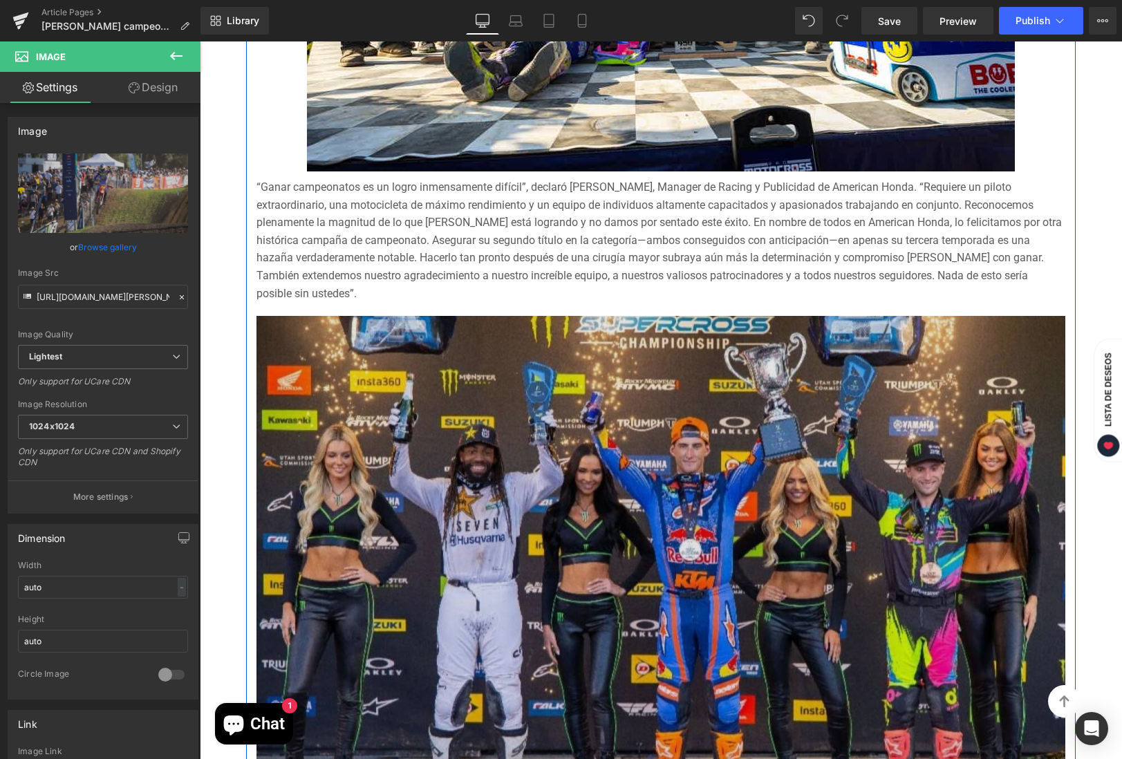
click at [525, 426] on img at bounding box center [661, 547] width 809 height 462
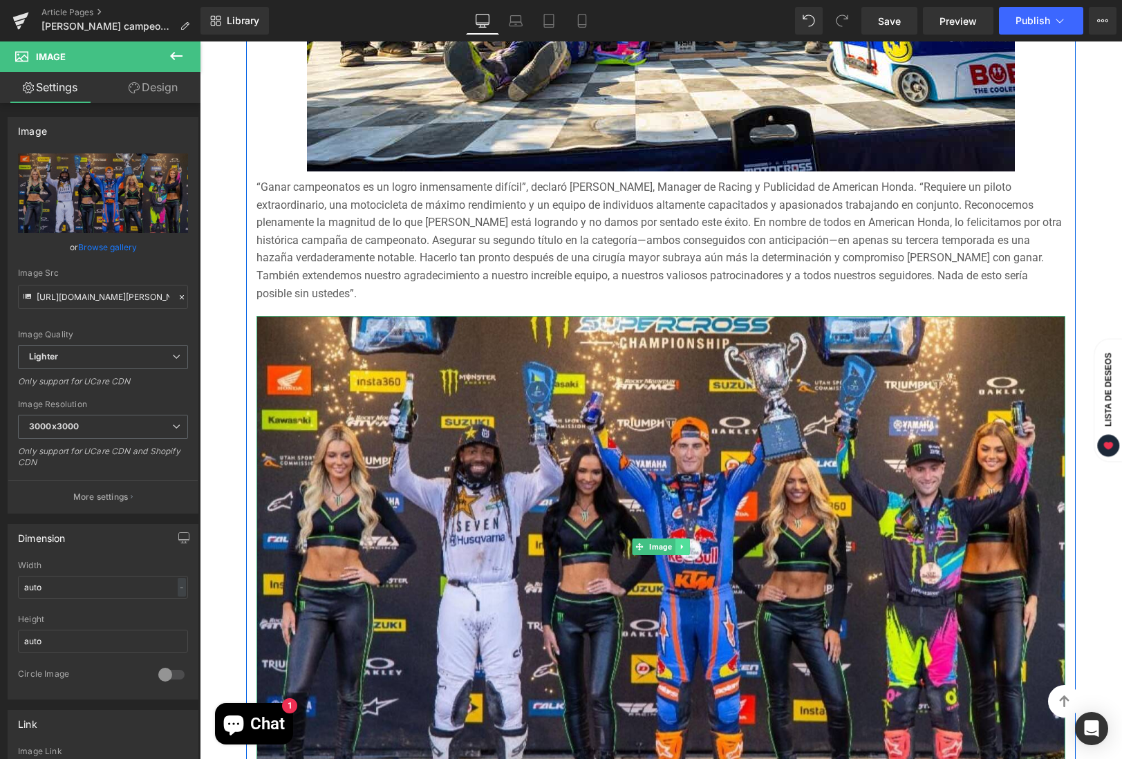
click at [678, 543] on icon at bounding box center [682, 547] width 8 height 8
click at [683, 544] on link at bounding box center [690, 547] width 15 height 17
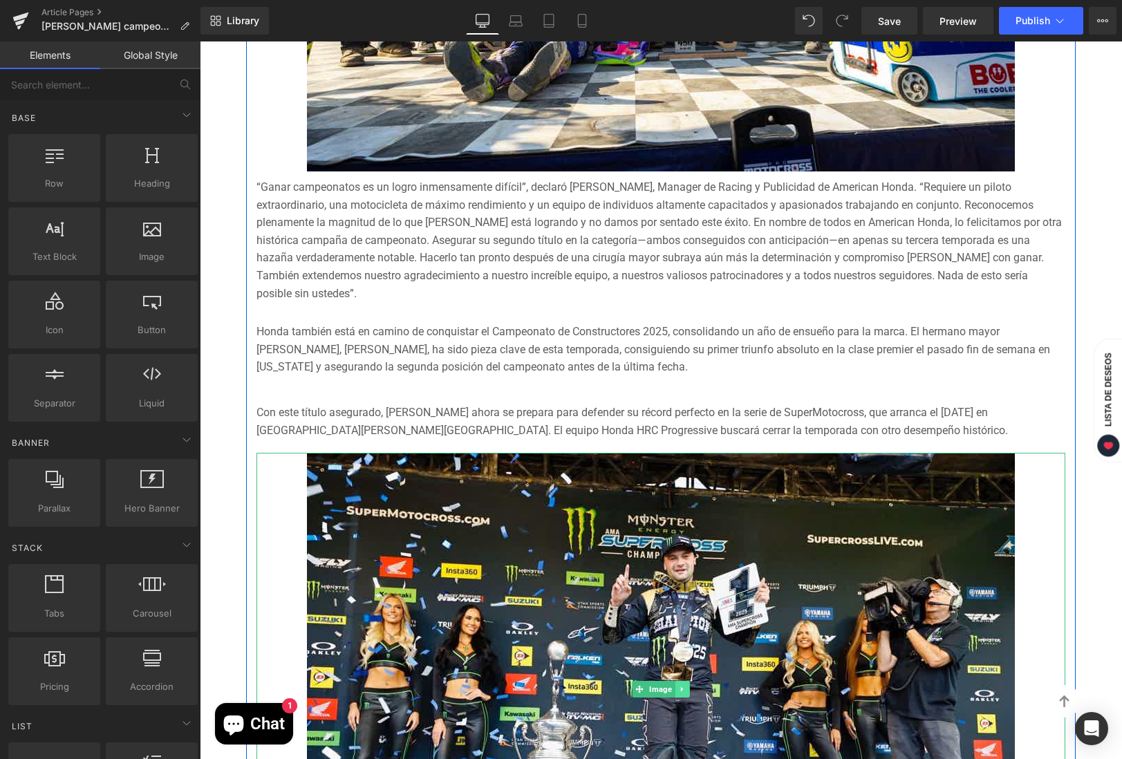
click at [680, 686] on icon at bounding box center [682, 689] width 8 height 8
click at [686, 688] on icon at bounding box center [690, 689] width 8 height 8
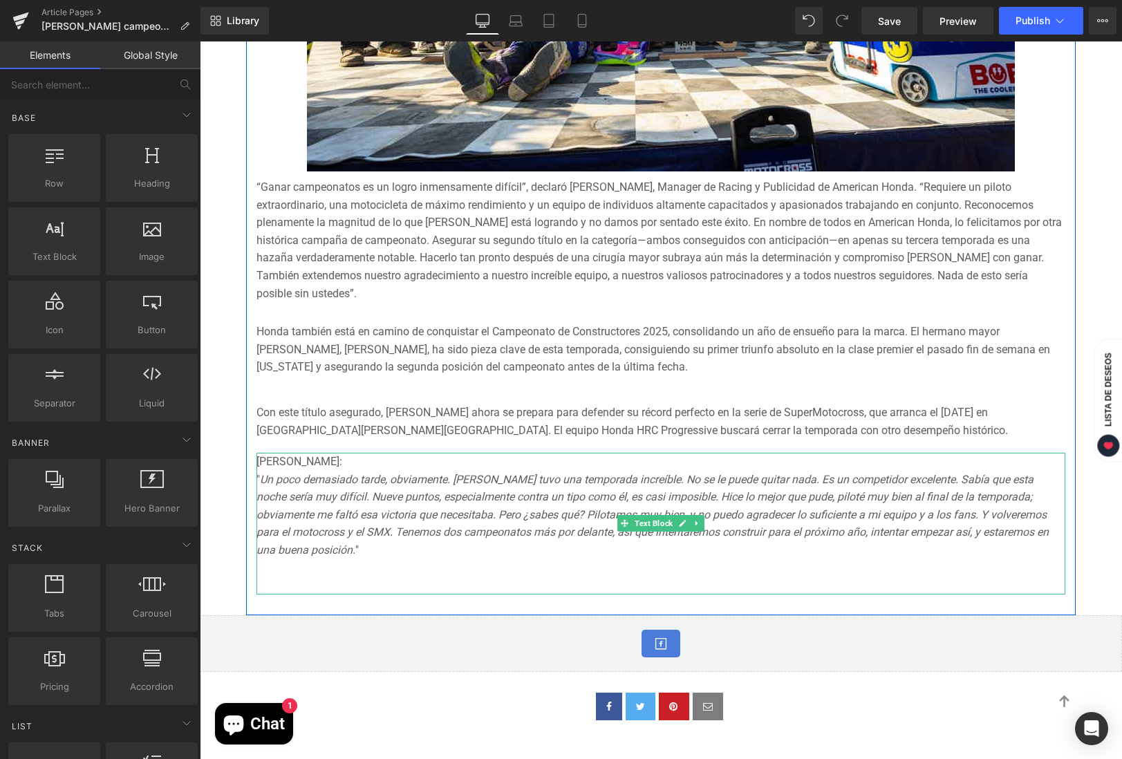
click at [701, 519] on icon "Un poco demasiado tarde, obviamente. [PERSON_NAME] tuvo una temporada increíble…" at bounding box center [653, 515] width 793 height 84
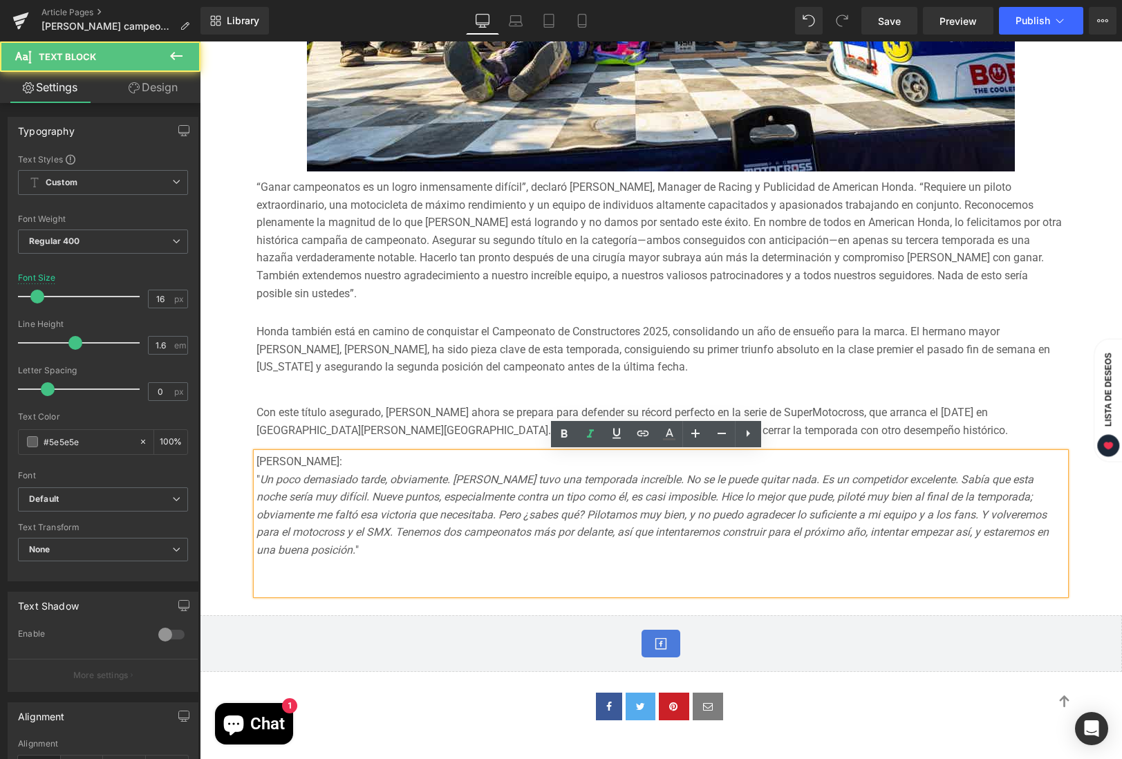
click at [668, 514] on icon "Un poco demasiado tarde, obviamente. [PERSON_NAME] tuvo una temporada increíble…" at bounding box center [653, 515] width 793 height 84
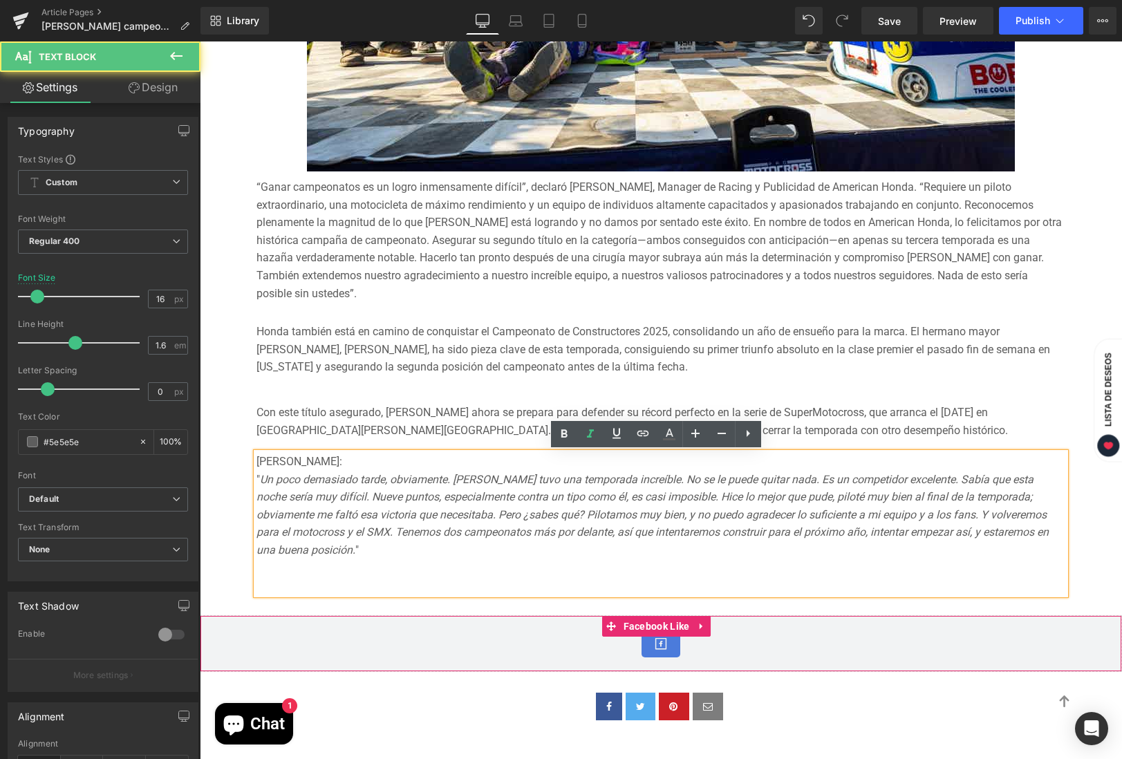
click at [921, 649] on div "Facebook Like" at bounding box center [661, 644] width 894 height 28
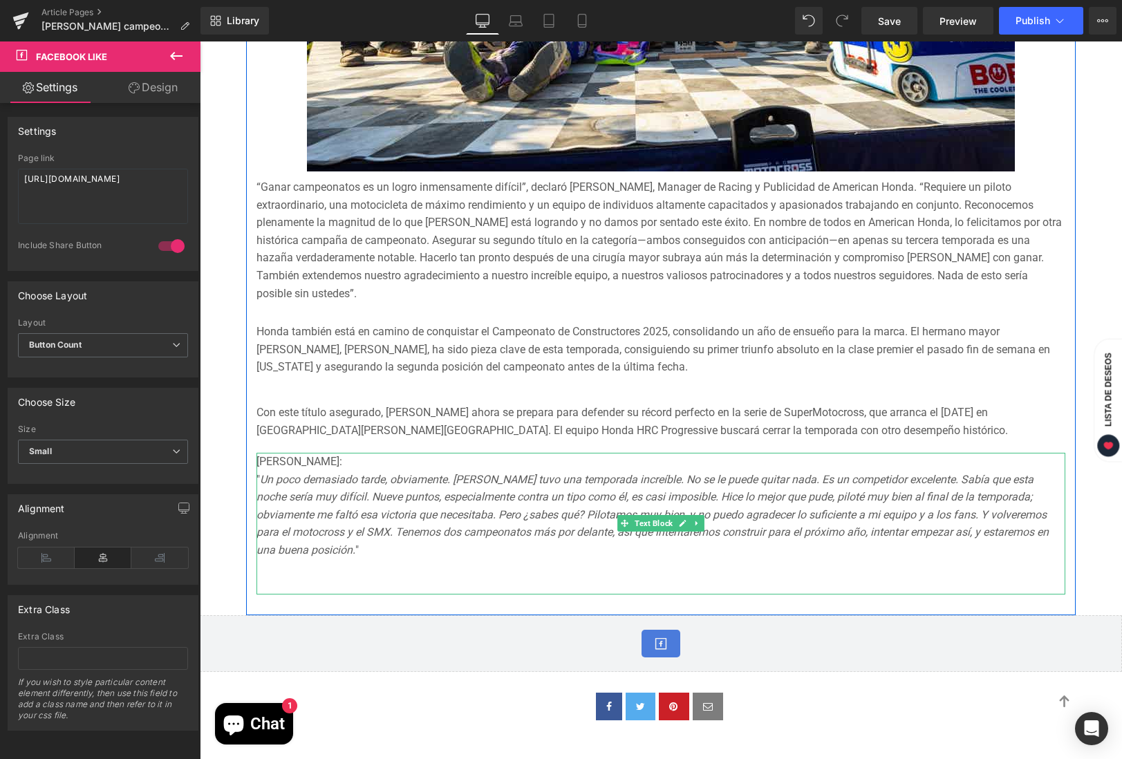
click at [719, 489] on div "" Un poco demasiado tarde, obviamente. [PERSON_NAME] tuvo una temporada increíb…" at bounding box center [661, 515] width 809 height 89
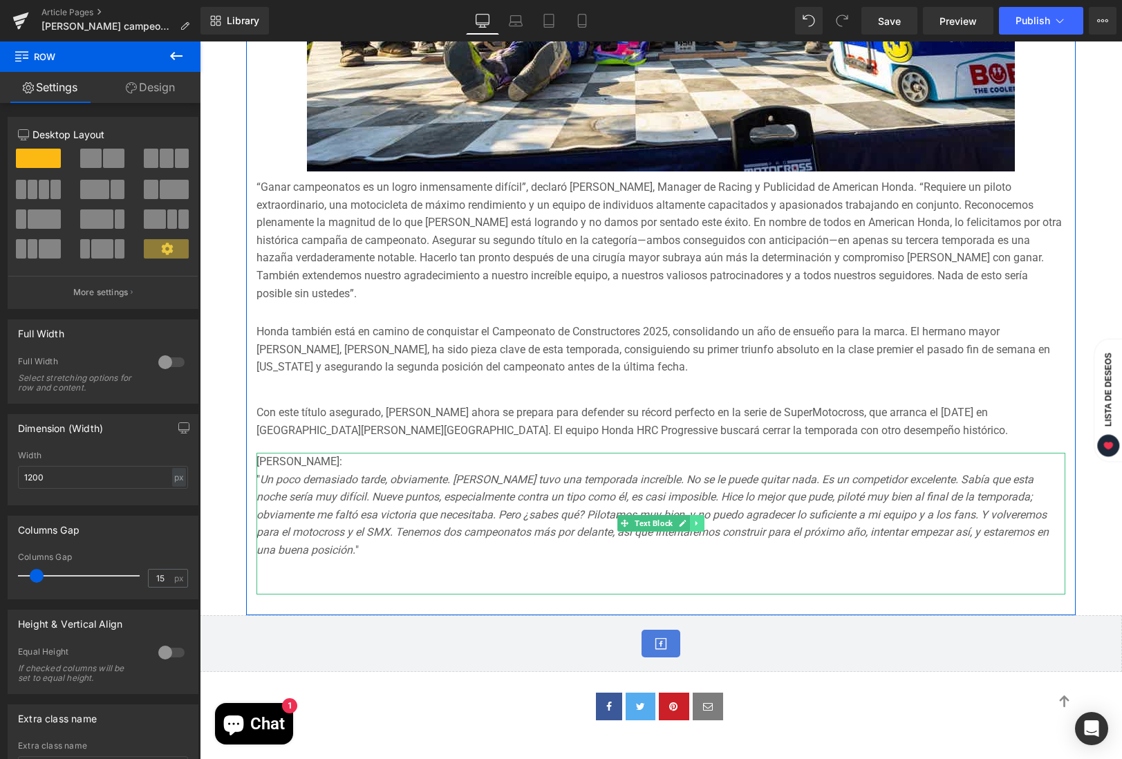
click at [694, 519] on icon at bounding box center [698, 523] width 8 height 8
click at [701, 523] on icon at bounding box center [705, 523] width 8 height 8
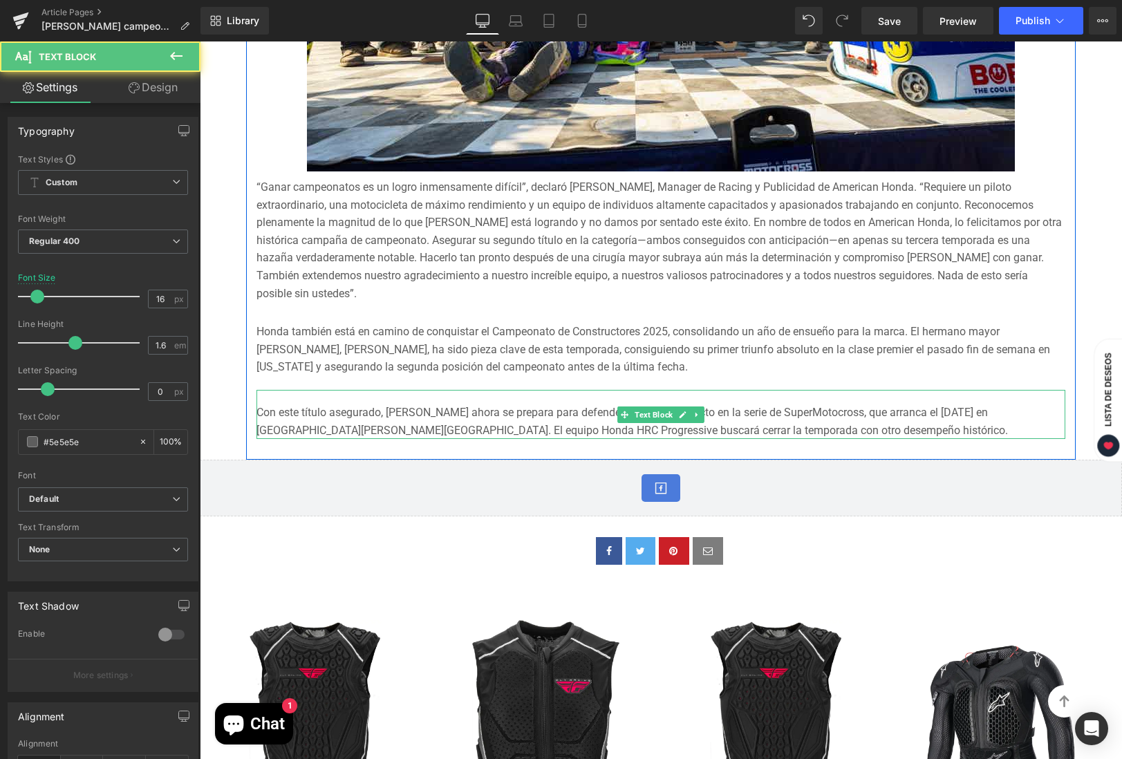
click at [297, 396] on div "Con este título asegurado, [PERSON_NAME] ahora se prepara para defender su réco…" at bounding box center [661, 414] width 809 height 49
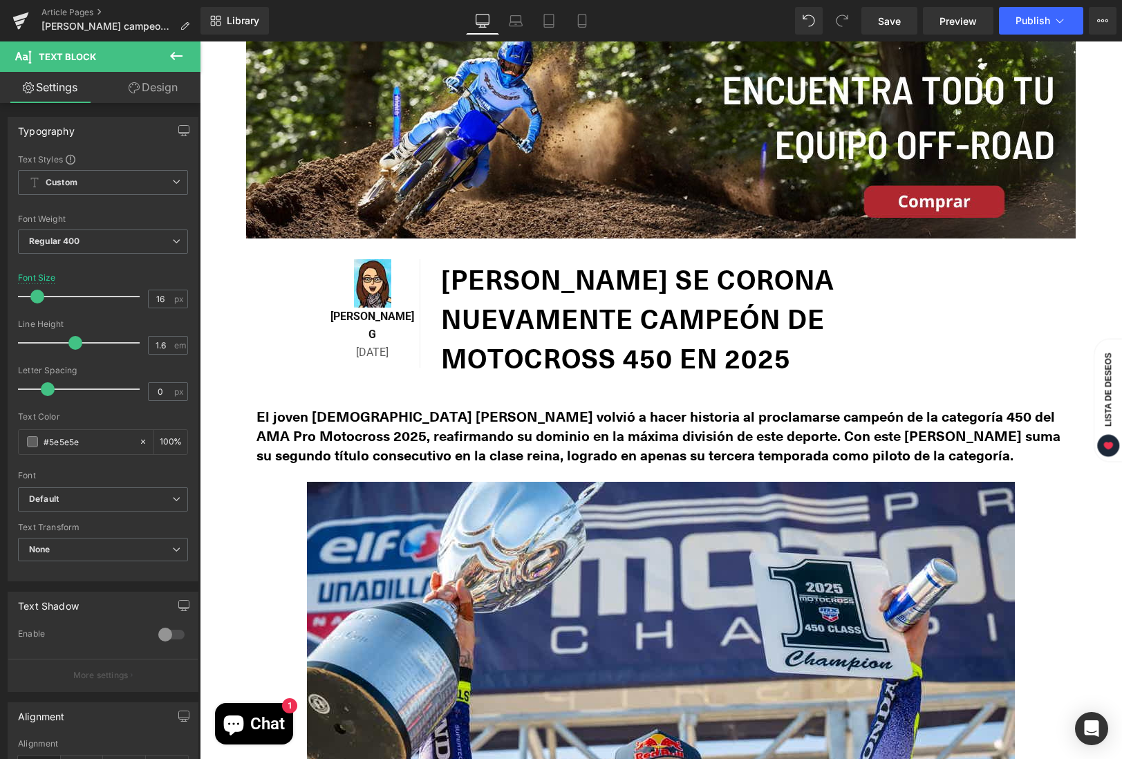
scroll to position [0, 0]
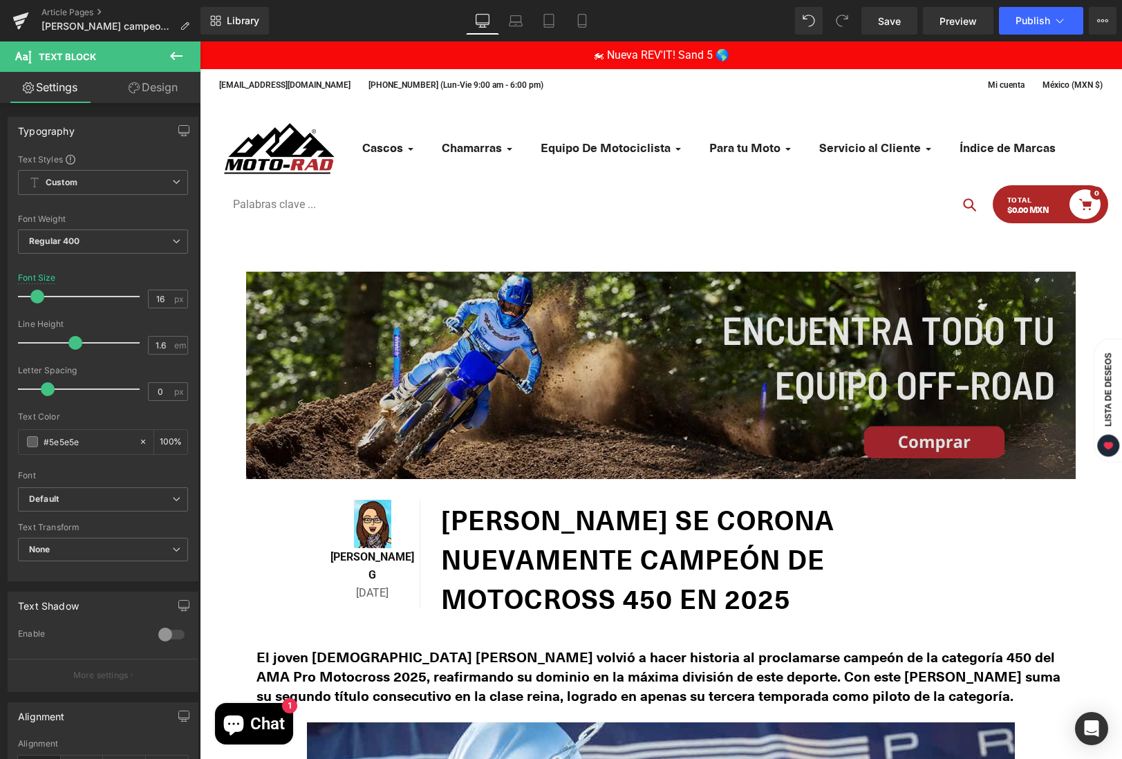
click at [613, 331] on img at bounding box center [661, 375] width 830 height 207
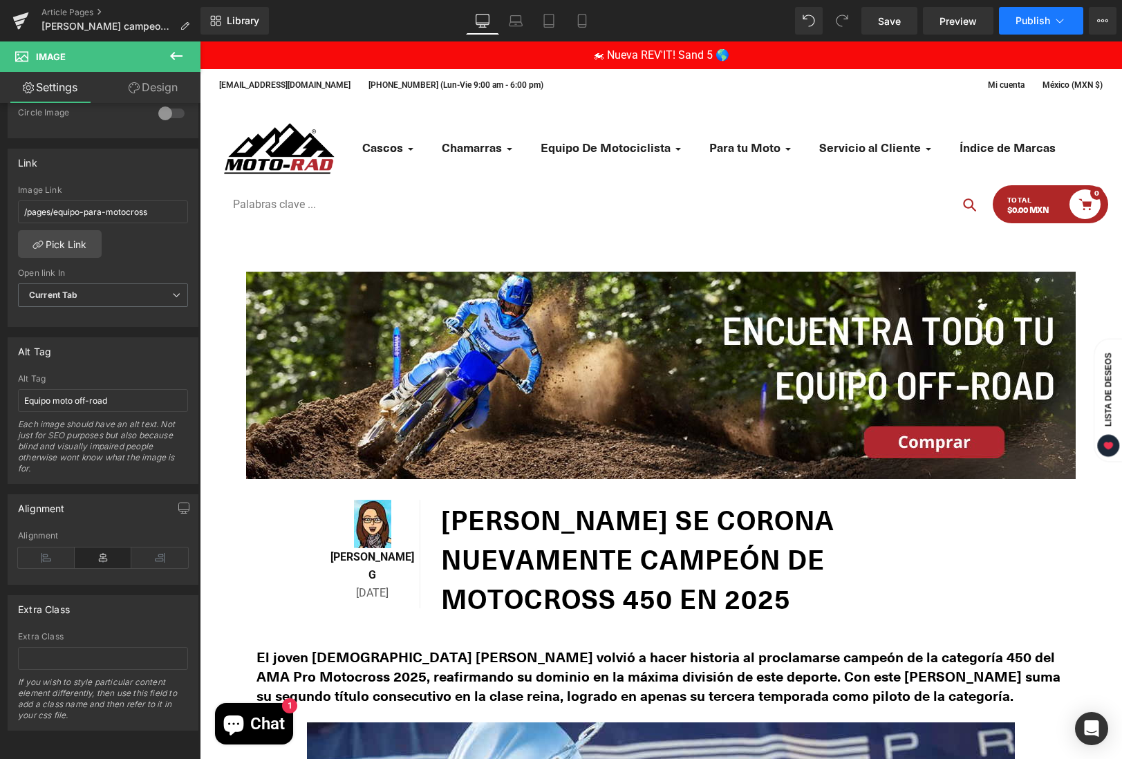
click at [1072, 24] on button "Publish" at bounding box center [1041, 21] width 84 height 28
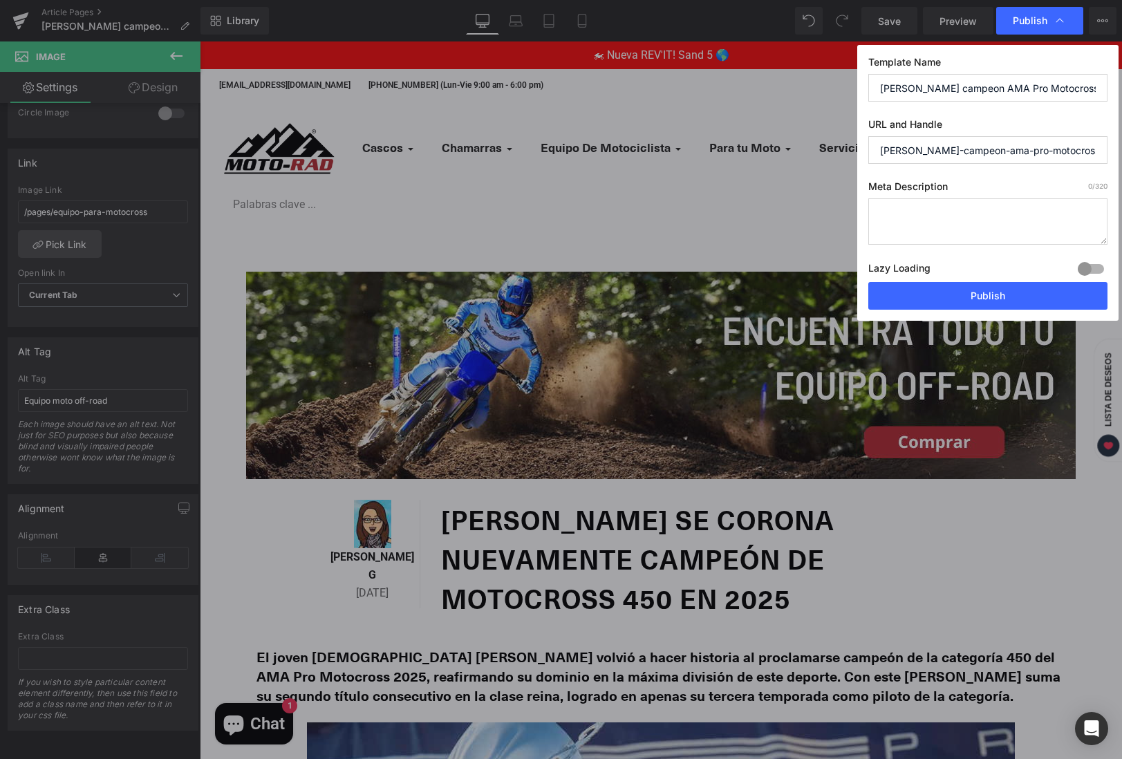
click at [941, 209] on textarea at bounding box center [988, 221] width 239 height 46
paste textarea "[PERSON_NAME] se corona campeón 2025 del AMA Motocross 450 con Honda, logrando …"
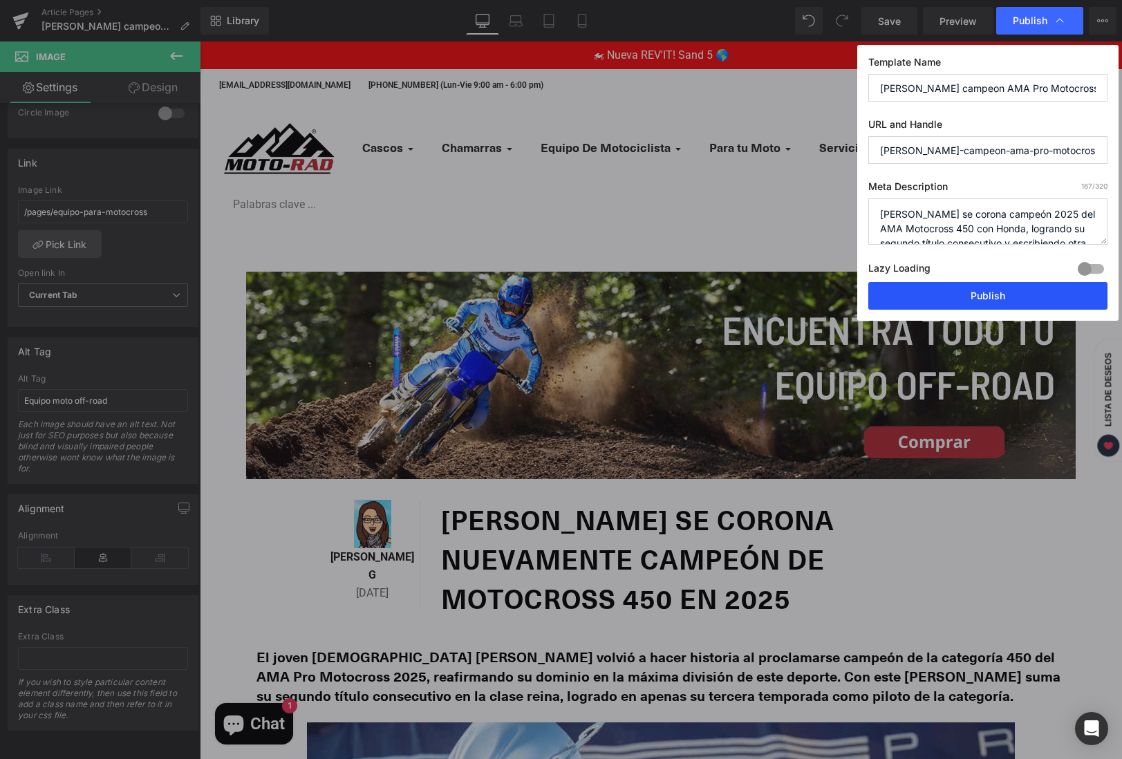
type textarea "[PERSON_NAME] se corona campeón 2025 del AMA Motocross 450 con Honda, logrando …"
click at [1032, 297] on button "Publish" at bounding box center [988, 296] width 239 height 28
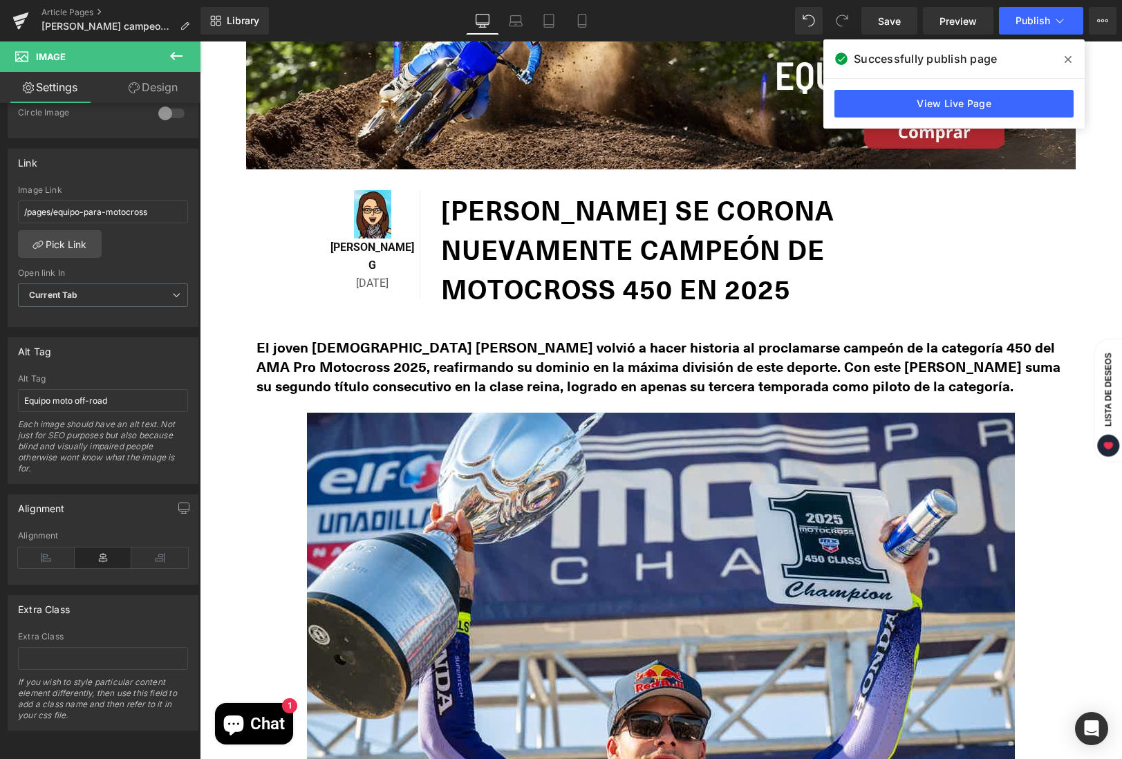
scroll to position [170, 0]
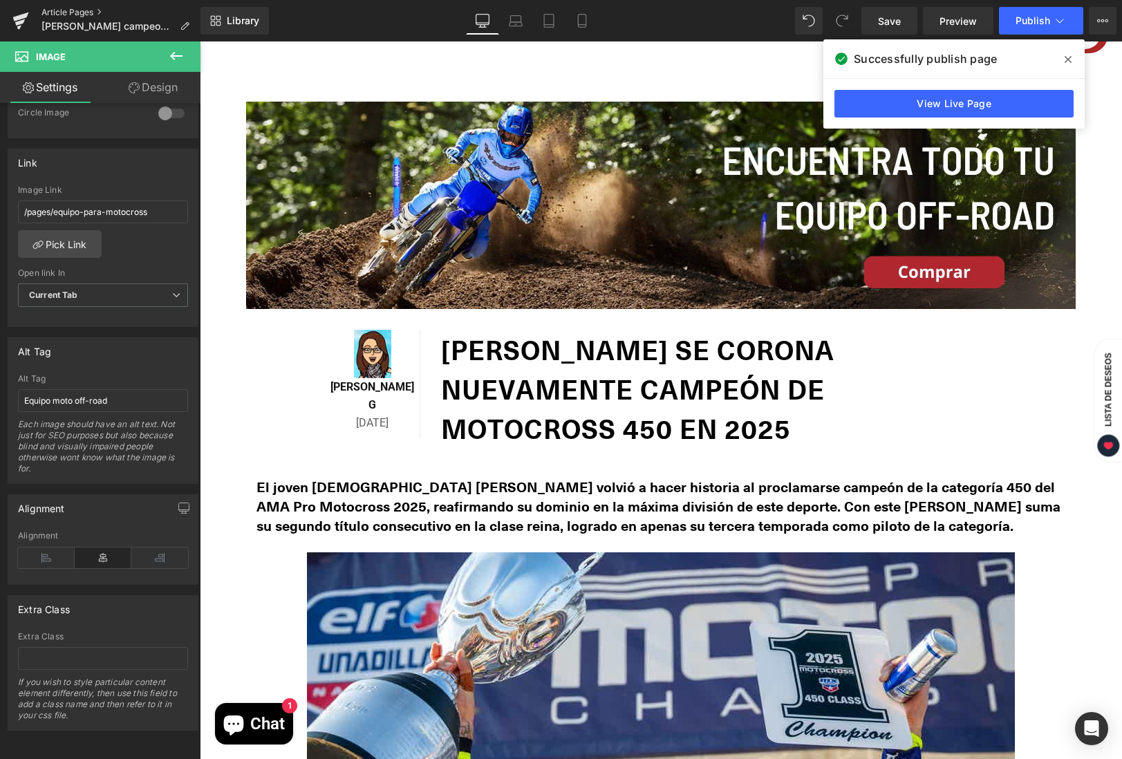
click at [61, 7] on link "Article Pages" at bounding box center [120, 12] width 159 height 11
